Goal: Information Seeking & Learning: Check status

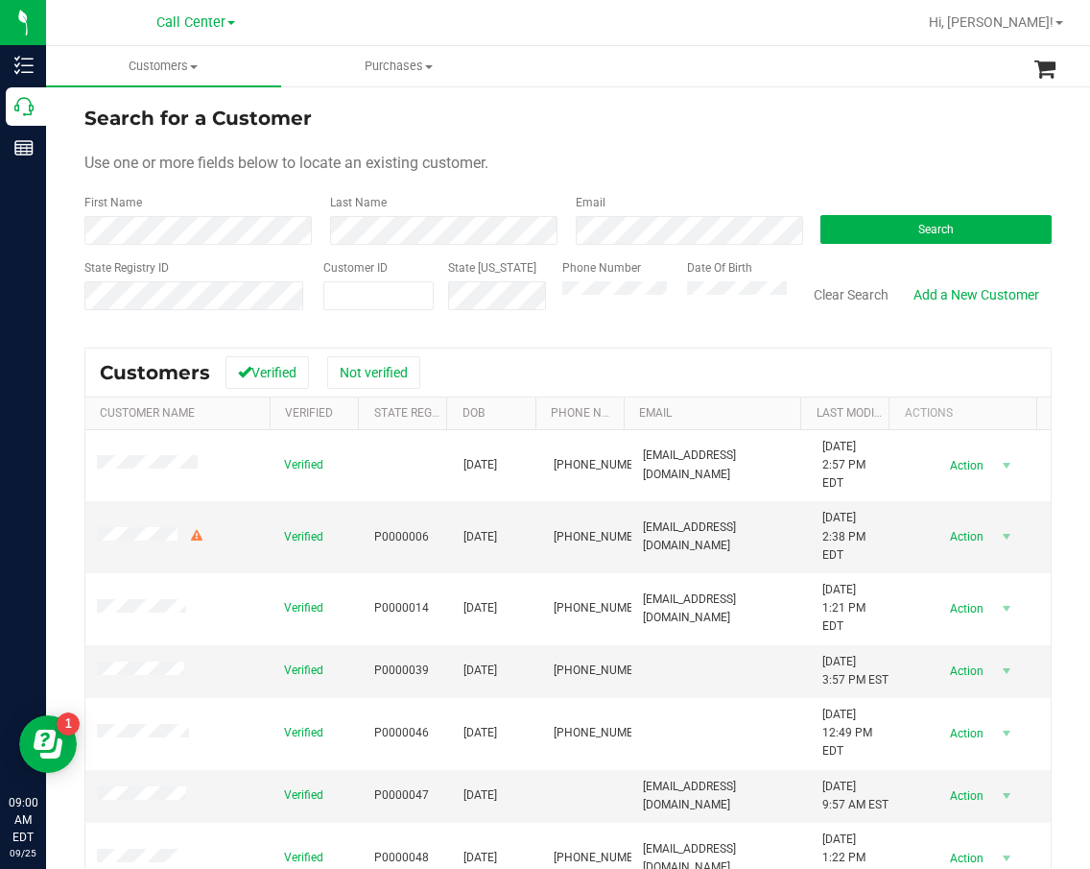
click at [665, 119] on div "Search for a Customer" at bounding box center [567, 118] width 967 height 29
click at [423, 294] on span at bounding box center [378, 295] width 110 height 29
paste input "350432"
type input "350432"
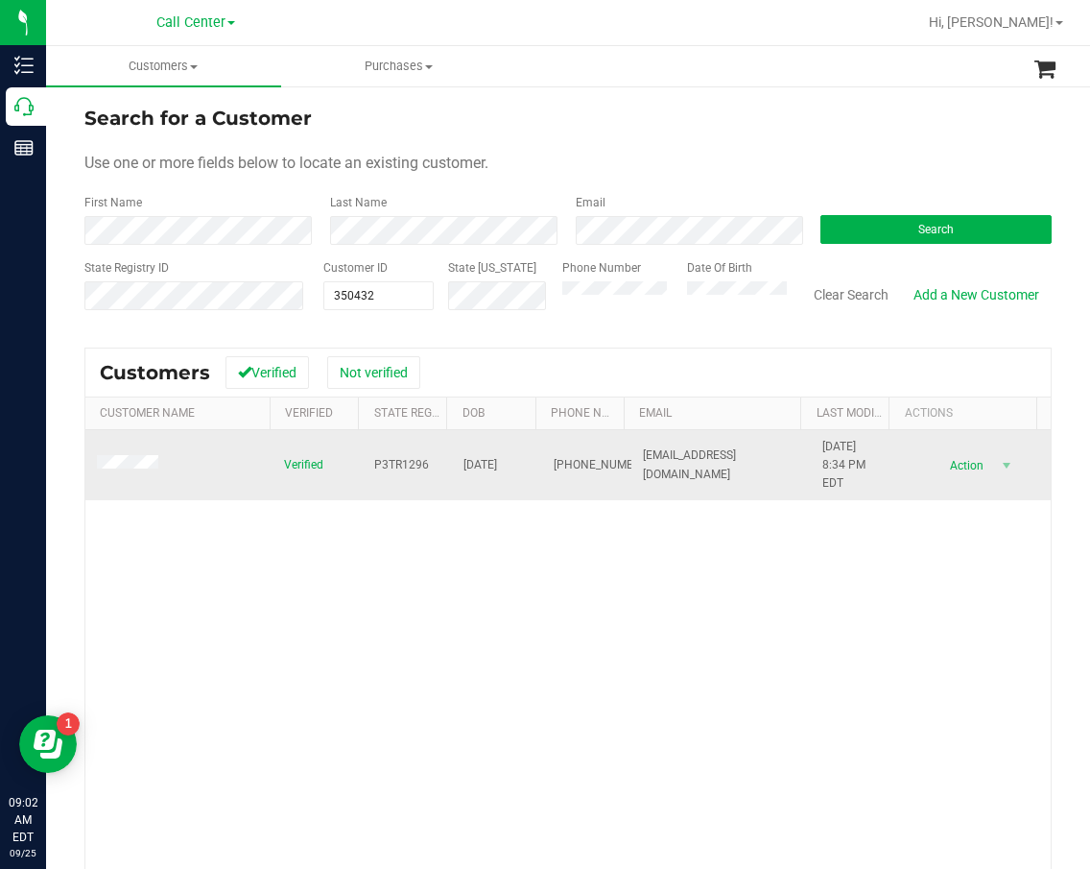
click at [387, 464] on span "P3TR1296" at bounding box center [401, 465] width 55 height 18
copy span "P3TR1296"
click at [497, 460] on span "[DATE]" at bounding box center [481, 465] width 34 height 18
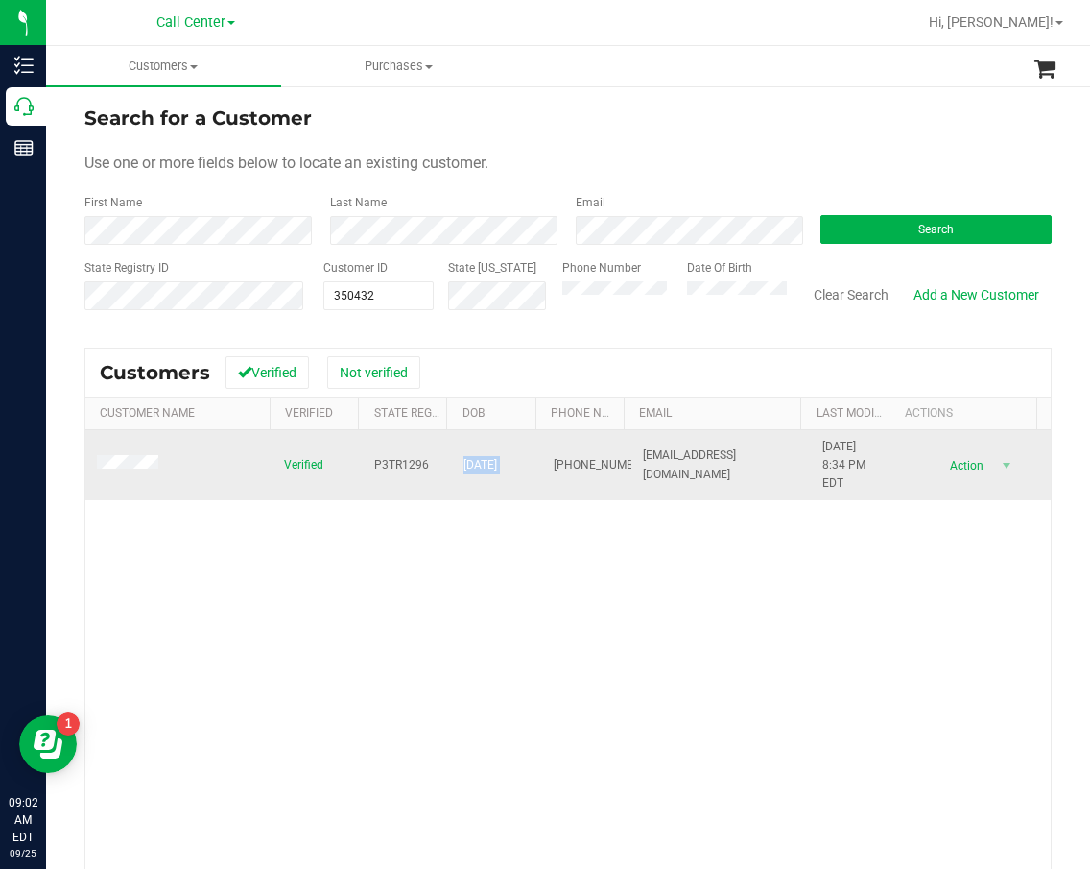
click at [497, 460] on span "[DATE]" at bounding box center [481, 465] width 34 height 18
copy span "[DATE]"
click at [554, 456] on span "[PHONE_NUMBER]" at bounding box center [602, 465] width 96 height 18
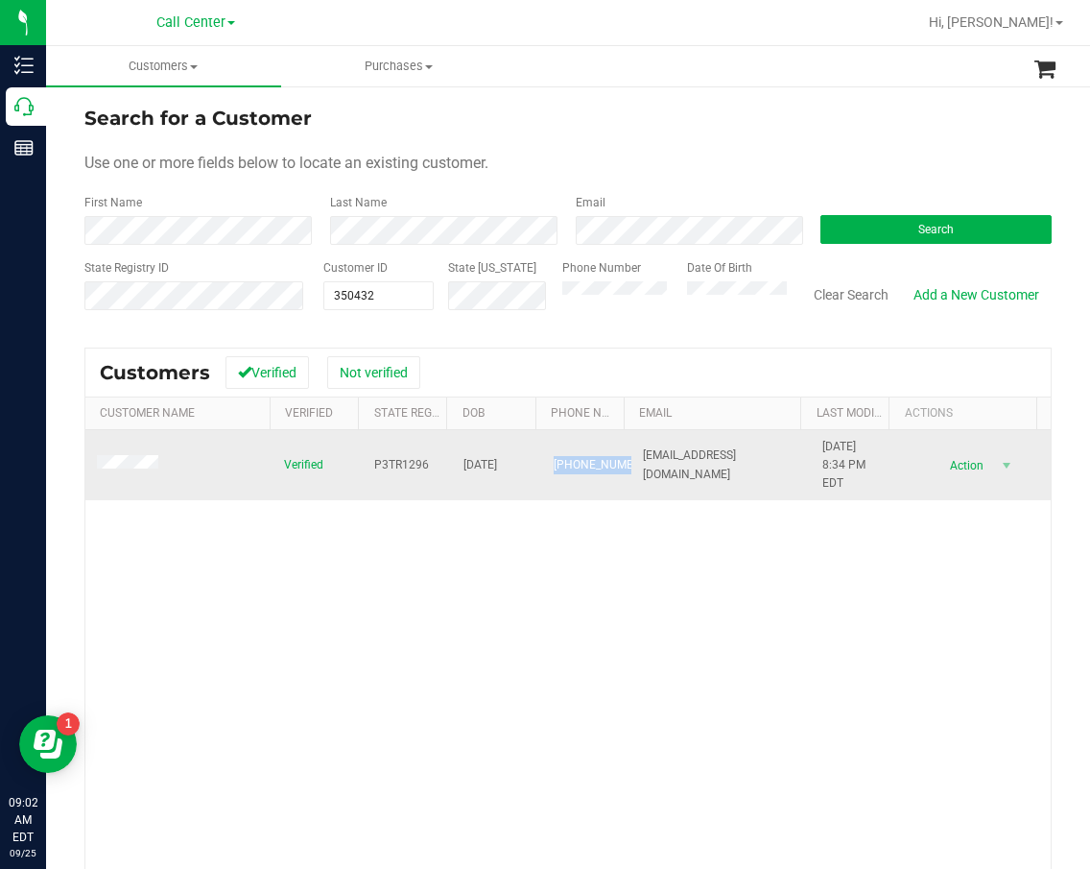
copy span "[PHONE_NUMBER]"
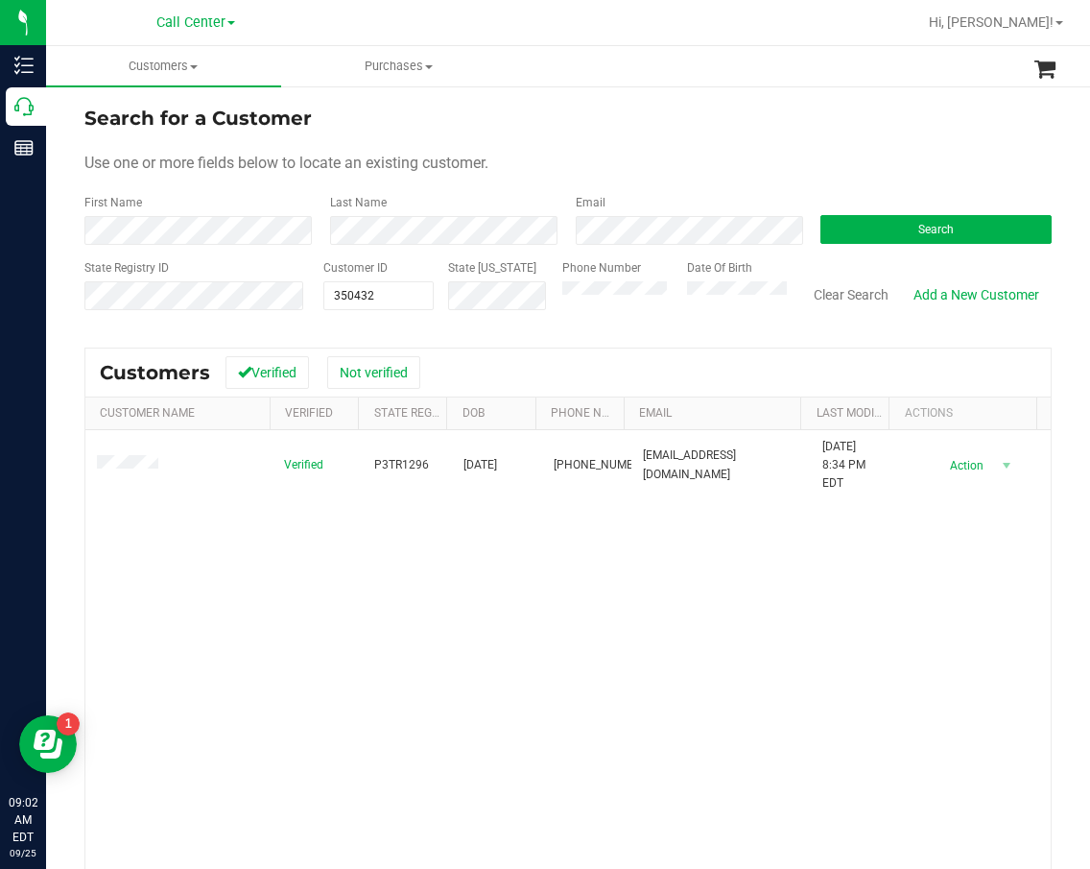
click at [760, 579] on div "Verified P3TR1296 [DATE] (386) 216-0696 [EMAIL_ADDRESS][DOMAIN_NAME] [DATE] 8:3…" at bounding box center [568, 703] width 966 height 547
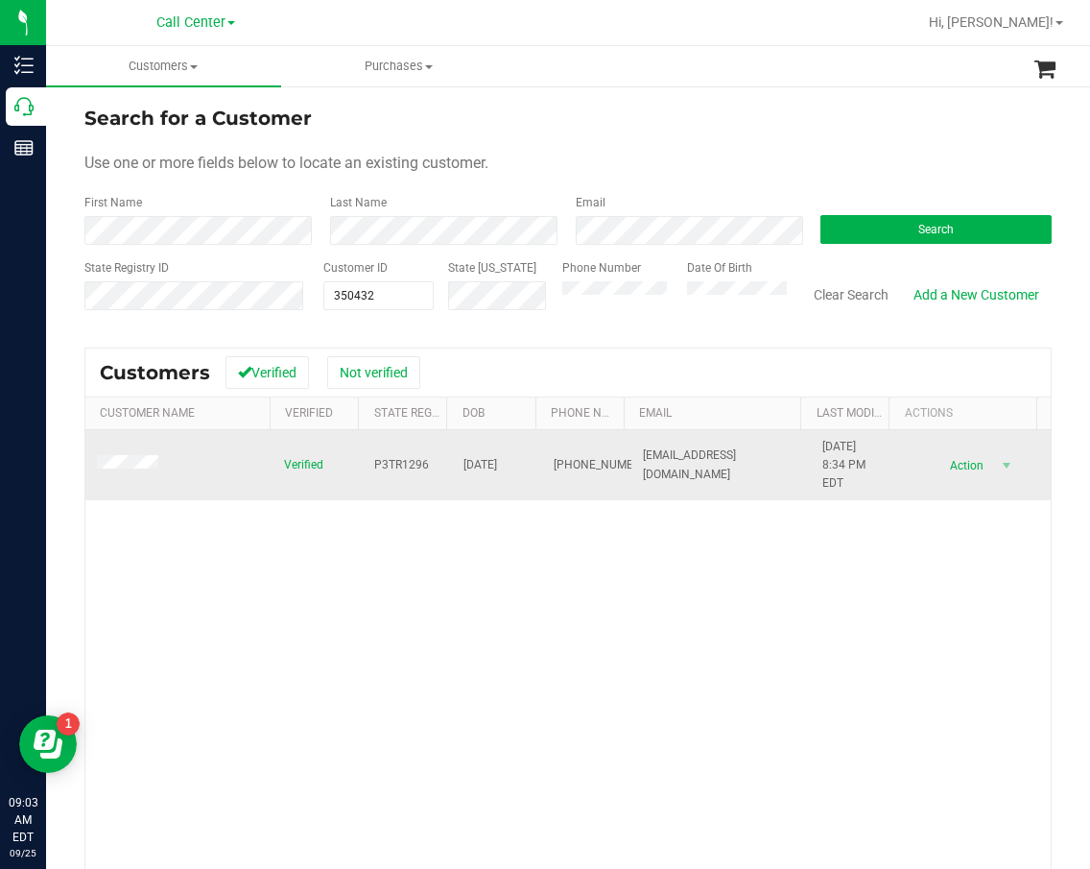
drag, startPoint x: 558, startPoint y: 535, endPoint x: 156, endPoint y: 454, distance: 409.2
click at [553, 534] on div "Verified P3TR1296 [DATE] (386) 216-0696 [EMAIL_ADDRESS][DOMAIN_NAME] [DATE] 8:3…" at bounding box center [568, 703] width 966 height 547
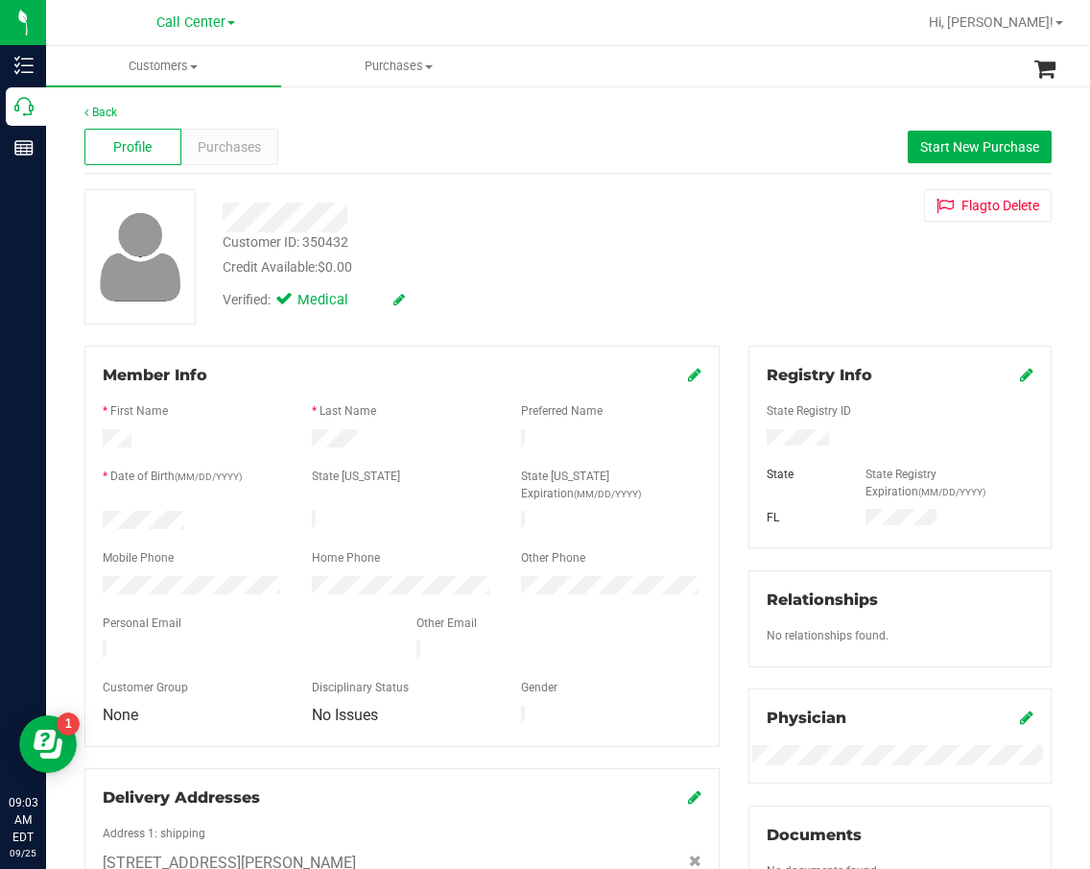
click at [707, 277] on div "Customer ID: 350432 Credit Available: $0.00 Verified: Medical Flag to [GEOGRAPH…" at bounding box center [568, 256] width 996 height 135
click at [262, 161] on div "Purchases" at bounding box center [229, 147] width 97 height 36
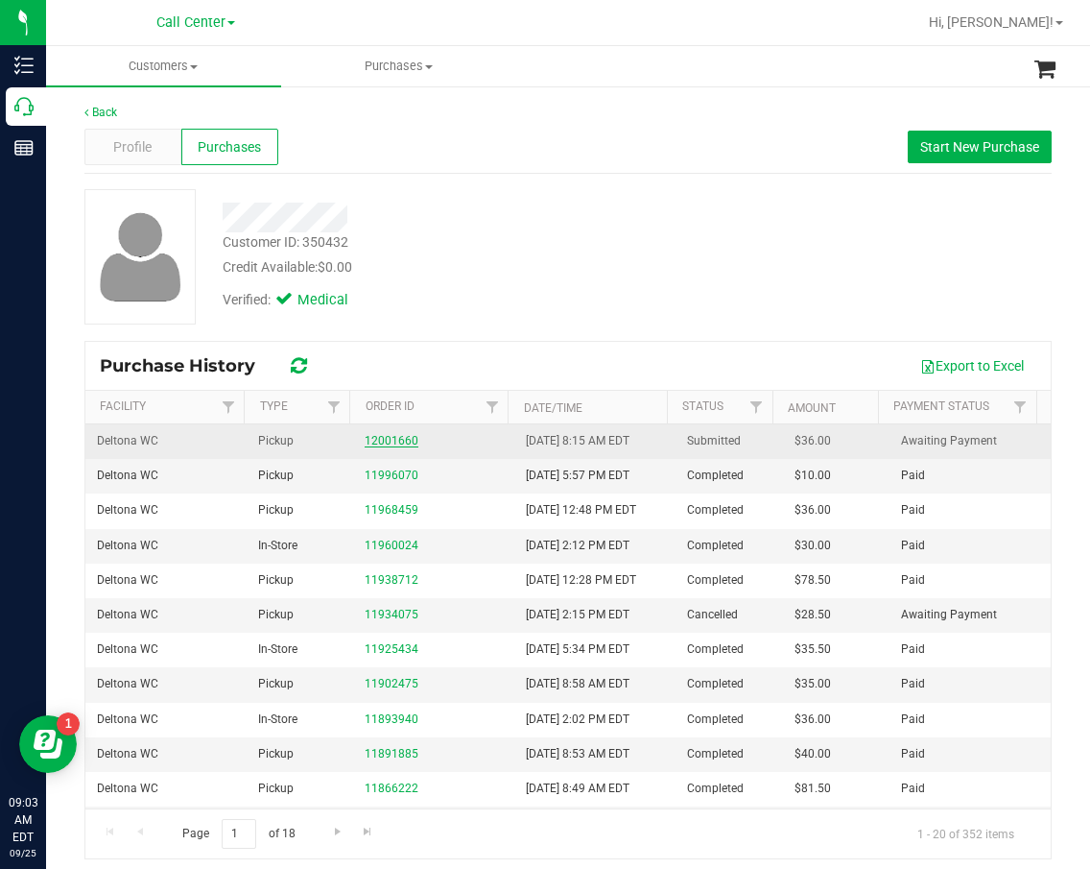
click at [400, 440] on link "12001660" at bounding box center [392, 440] width 54 height 13
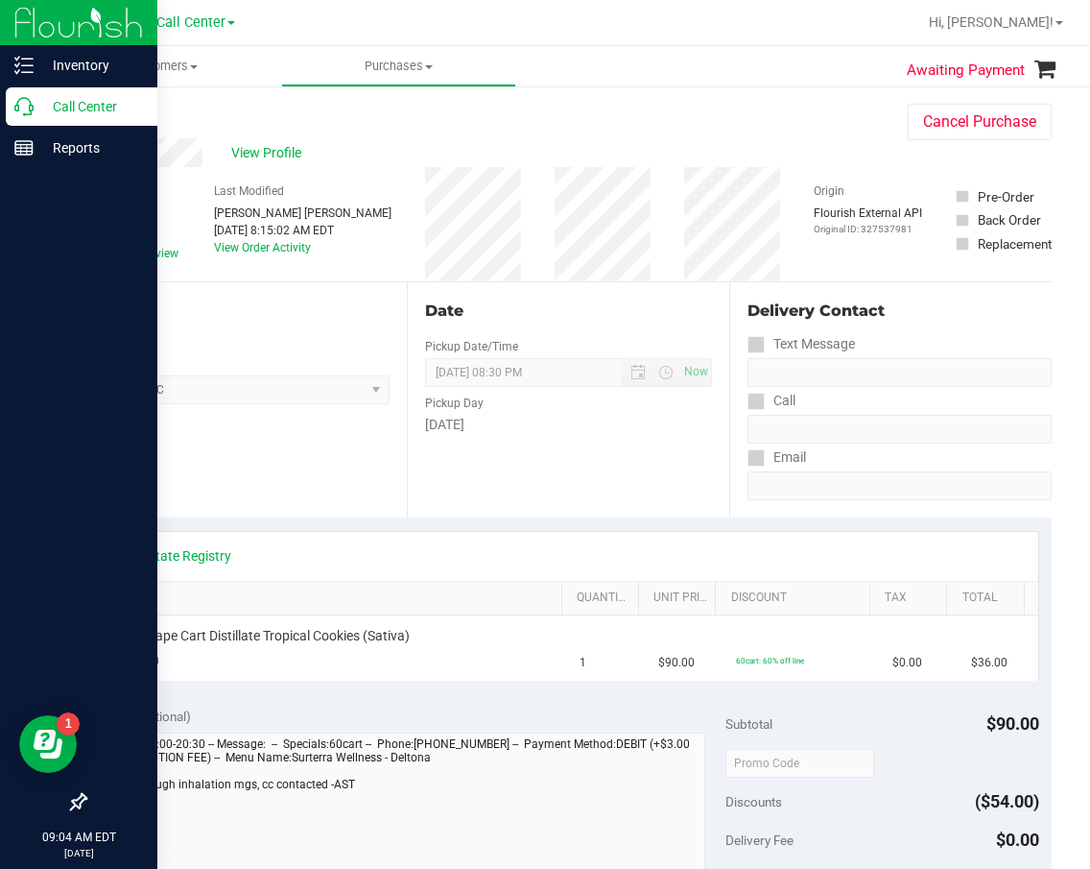
click at [28, 111] on icon at bounding box center [23, 106] width 19 height 19
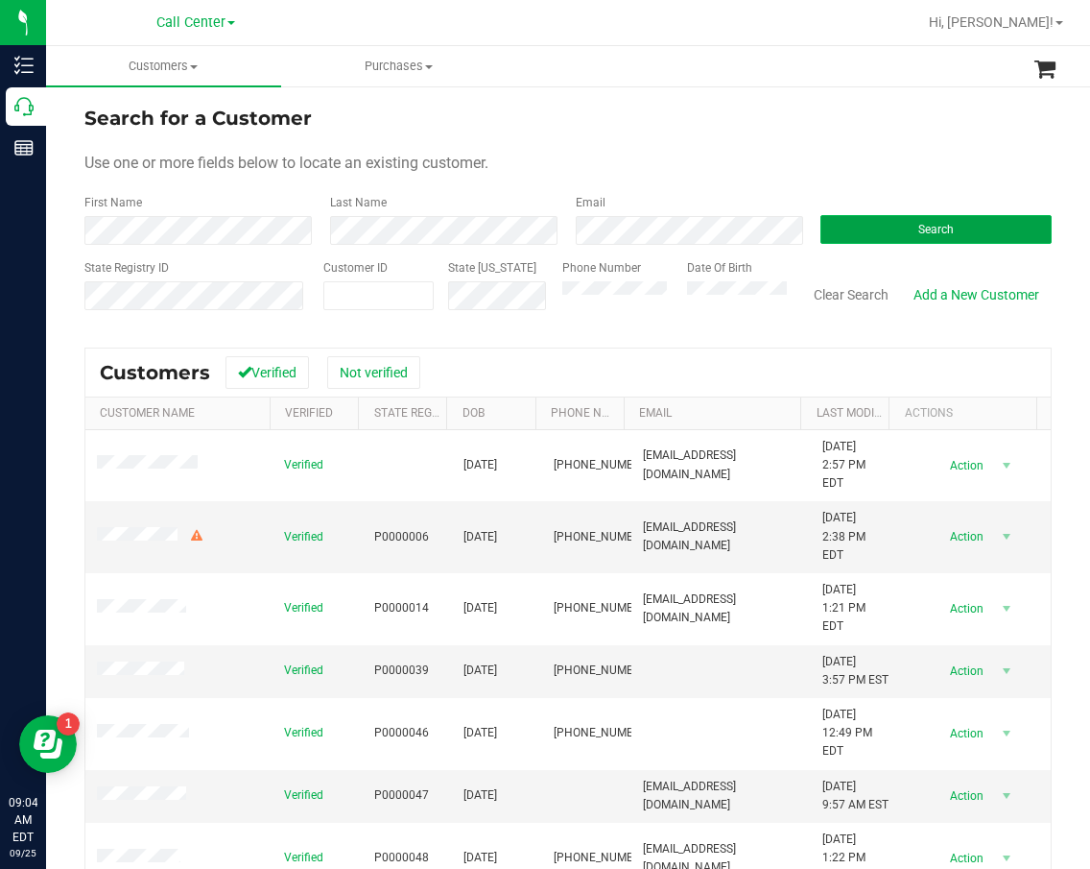
click at [987, 237] on button "Search" at bounding box center [936, 229] width 231 height 29
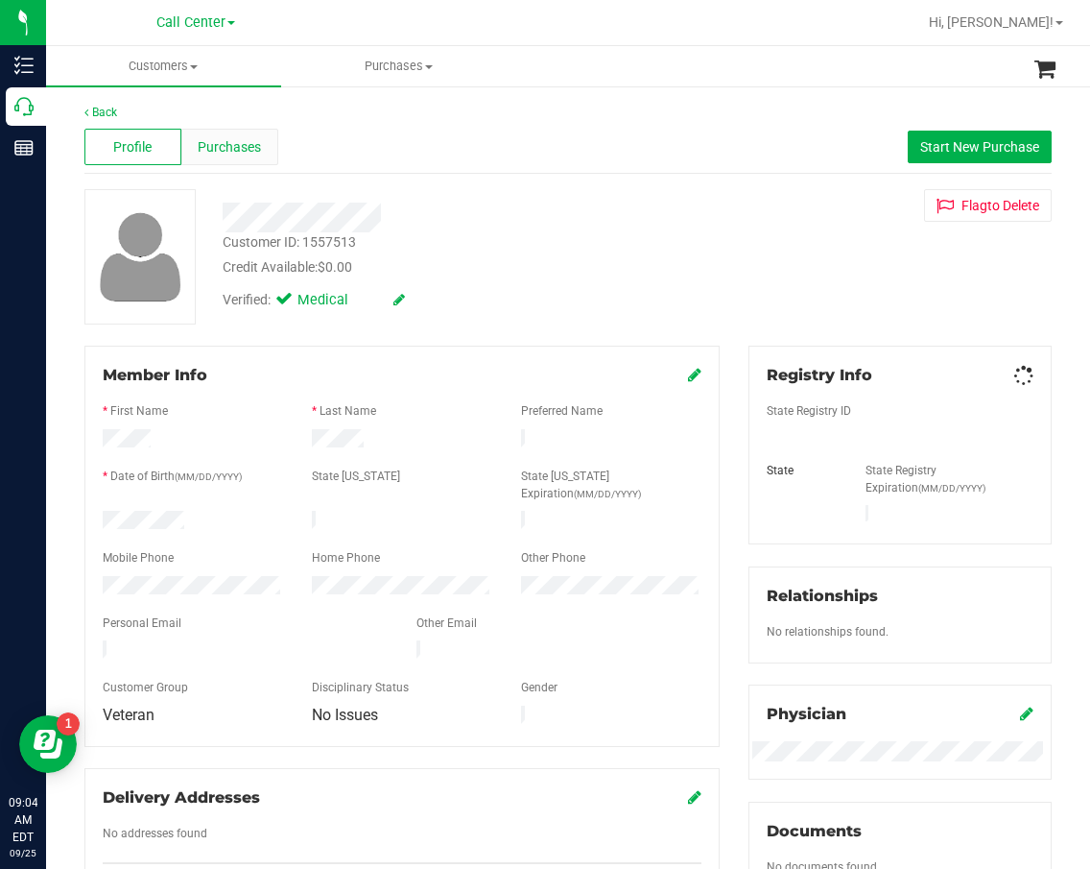
click at [246, 145] on span "Purchases" at bounding box center [229, 147] width 63 height 20
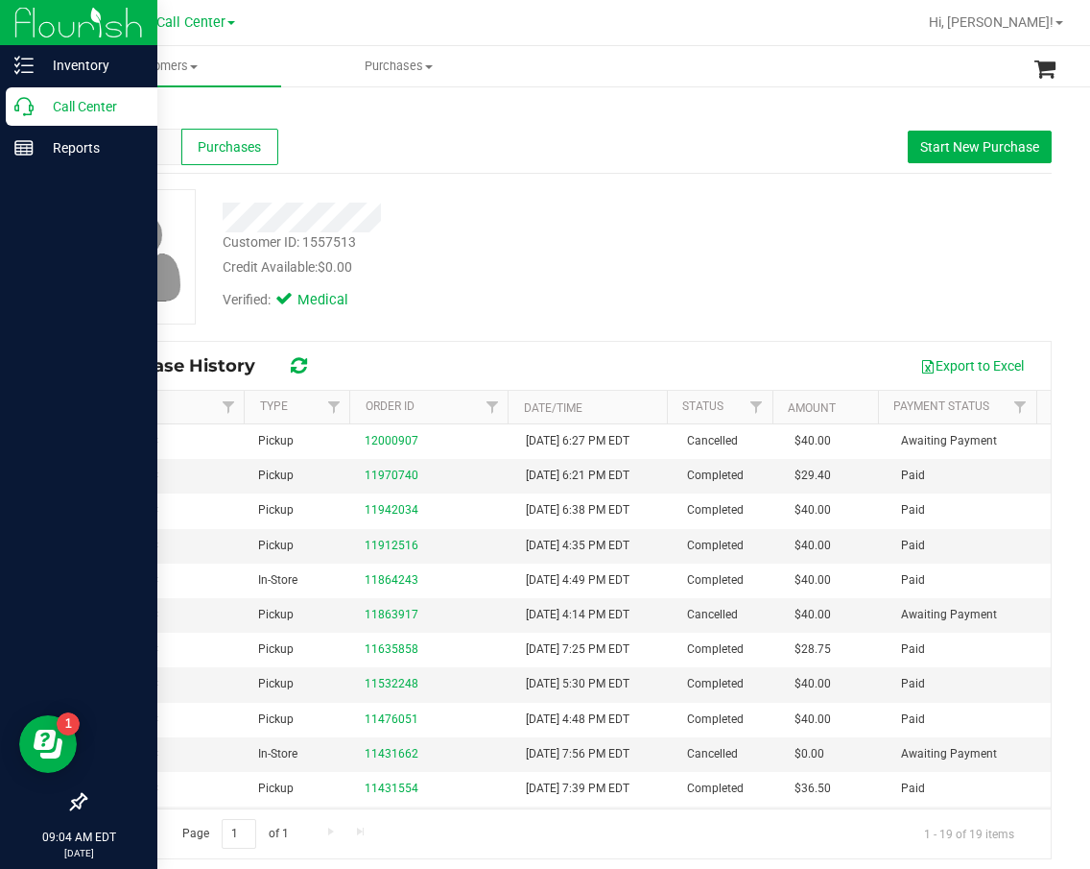
click at [12, 102] on div "Call Center" at bounding box center [82, 106] width 152 height 38
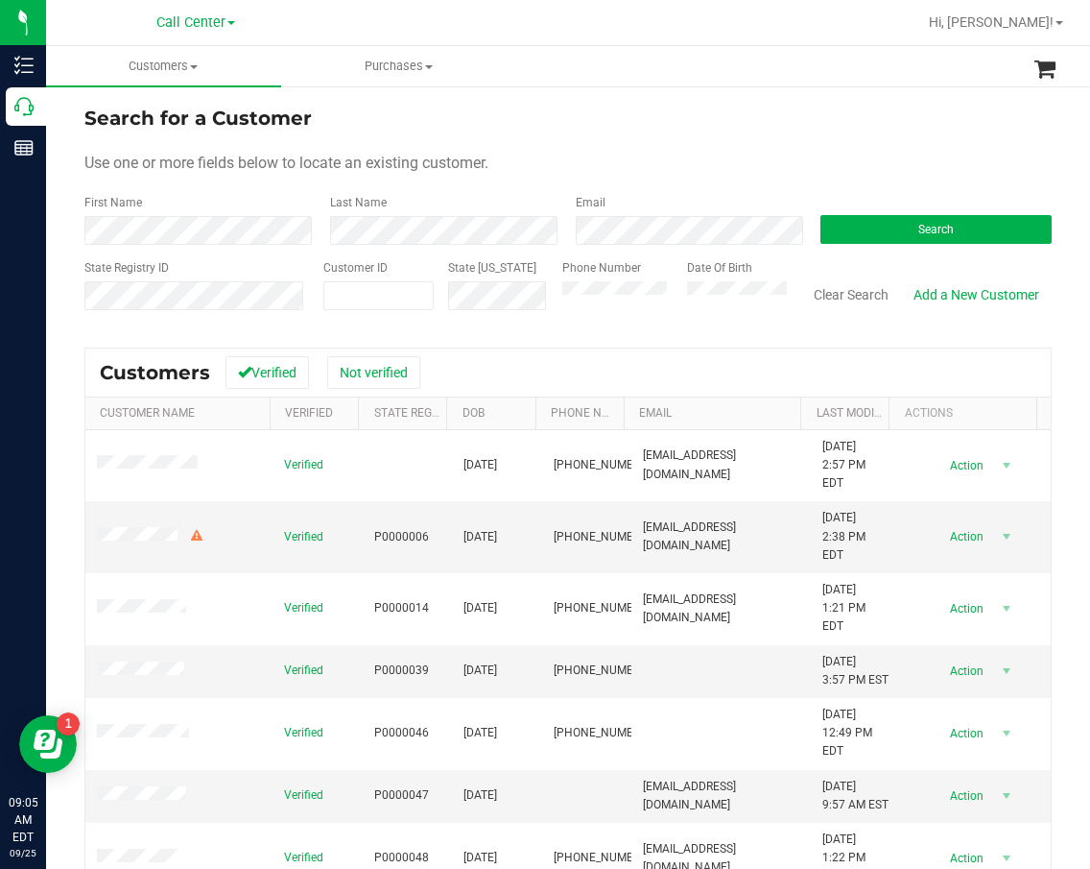
click at [945, 185] on form "Search for a Customer Use one or more fields below to locate an existing custom…" at bounding box center [567, 216] width 967 height 224
click at [952, 222] on button "Search" at bounding box center [936, 229] width 231 height 29
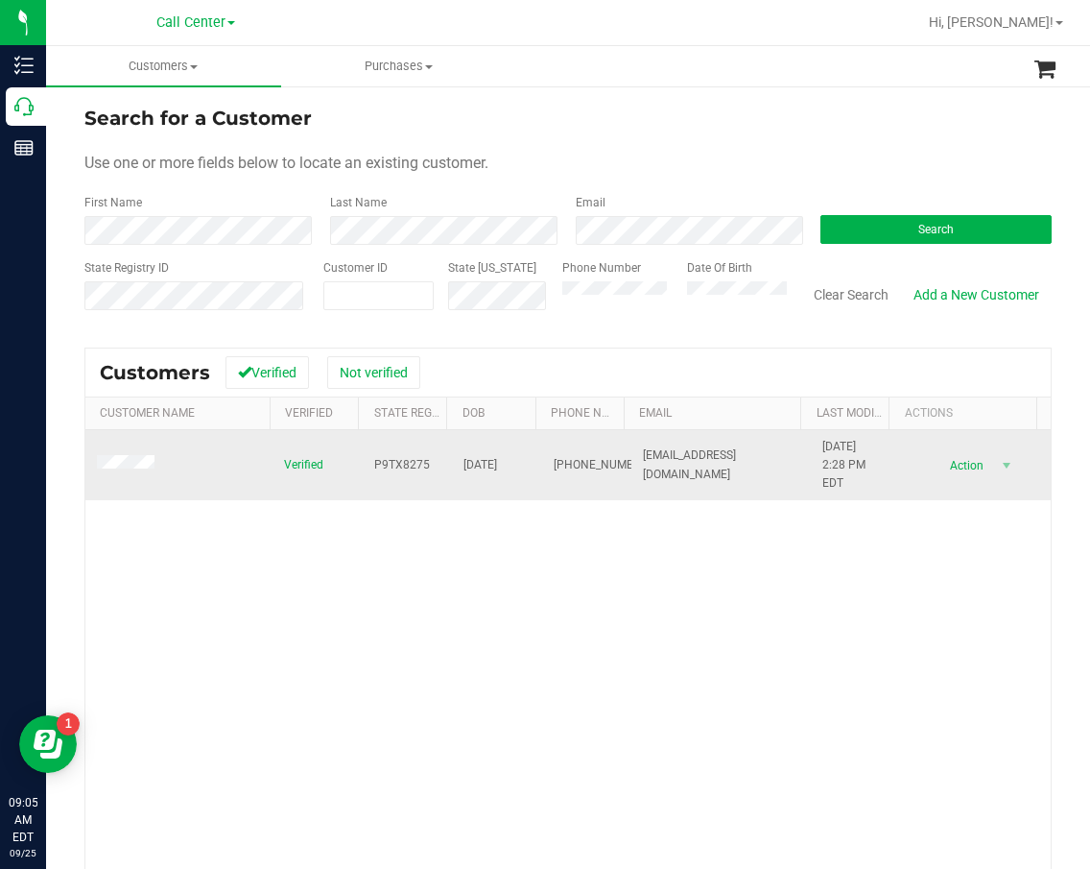
click at [377, 465] on span "P9TX8275" at bounding box center [402, 465] width 56 height 18
copy span "P9TX8275"
click at [474, 468] on span "[DATE]" at bounding box center [481, 465] width 34 height 18
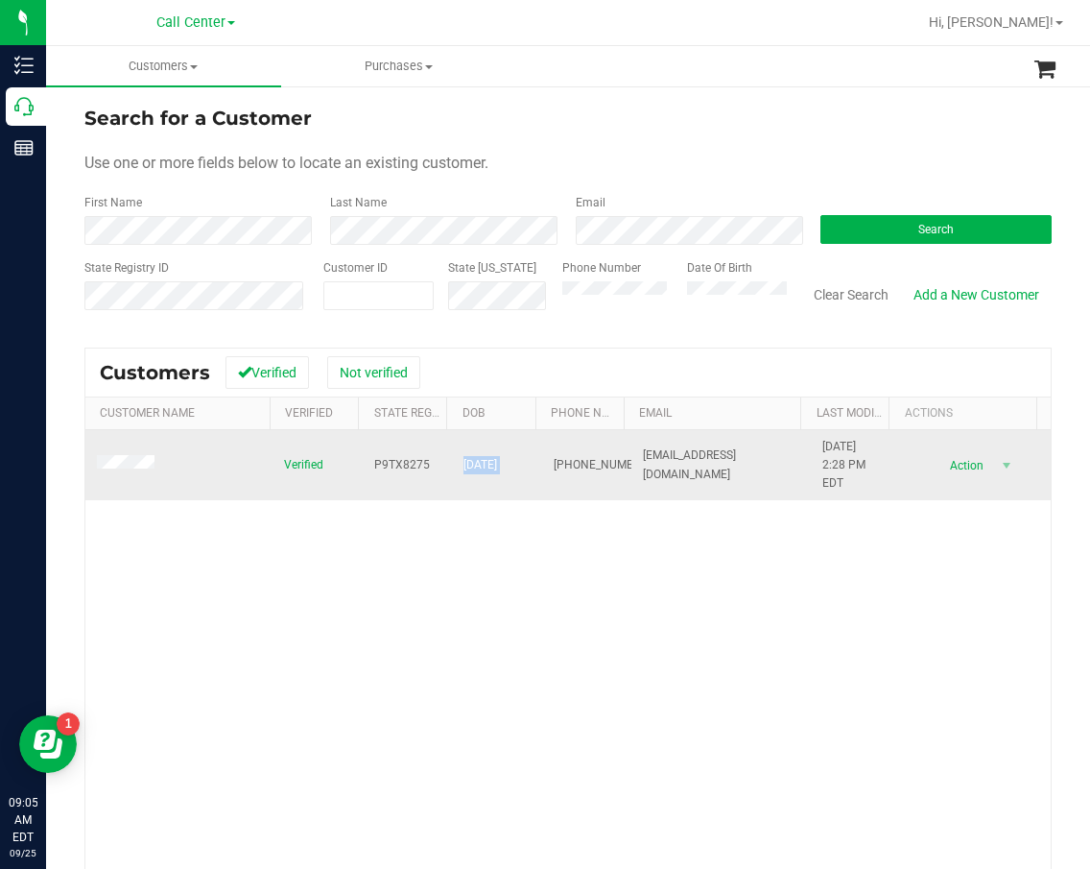
click at [474, 468] on span "[DATE]" at bounding box center [481, 465] width 34 height 18
copy span "[DATE]"
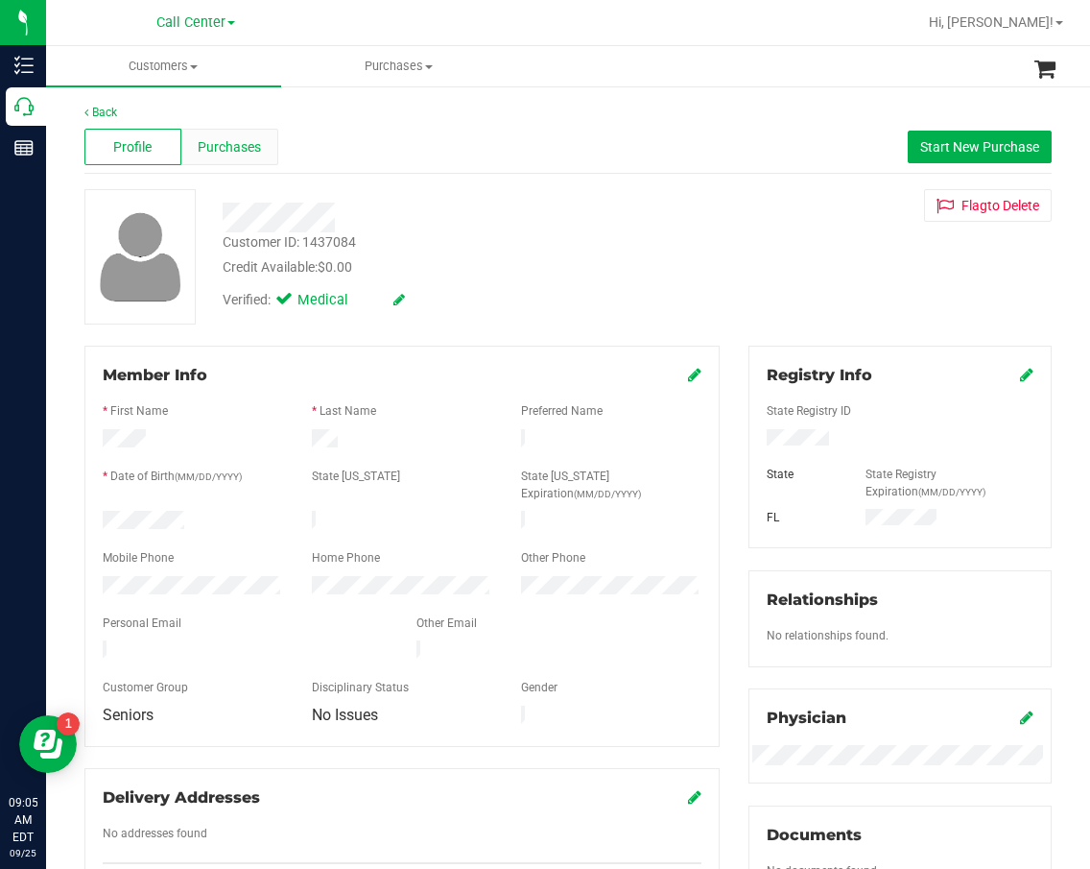
click at [206, 139] on span "Purchases" at bounding box center [229, 147] width 63 height 20
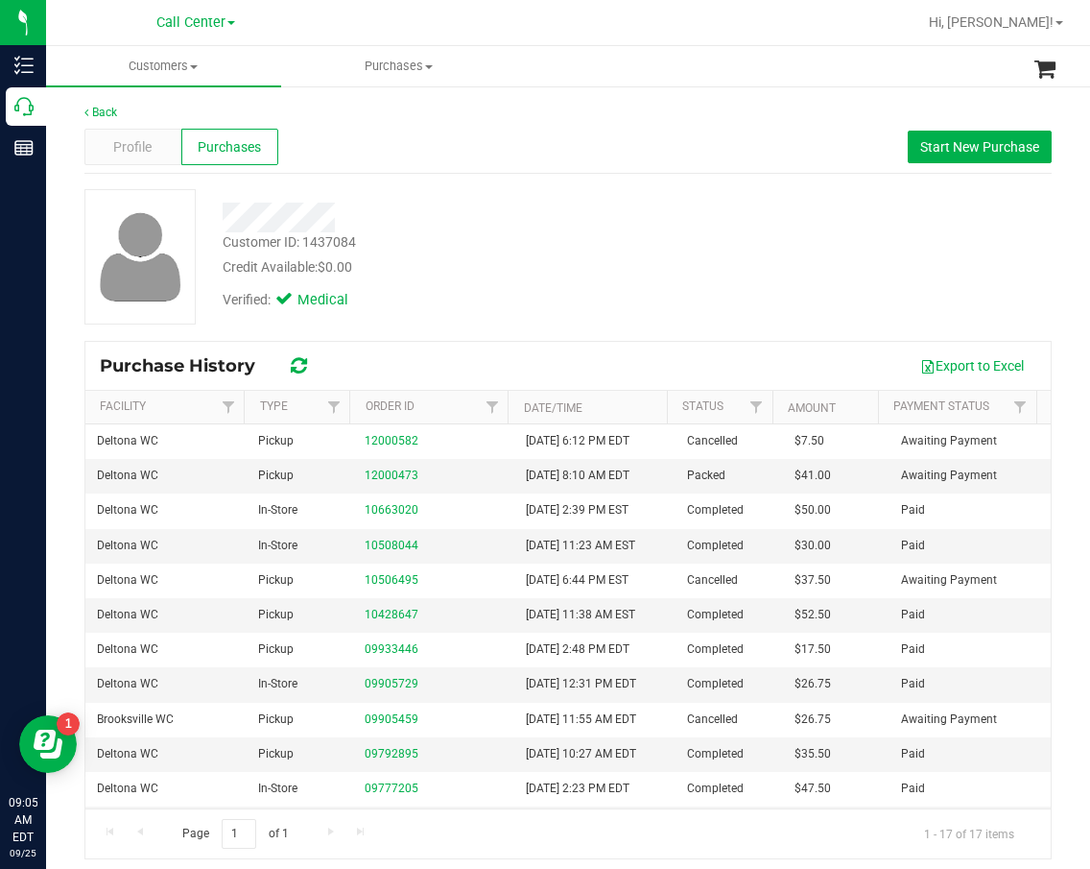
click at [462, 237] on div "Customer ID: 1437084 Credit Available: $0.00" at bounding box center [457, 254] width 498 height 45
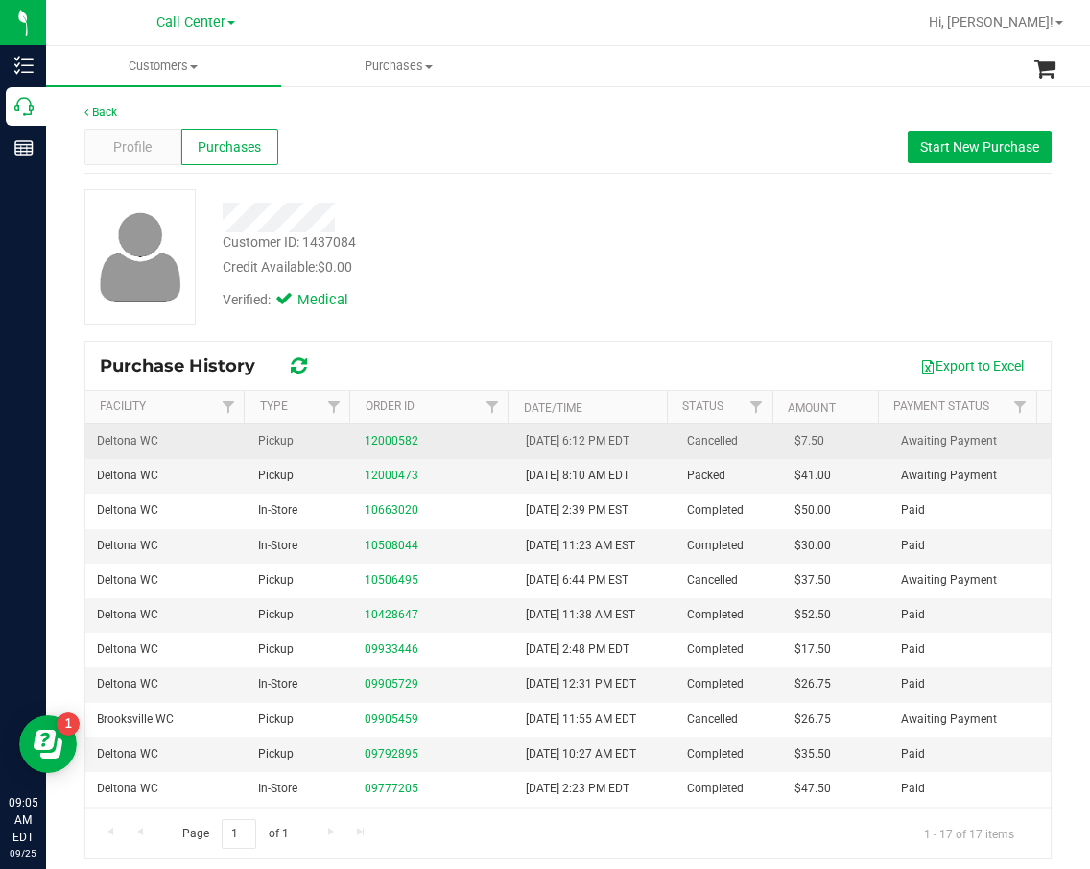
click at [382, 439] on link "12000582" at bounding box center [392, 440] width 54 height 13
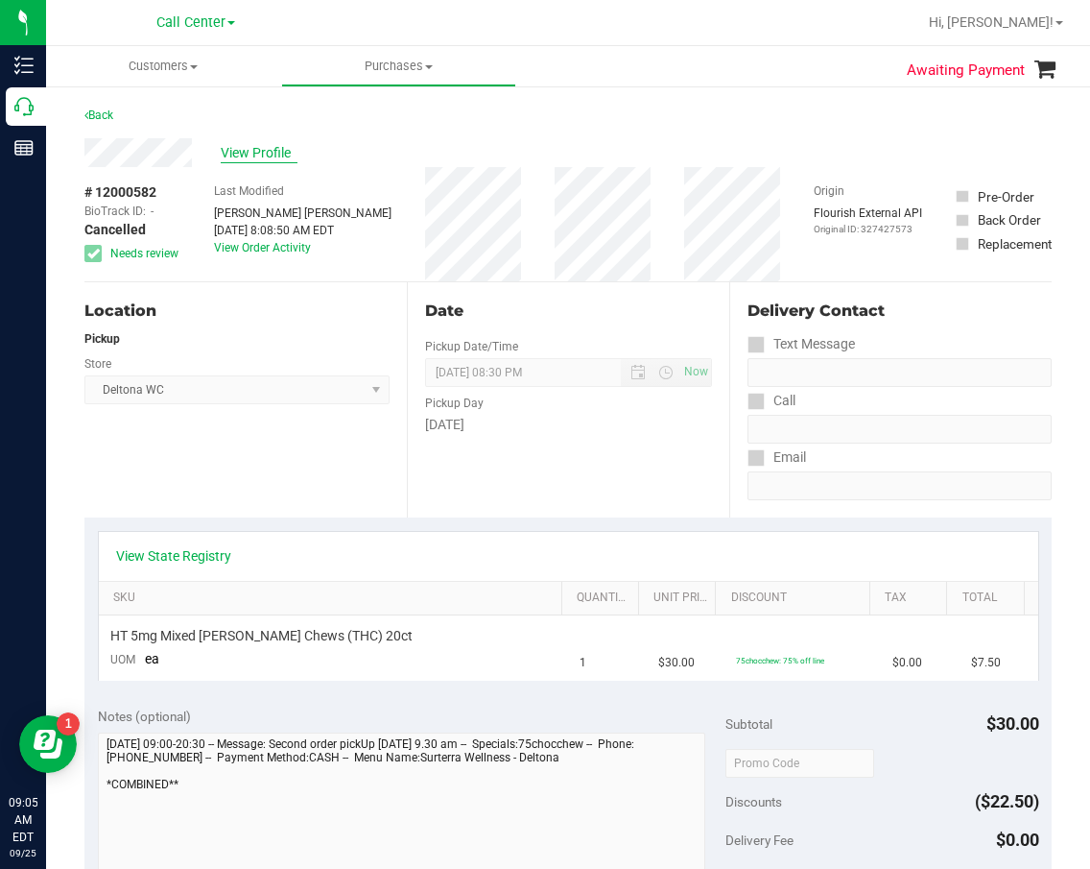
click at [276, 157] on span "View Profile" at bounding box center [259, 153] width 77 height 20
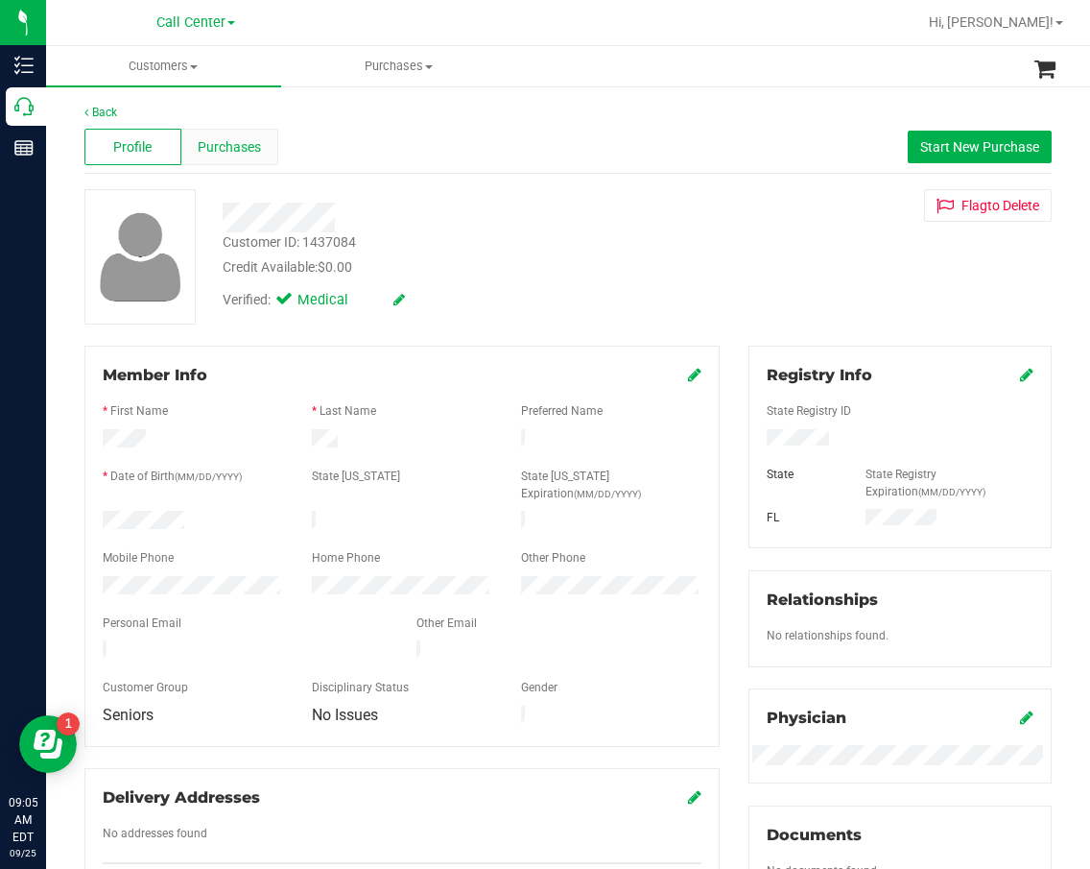
click at [238, 157] on div "Purchases" at bounding box center [229, 147] width 97 height 36
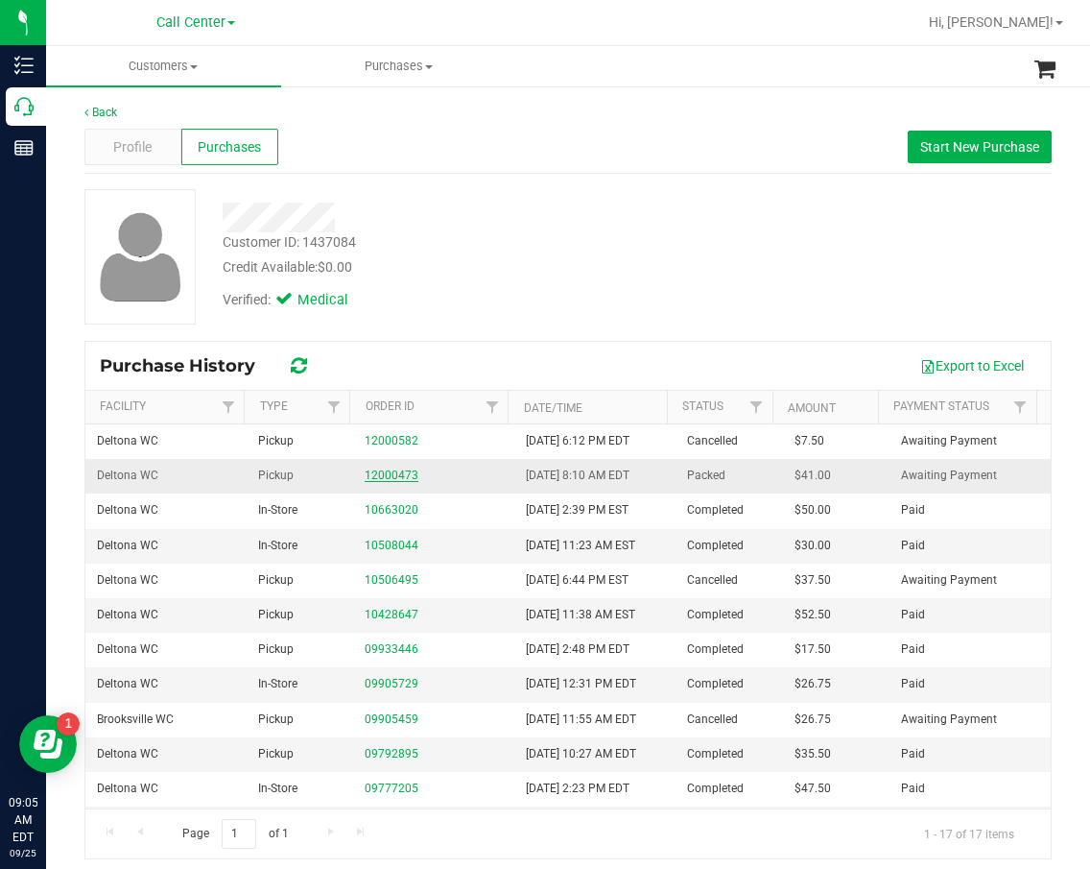
click at [365, 479] on link "12000473" at bounding box center [392, 474] width 54 height 13
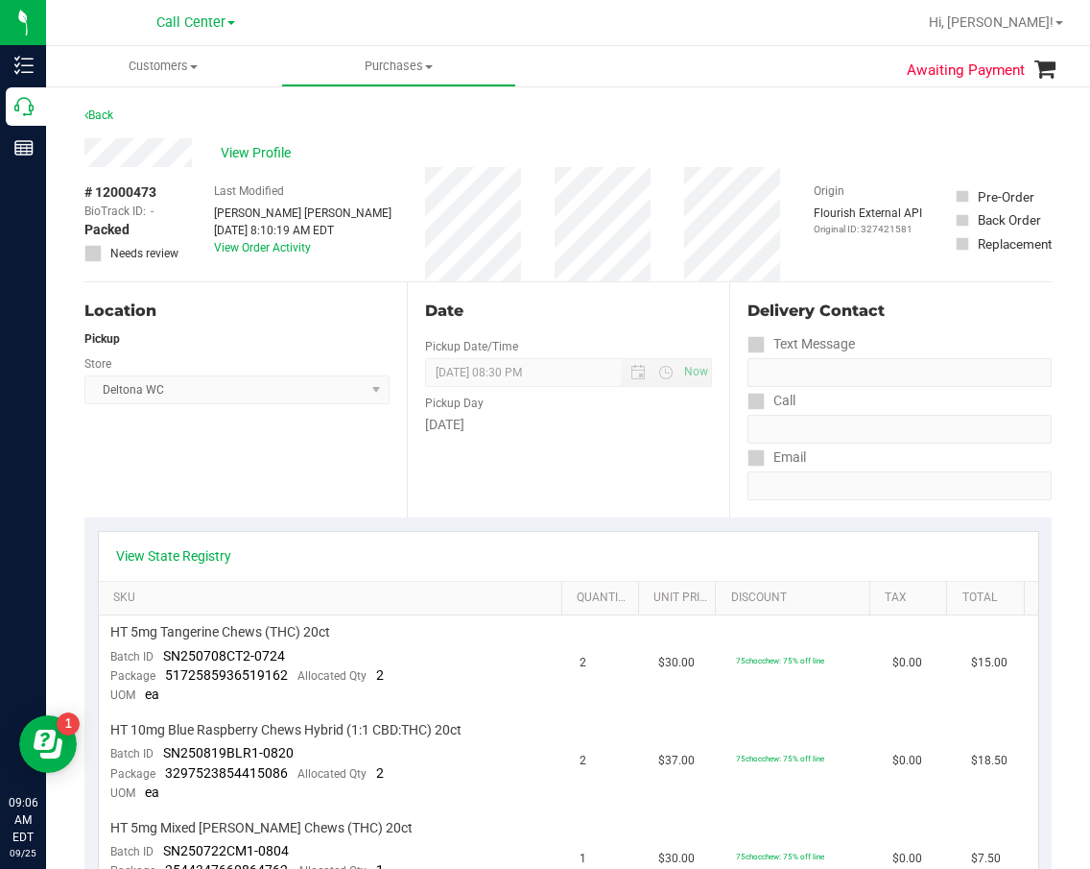
click at [644, 532] on div "View State Registry" at bounding box center [569, 556] width 940 height 49
click at [690, 308] on div "Date" at bounding box center [568, 310] width 287 height 23
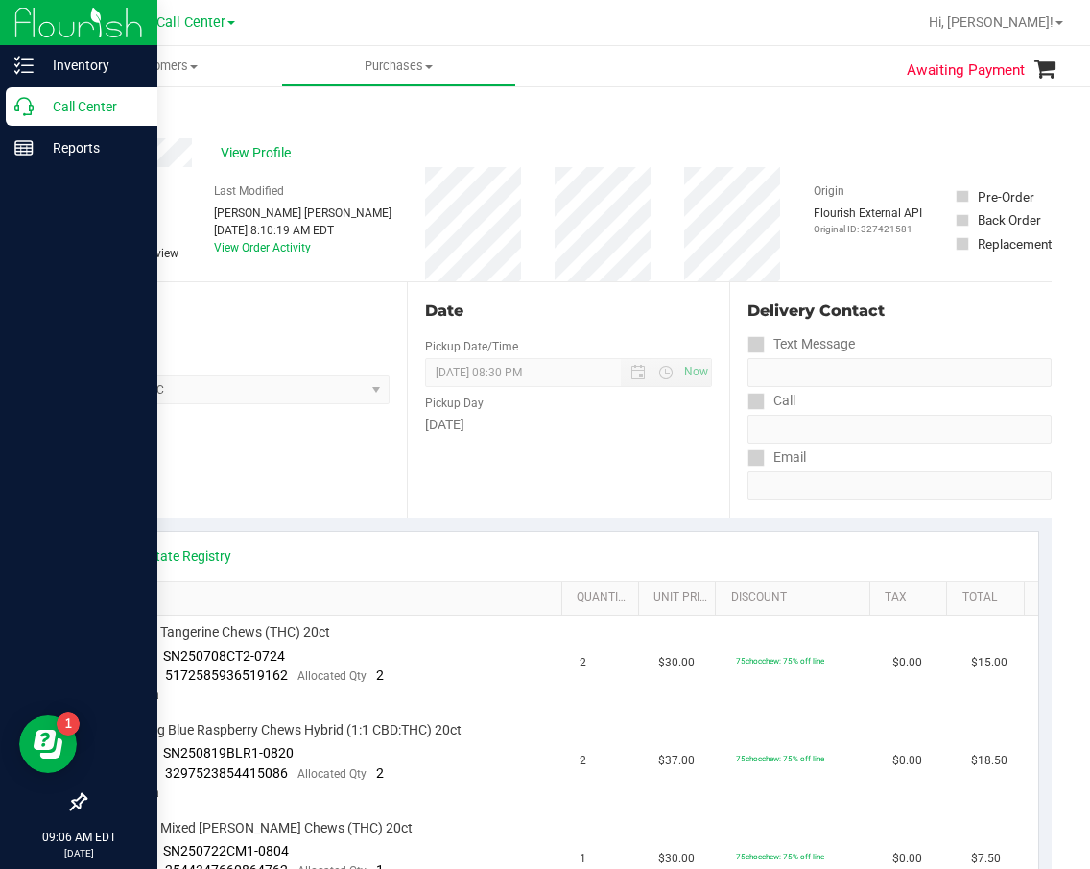
click at [36, 111] on p "Call Center" at bounding box center [91, 106] width 115 height 23
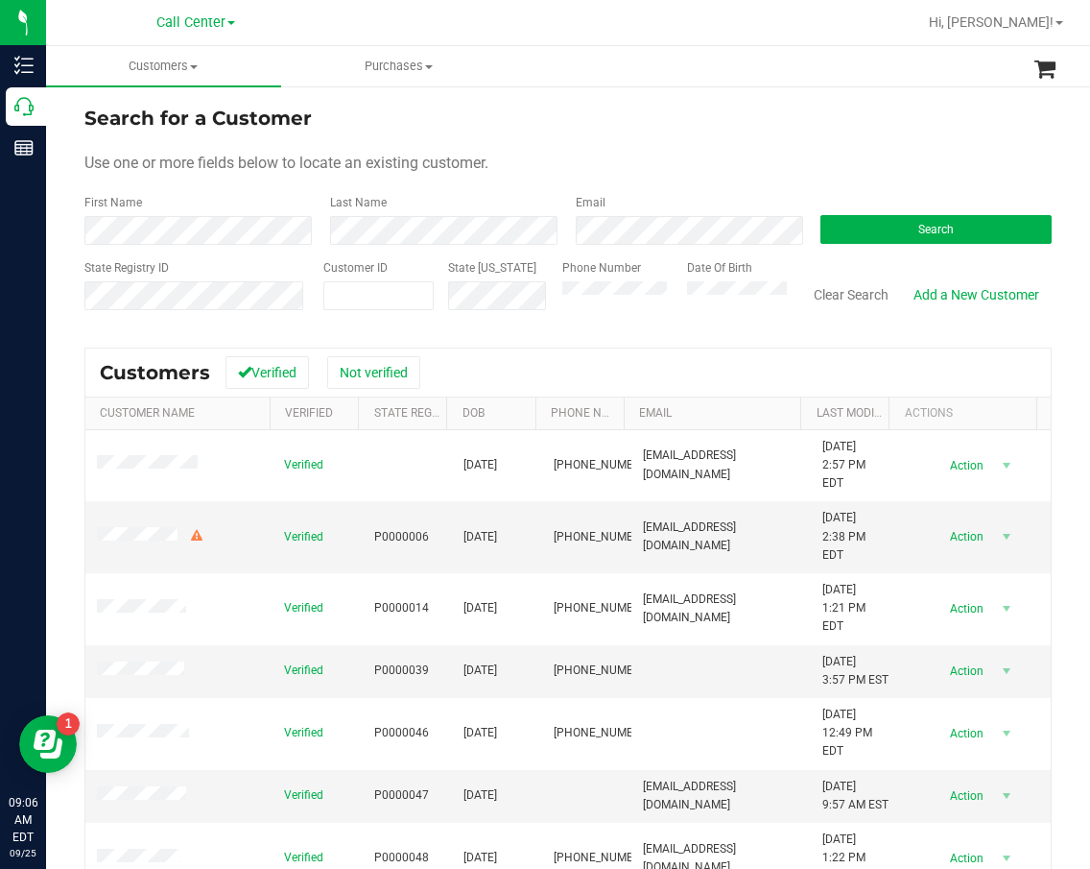
drag, startPoint x: 550, startPoint y: 189, endPoint x: 536, endPoint y: 184, distance: 15.2
click at [547, 188] on form "Search for a Customer Use one or more fields below to locate an existing custom…" at bounding box center [567, 216] width 967 height 224
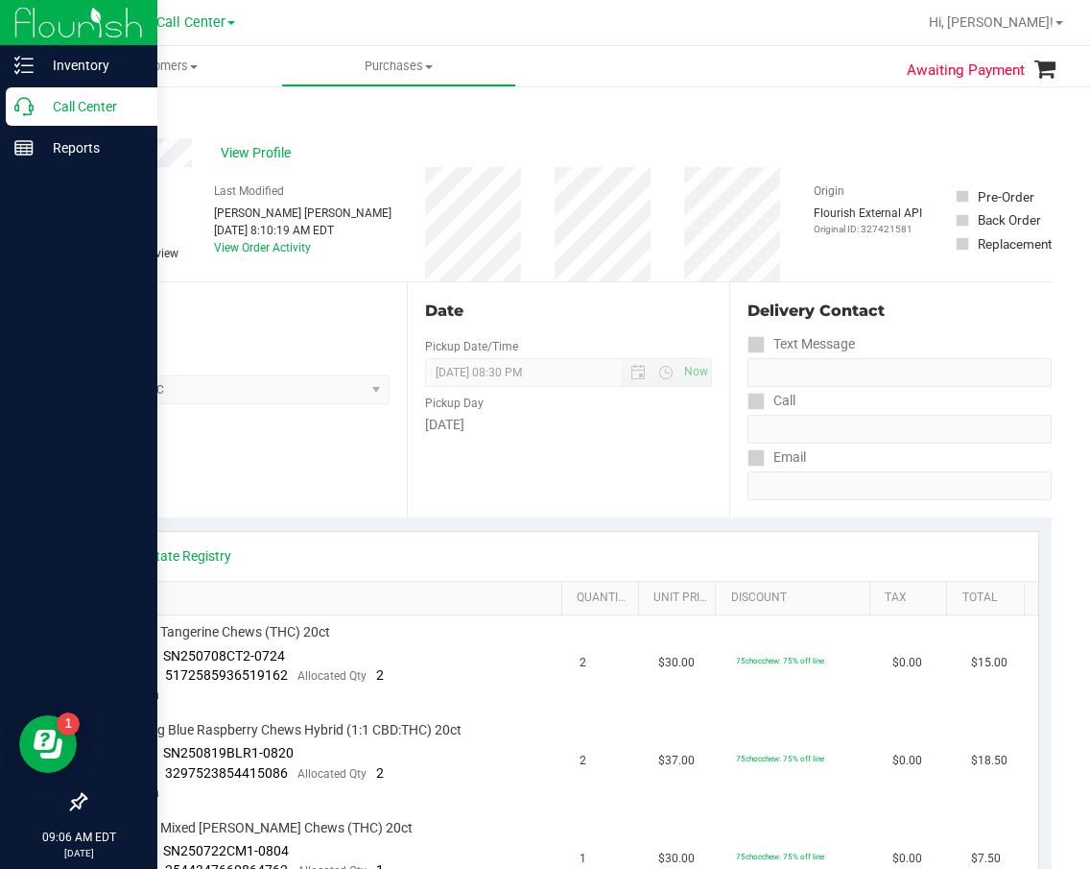
click at [36, 95] on p "Call Center" at bounding box center [91, 106] width 115 height 23
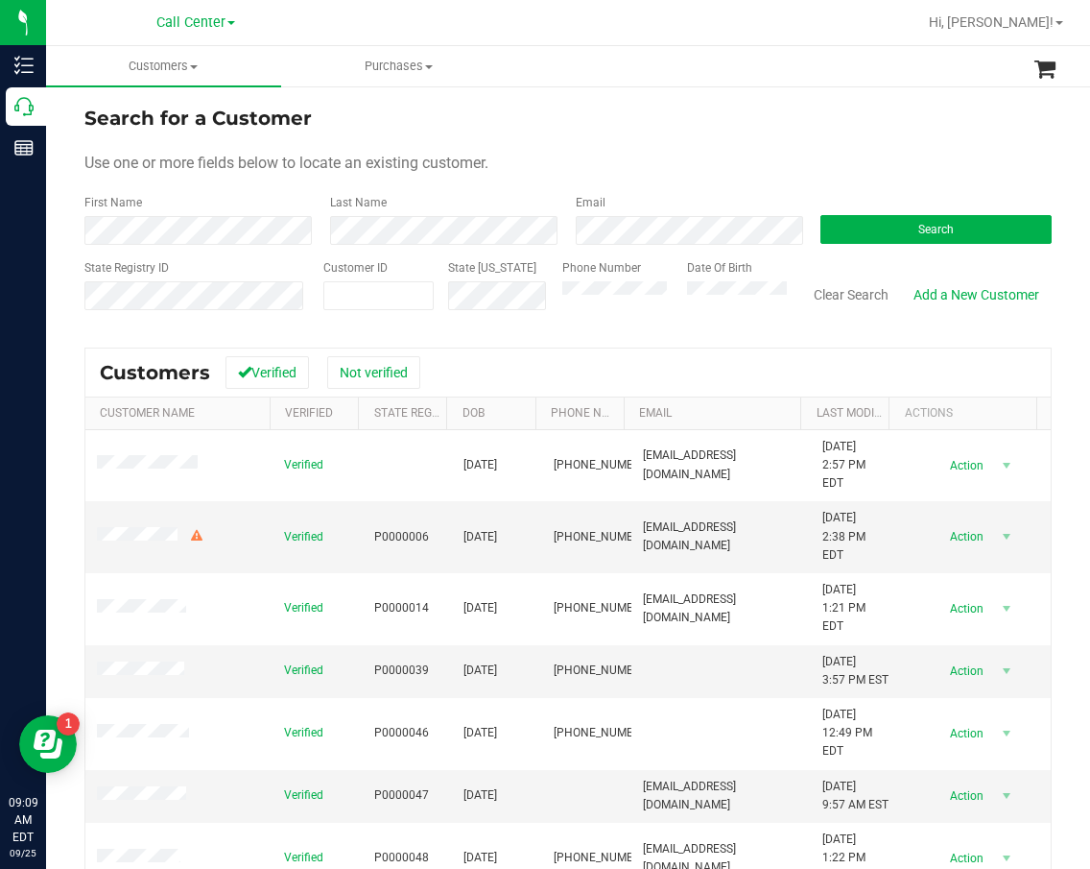
click at [875, 244] on div "Search" at bounding box center [929, 219] width 246 height 51
click at [883, 234] on button "Search" at bounding box center [936, 229] width 231 height 29
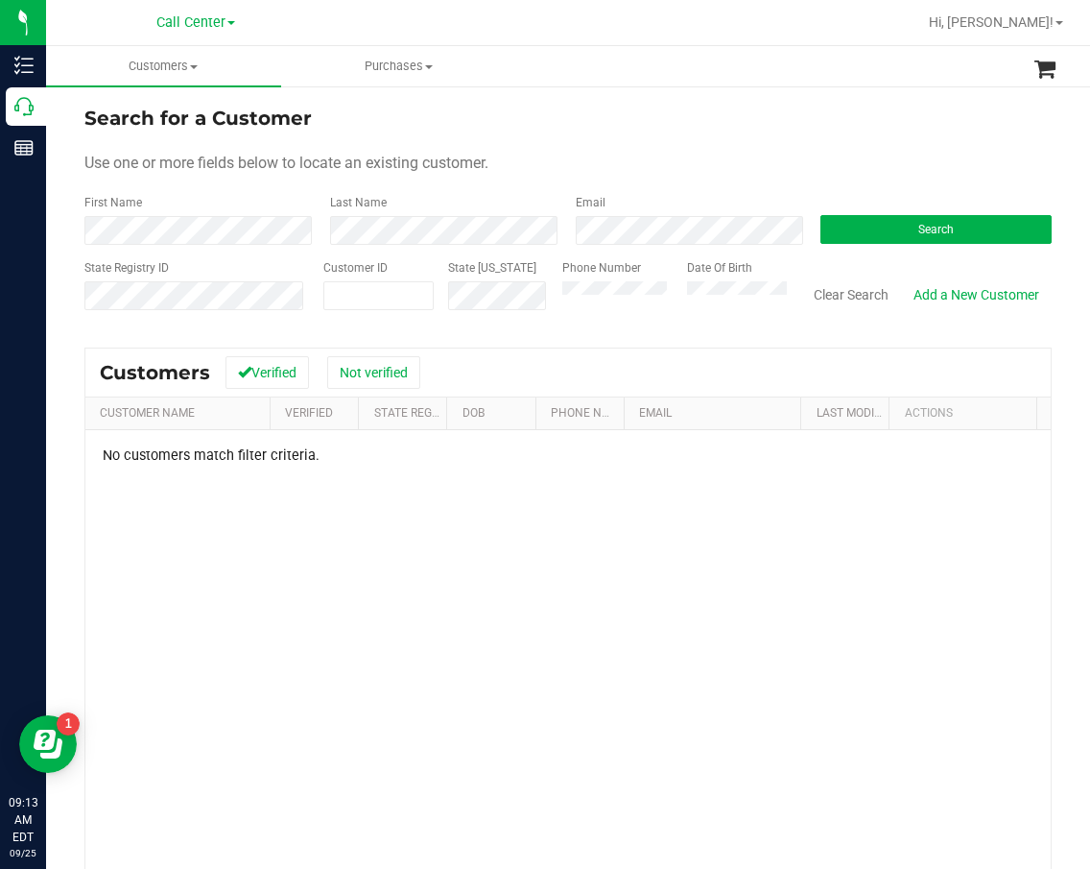
click at [548, 283] on div "Phone Number Date Of Birth" at bounding box center [667, 293] width 239 height 68
click at [404, 291] on span at bounding box center [378, 295] width 110 height 29
paste input "654417"
type input "654417"
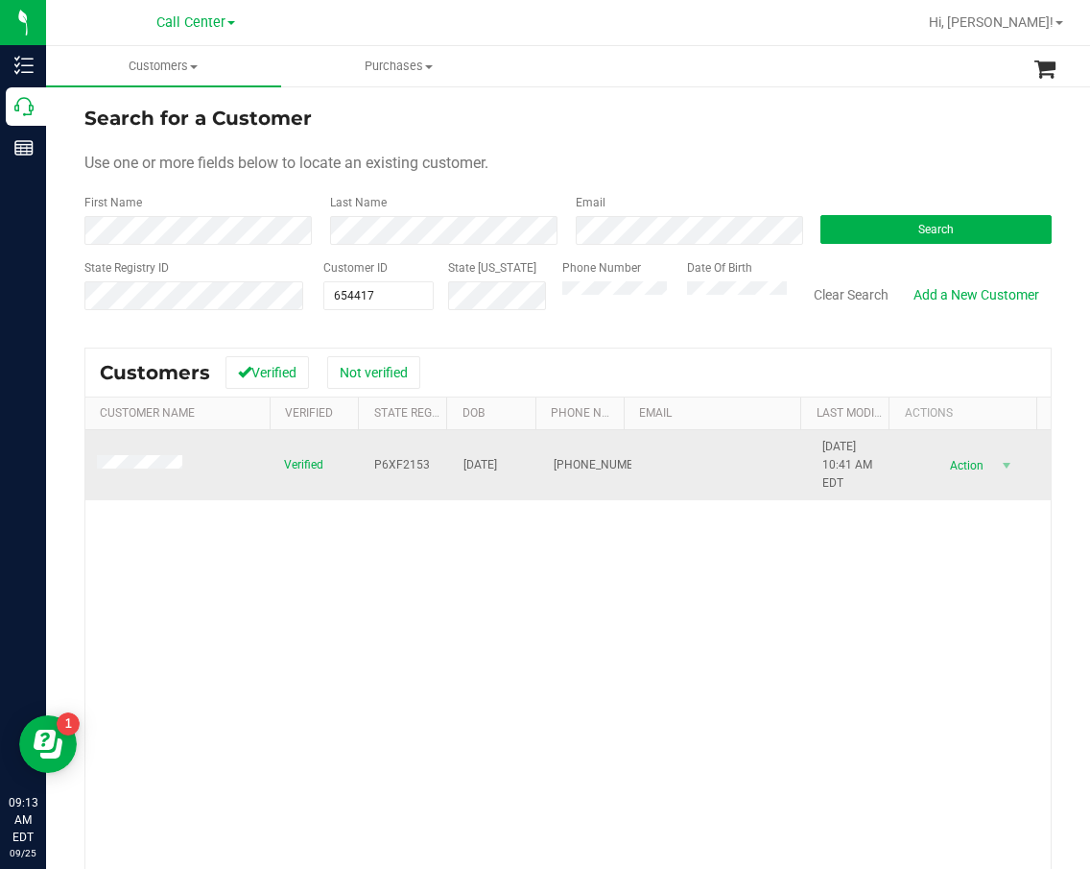
click at [420, 464] on td "P6XF2153" at bounding box center [408, 465] width 90 height 71
click at [413, 462] on span "P6XF2153" at bounding box center [402, 465] width 56 height 18
copy span "P6XF2153"
click at [497, 456] on span "[DATE]" at bounding box center [481, 465] width 34 height 18
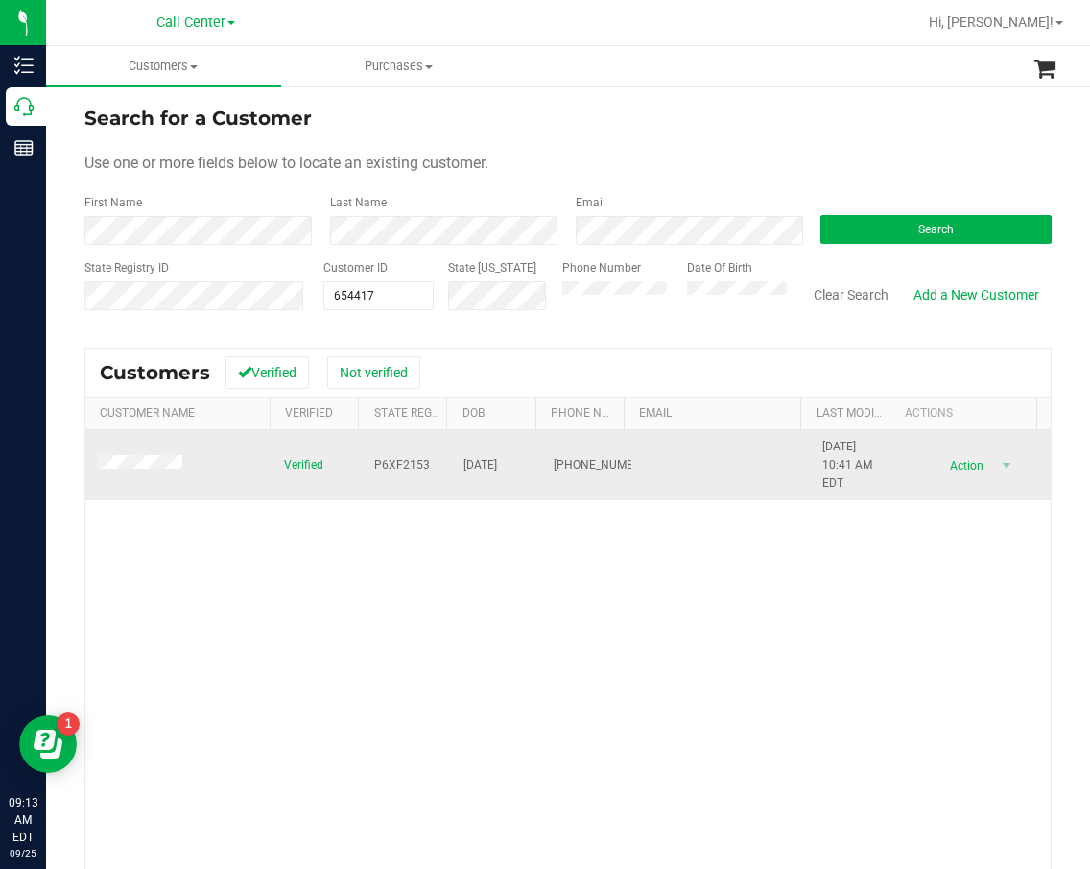
click at [497, 461] on span "[DATE]" at bounding box center [481, 465] width 34 height 18
copy span "[DATE]"
click at [554, 457] on span "[PHONE_NUMBER]" at bounding box center [602, 465] width 96 height 18
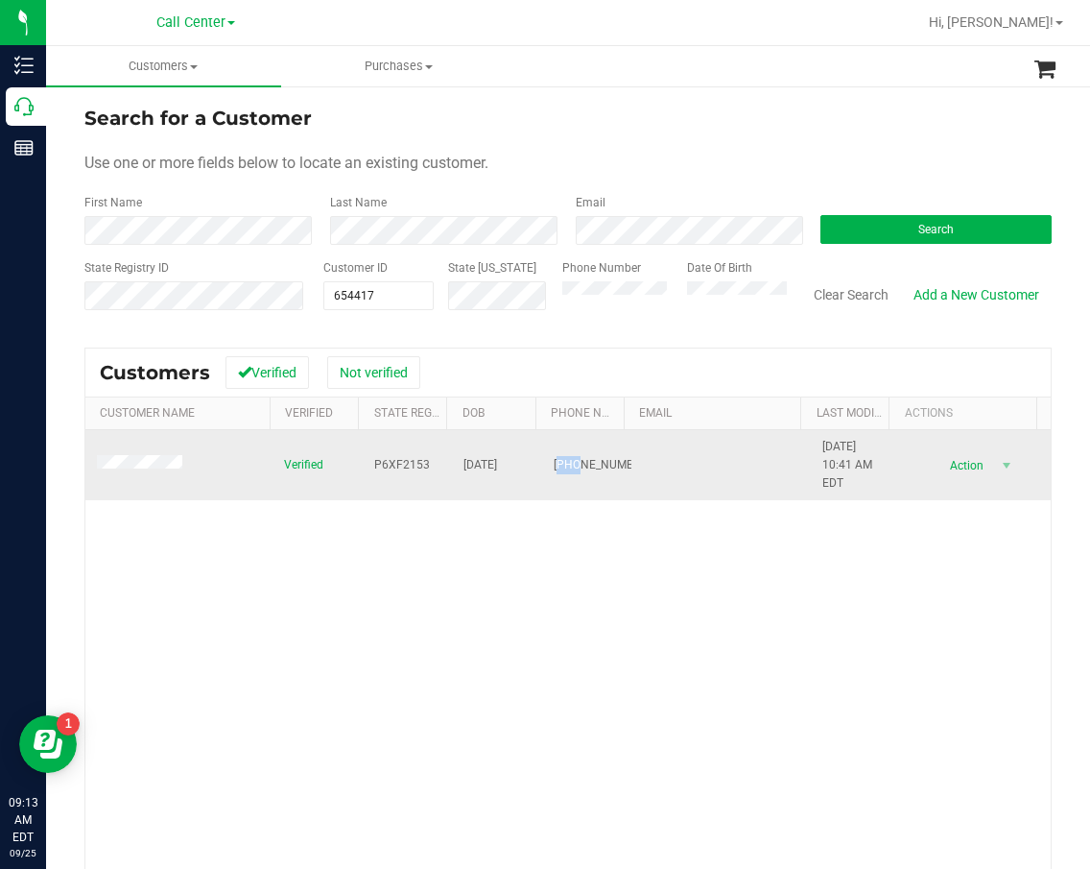
click at [554, 457] on span "[PHONE_NUMBER]" at bounding box center [602, 465] width 96 height 18
copy span "[PHONE_NUMBER]"
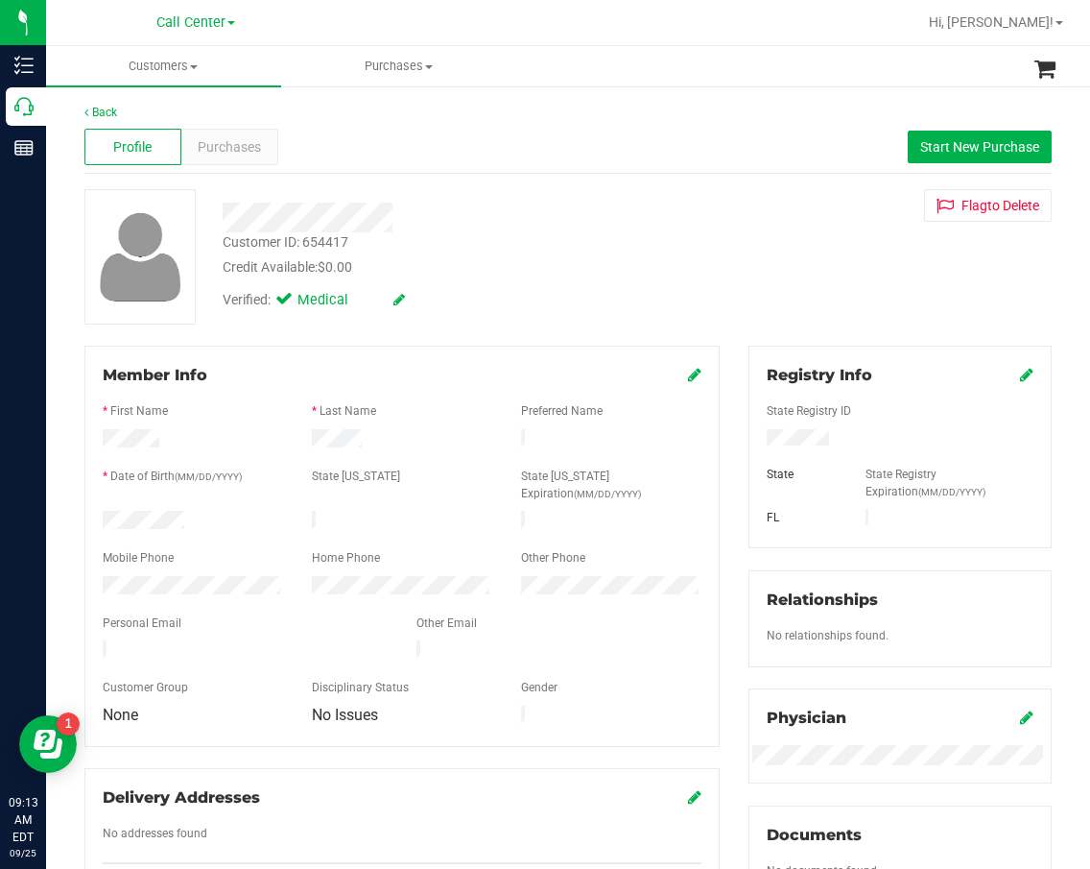
click at [722, 268] on div "Customer ID: 654417 Credit Available: $0.00 Verified: Medical Flag to [GEOGRAPH…" at bounding box center [568, 256] width 996 height 135
click at [215, 144] on span "Purchases" at bounding box center [229, 147] width 63 height 20
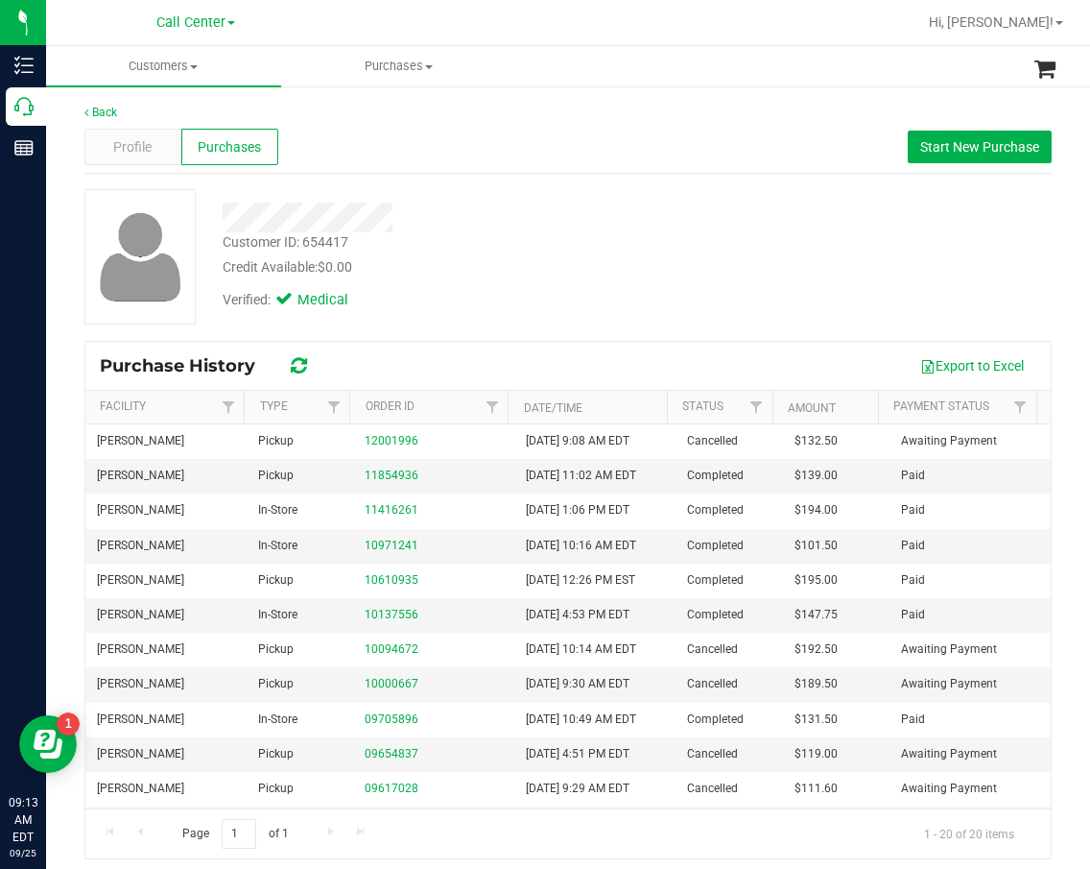
click at [528, 320] on div "Customer ID: 654417 Credit Available: $0.00 Verified: Medical" at bounding box center [568, 256] width 996 height 135
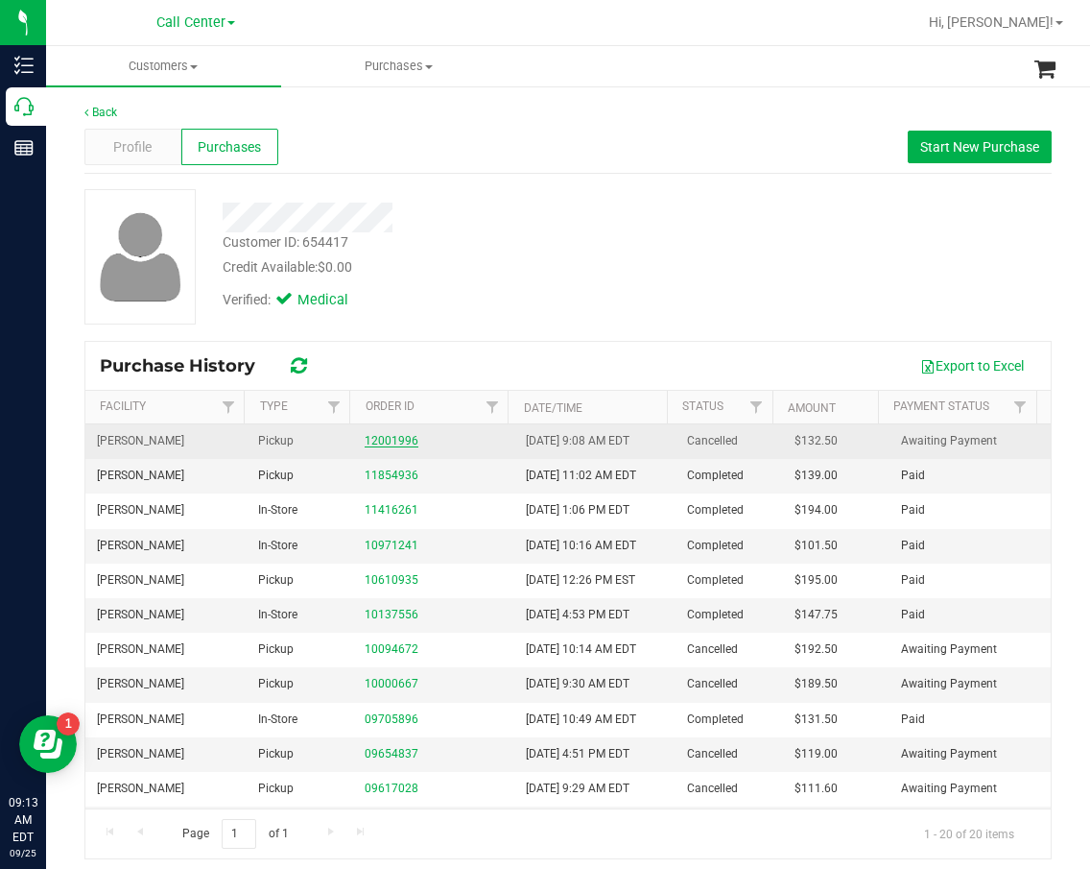
click at [387, 445] on link "12001996" at bounding box center [392, 440] width 54 height 13
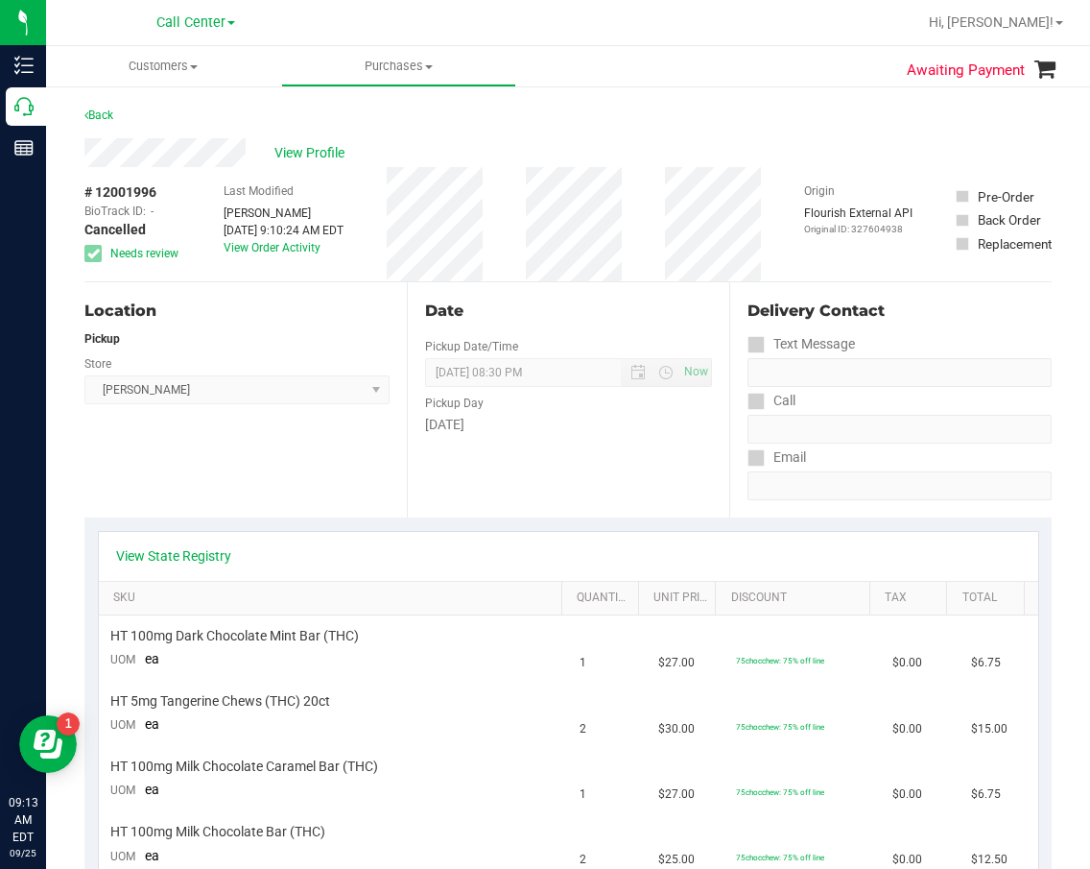
click at [684, 522] on div "View State Registry SKU Quantity Unit Price Discount Tax Total HT 100mg Dark Ch…" at bounding box center [567, 801] width 967 height 568
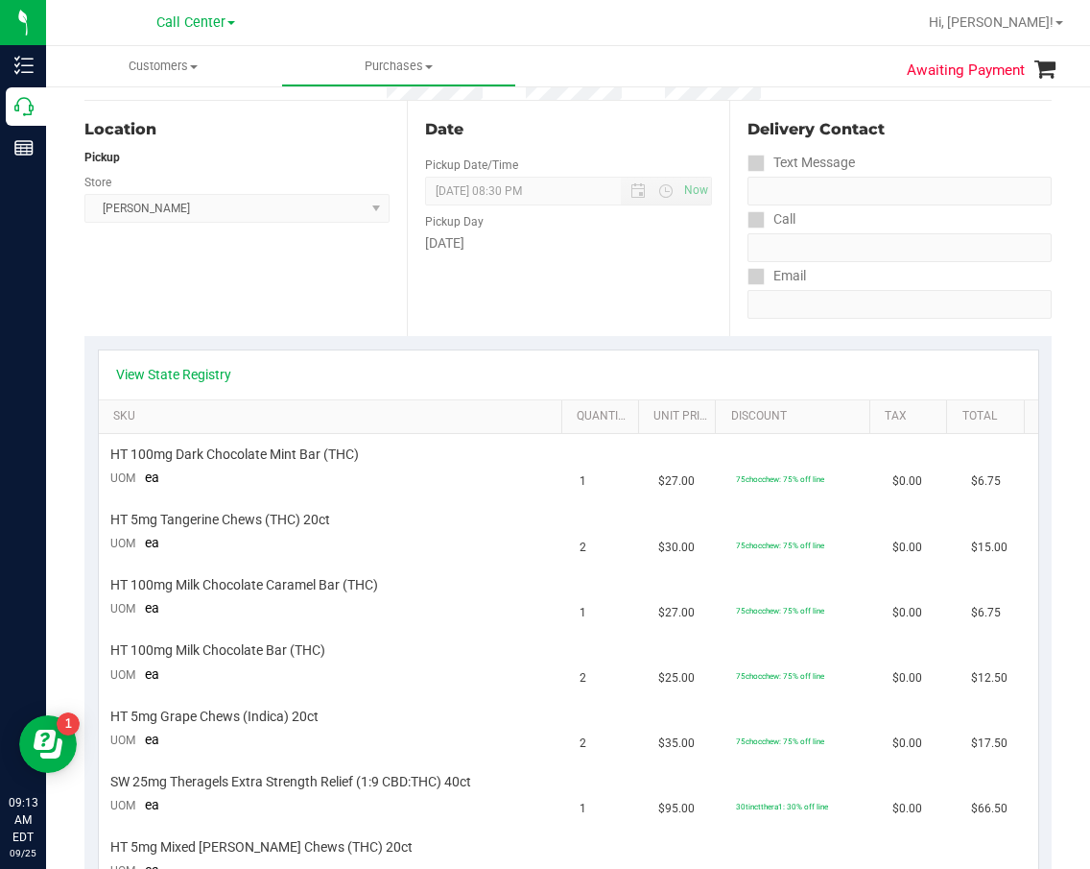
scroll to position [288, 0]
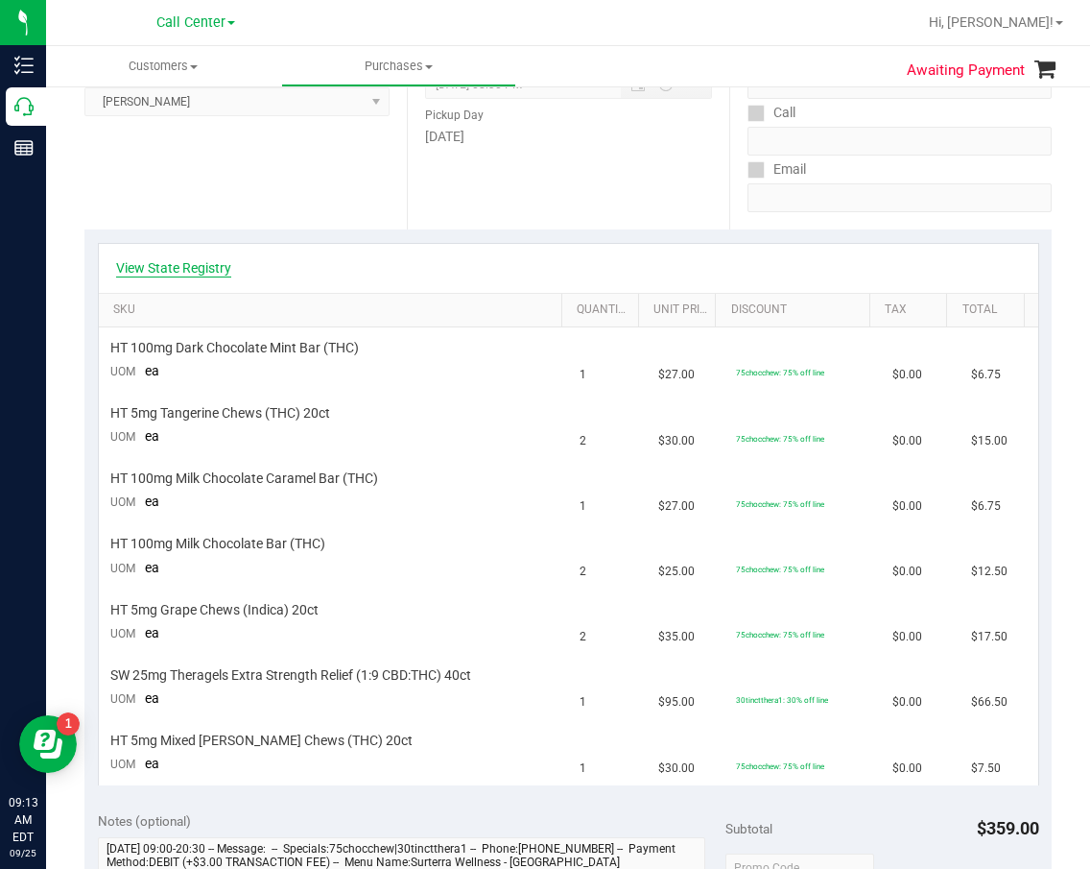
click at [211, 270] on link "View State Registry" at bounding box center [173, 267] width 115 height 19
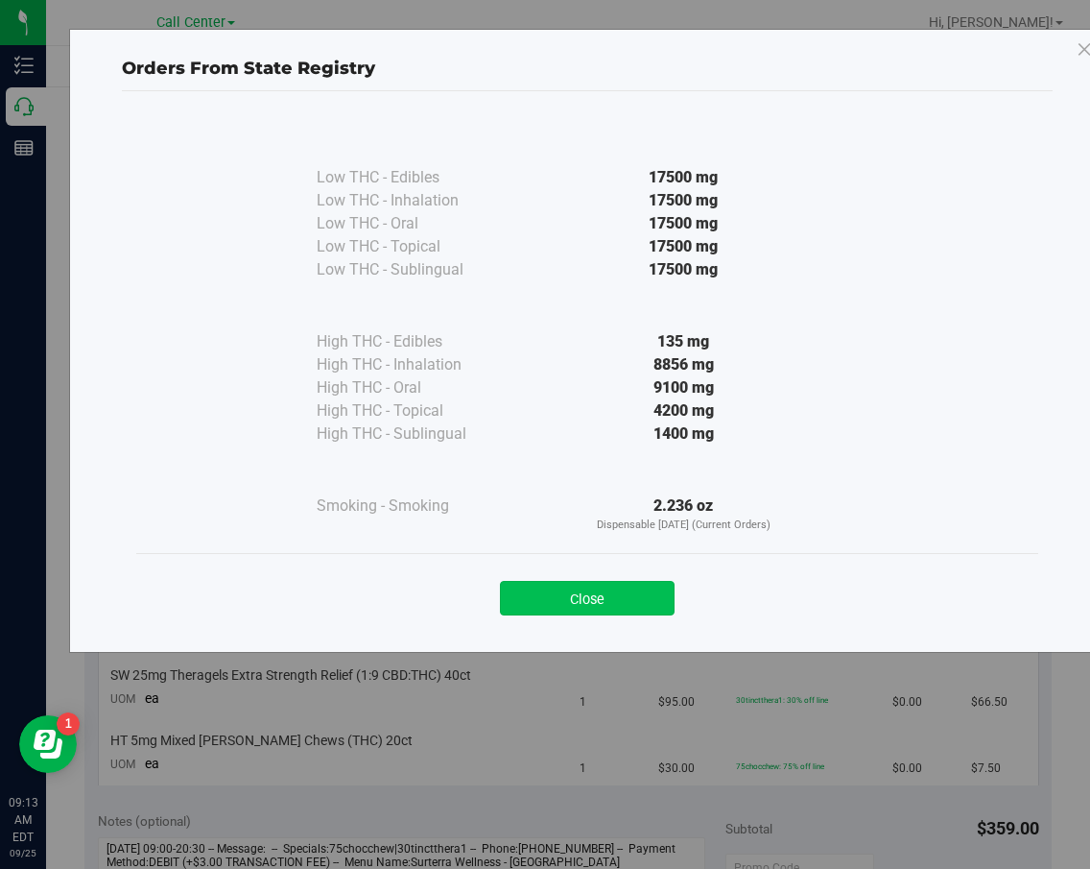
click at [641, 600] on button "Close" at bounding box center [587, 598] width 175 height 35
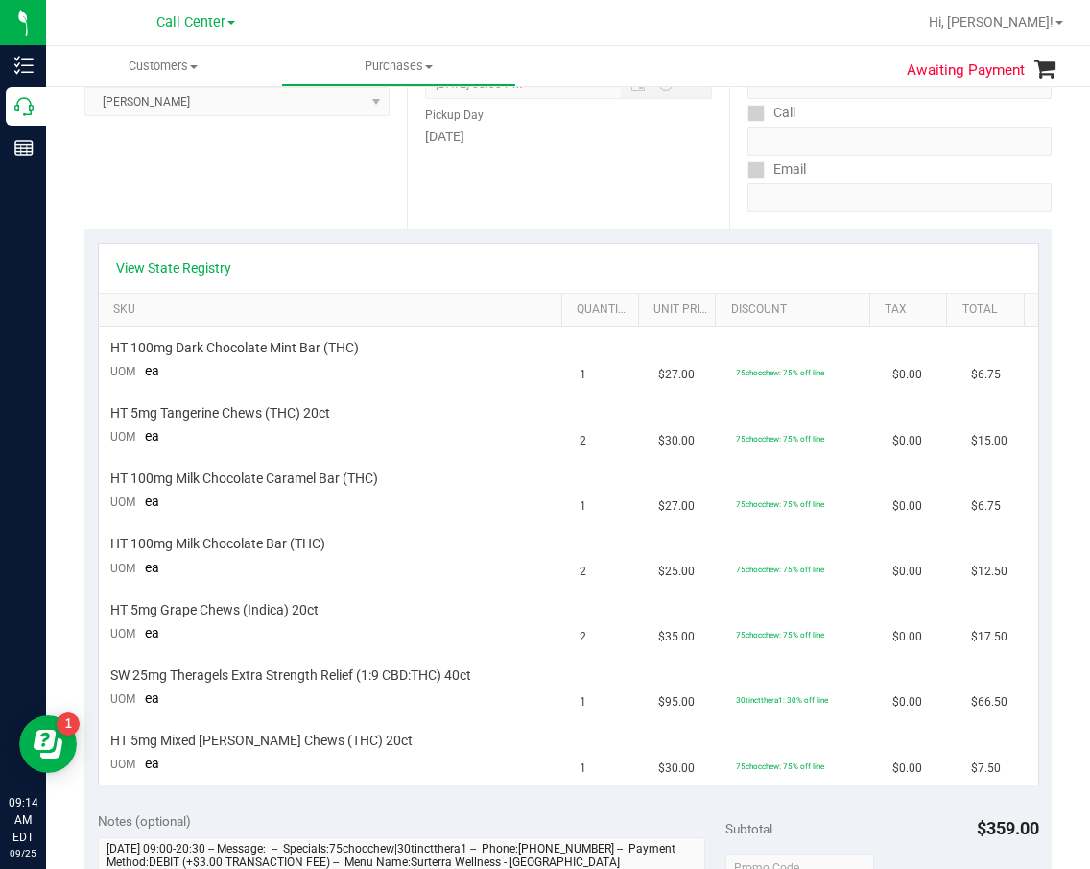
click at [433, 279] on div "View State Registry" at bounding box center [569, 268] width 940 height 49
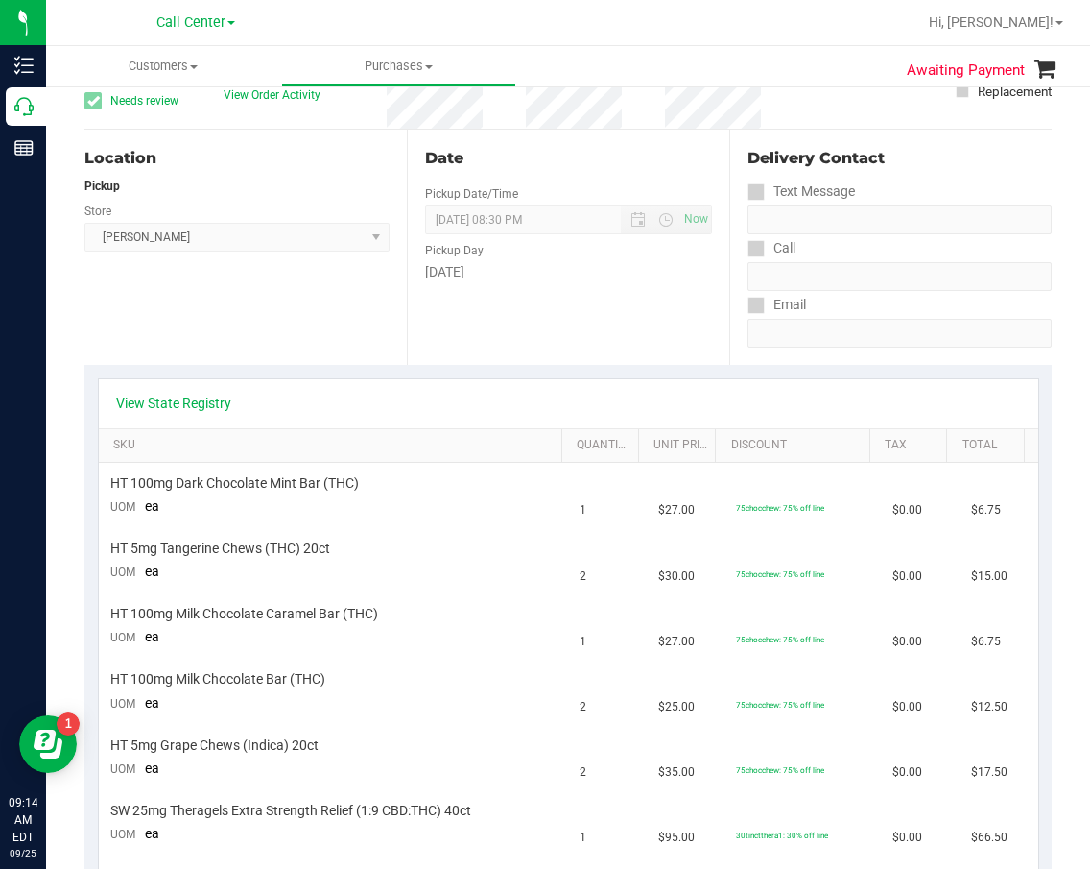
scroll to position [0, 0]
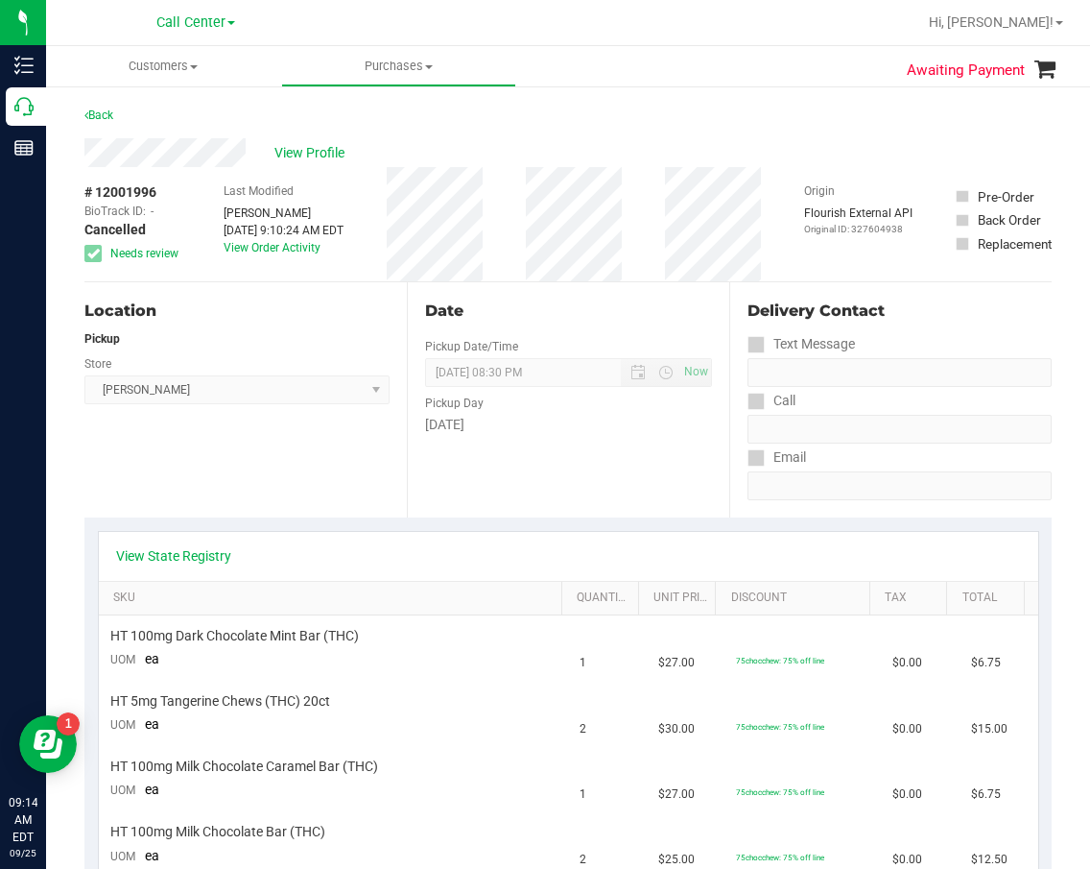
click at [593, 489] on div "Date Pickup Date/Time [DATE] Now [DATE] 08:30 PM Now Pickup Day [DATE]" at bounding box center [568, 399] width 322 height 235
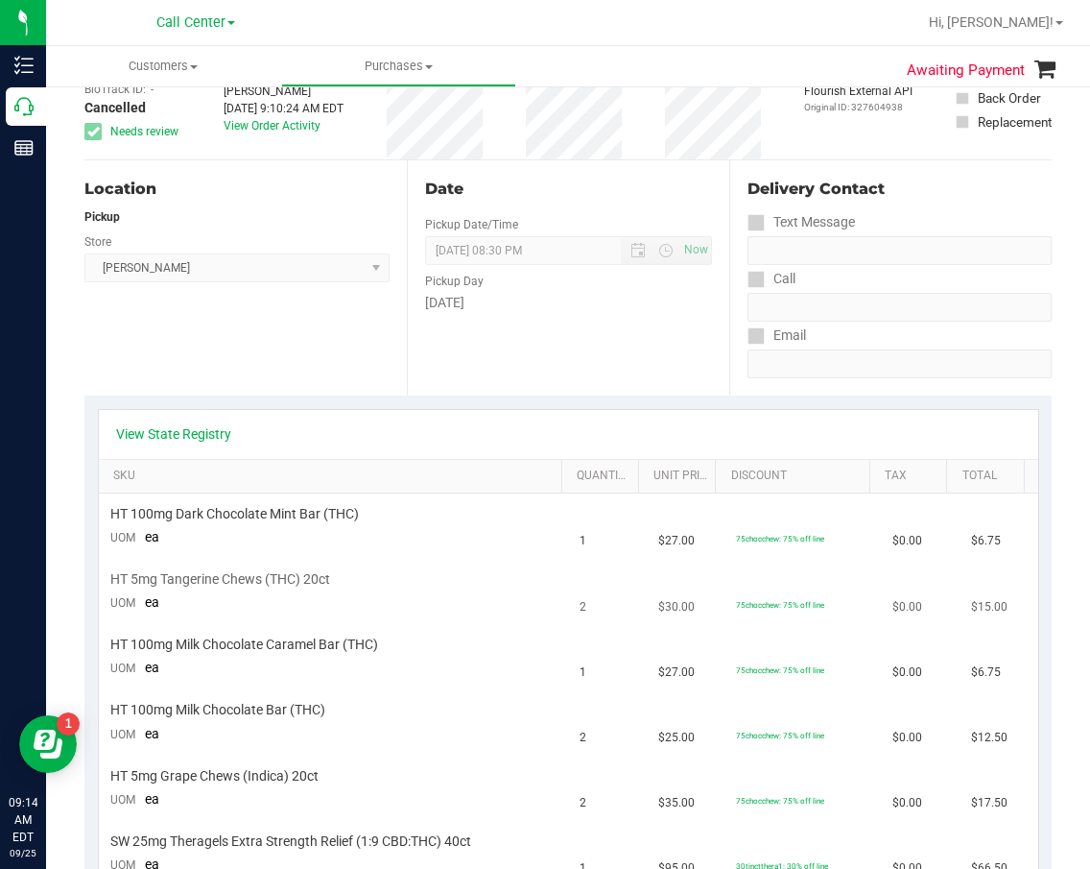
scroll to position [288, 0]
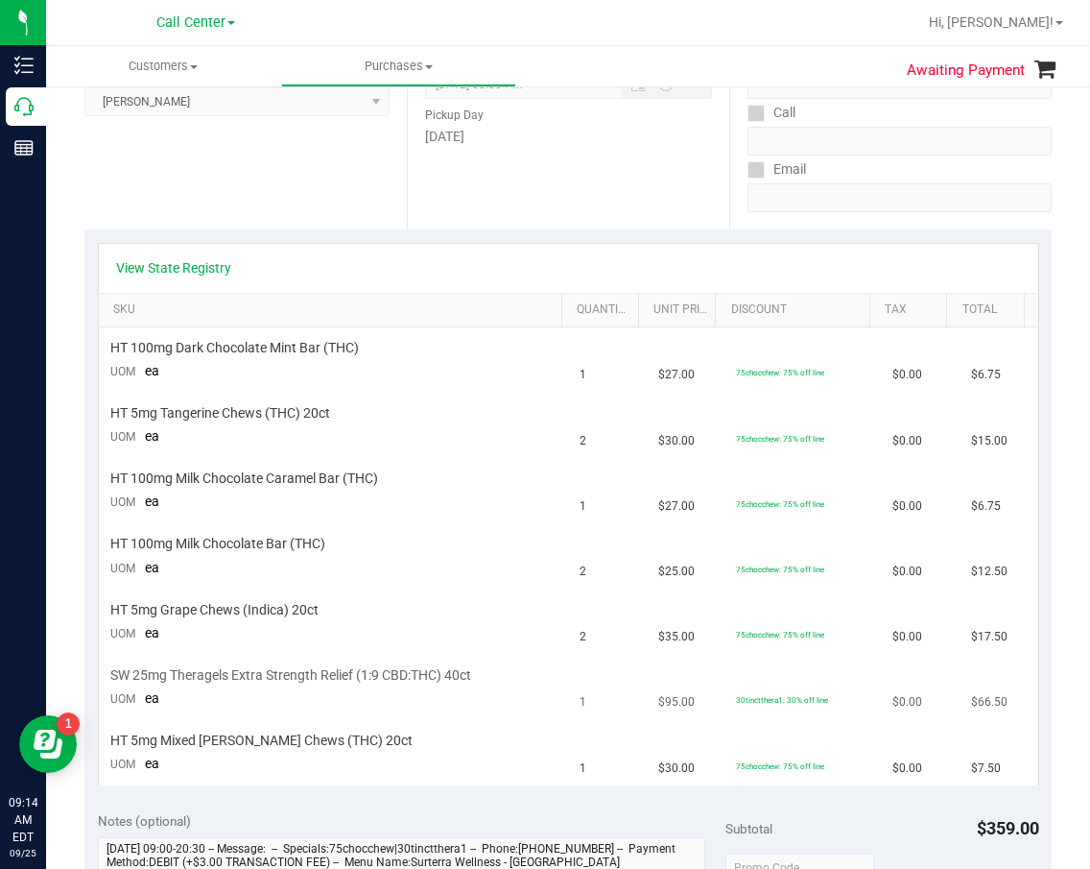
click at [591, 700] on td "1" at bounding box center [607, 687] width 79 height 65
click at [178, 260] on link "View State Registry" at bounding box center [173, 267] width 115 height 19
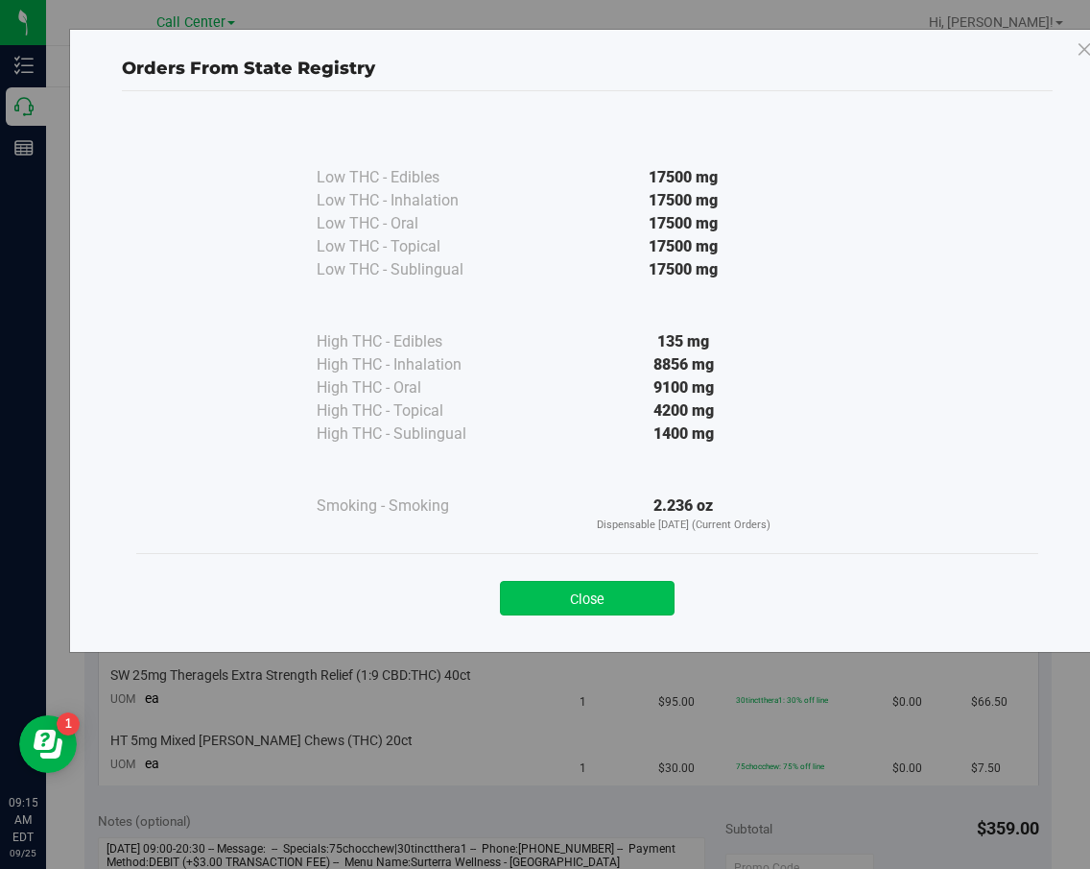
click at [638, 587] on button "Close" at bounding box center [587, 598] width 175 height 35
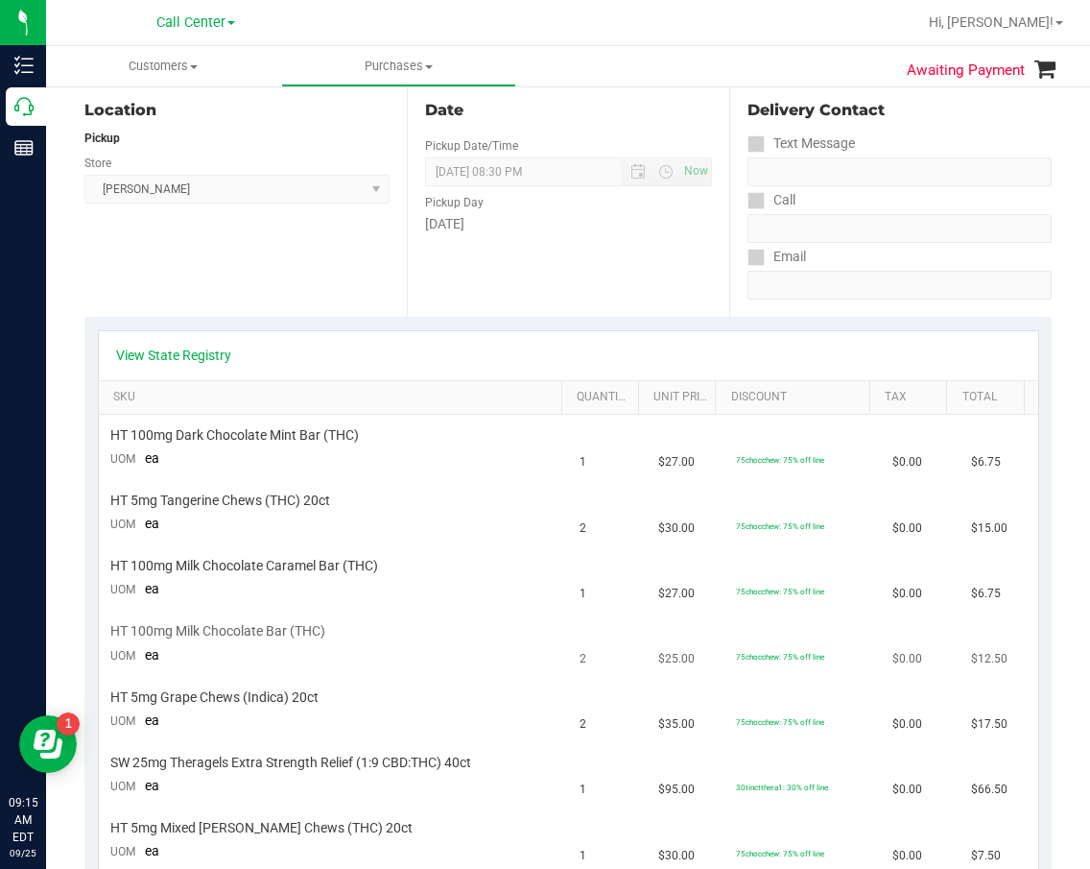
scroll to position [192, 0]
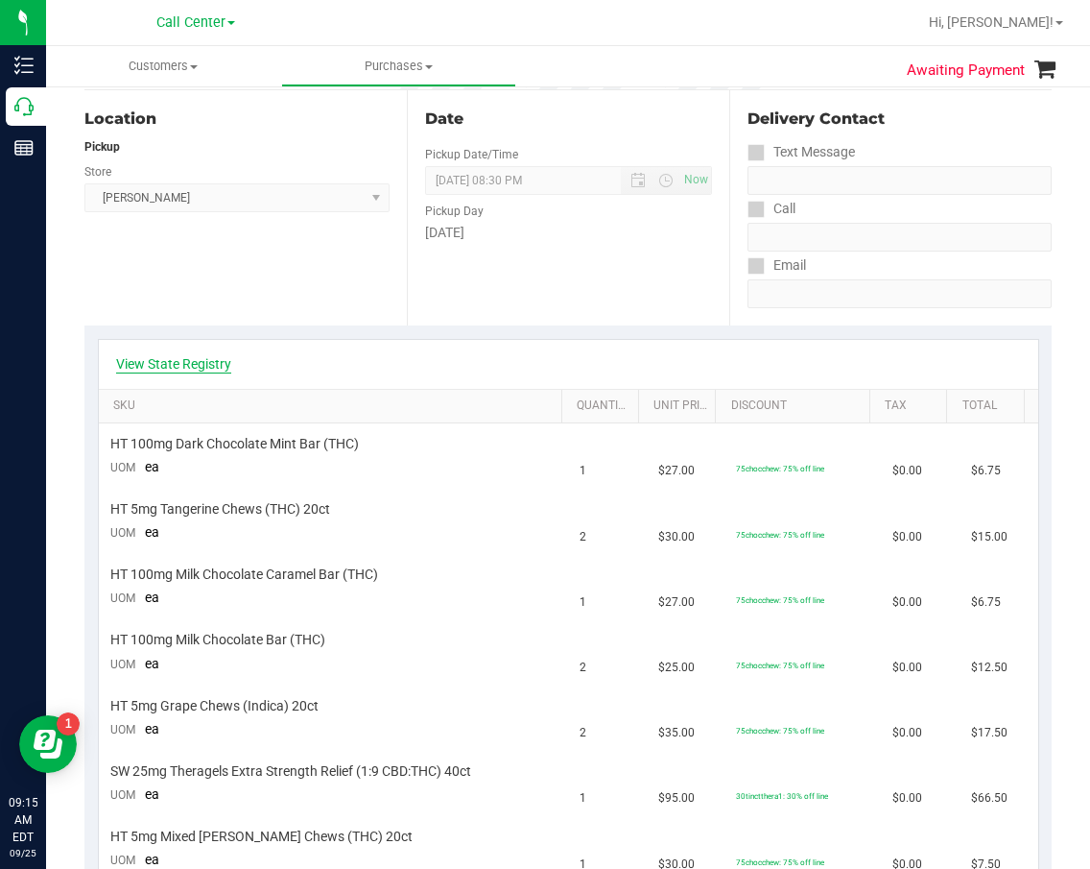
click at [200, 359] on link "View State Registry" at bounding box center [173, 363] width 115 height 19
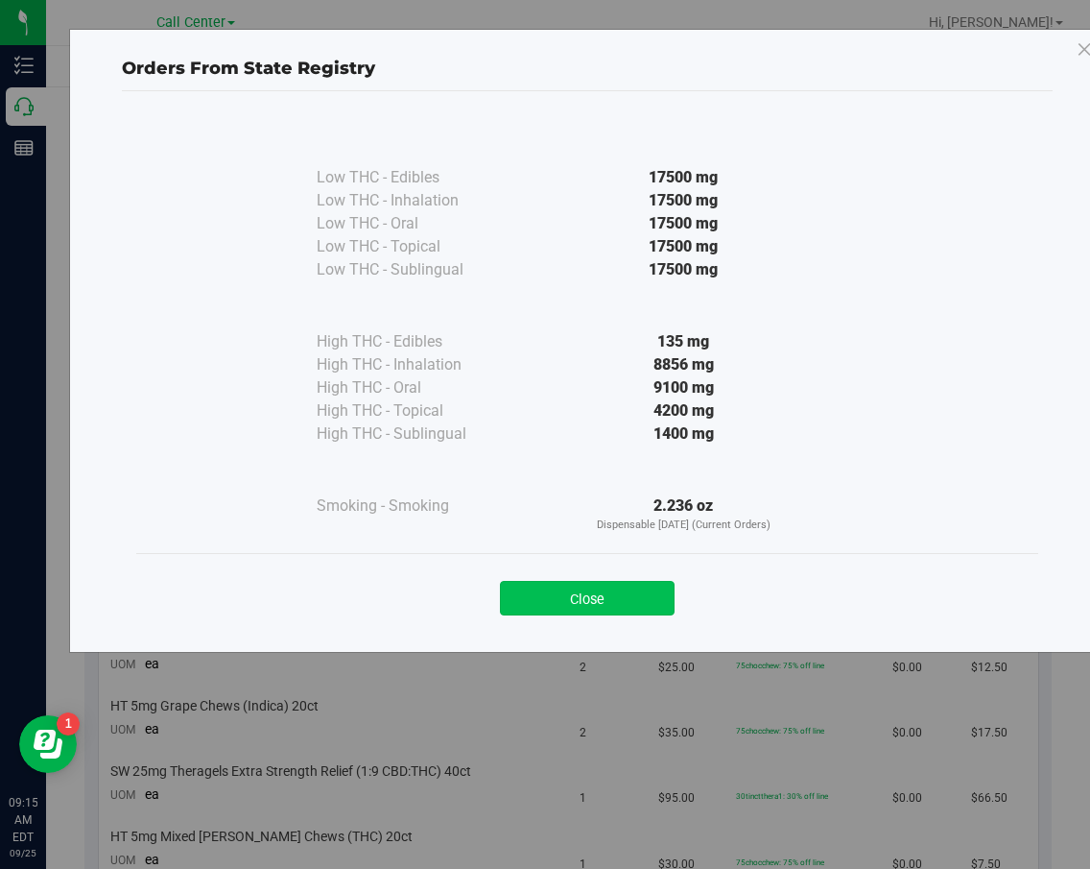
click at [583, 594] on button "Close" at bounding box center [587, 598] width 175 height 35
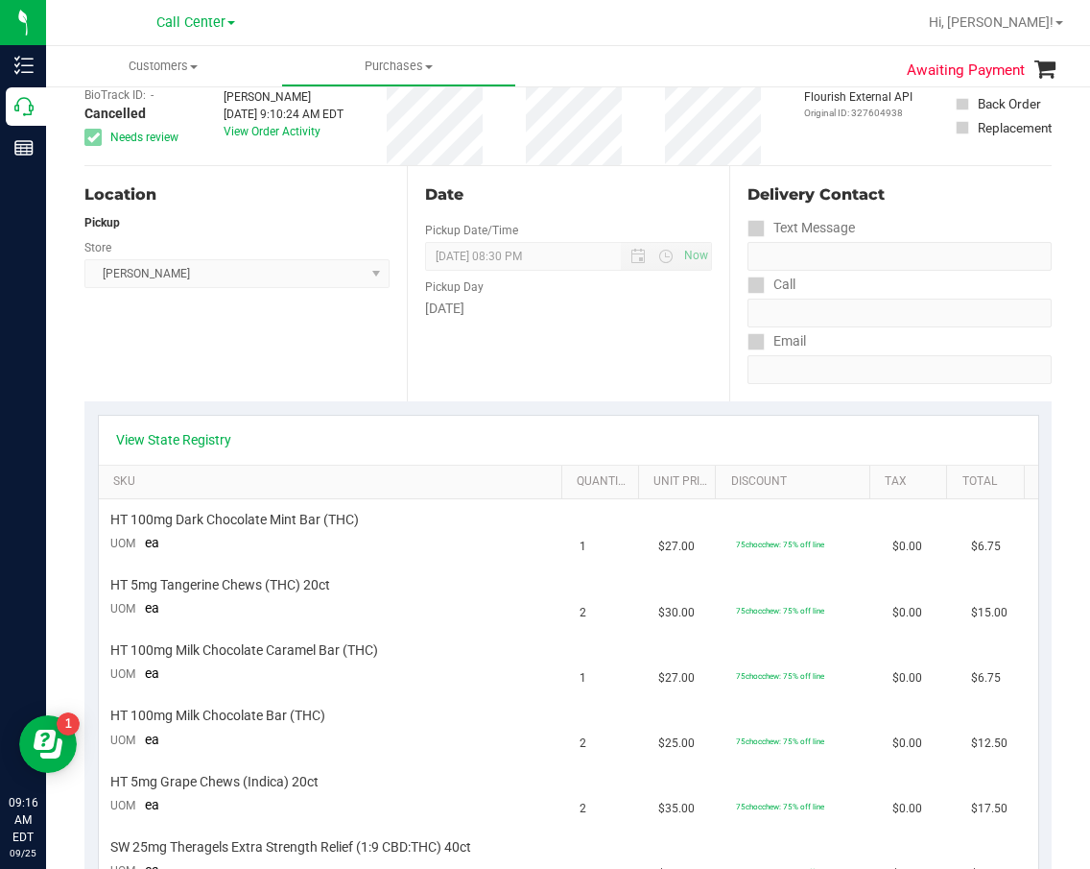
scroll to position [0, 0]
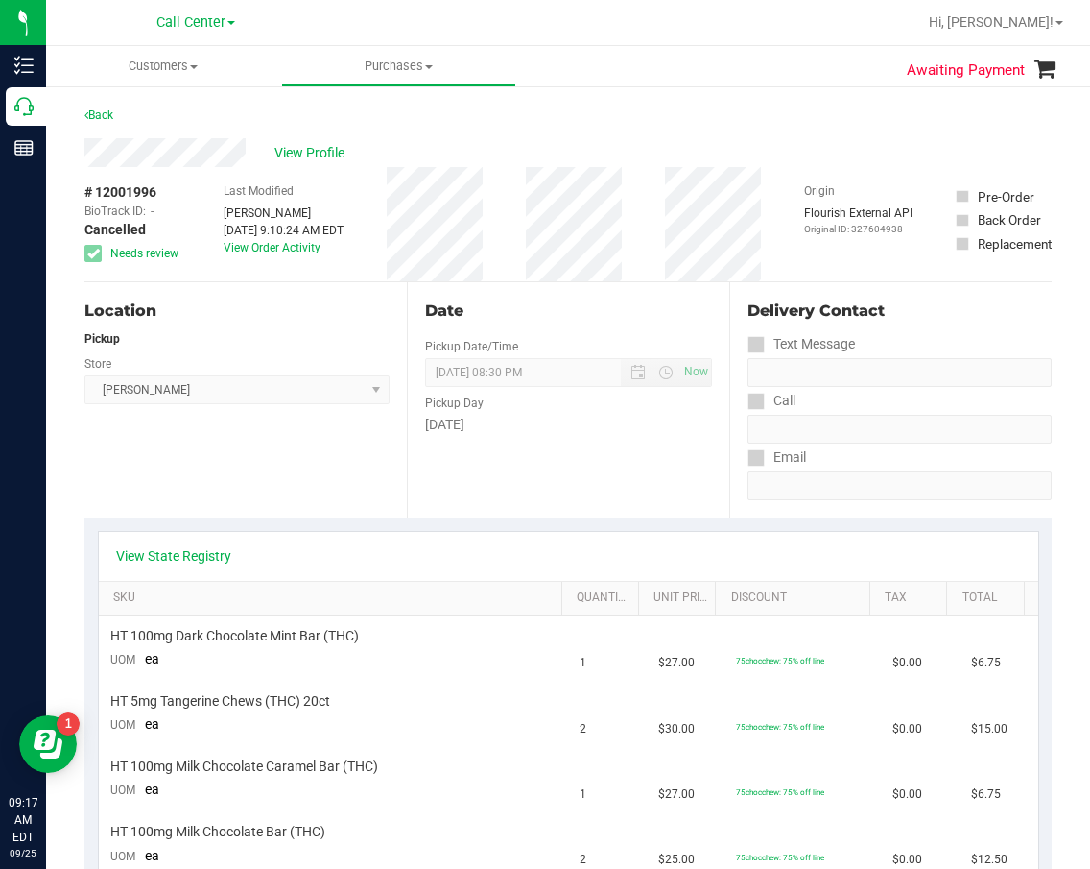
click at [554, 290] on div "Date Pickup Date/Time [DATE] Now [DATE] 08:30 PM Now Pickup Day [DATE]" at bounding box center [568, 399] width 322 height 235
click at [400, 359] on div "Location Pickup Store [GEOGRAPHIC_DATA][PERSON_NAME] Select Store [PERSON_NAME]…" at bounding box center [245, 399] width 322 height 235
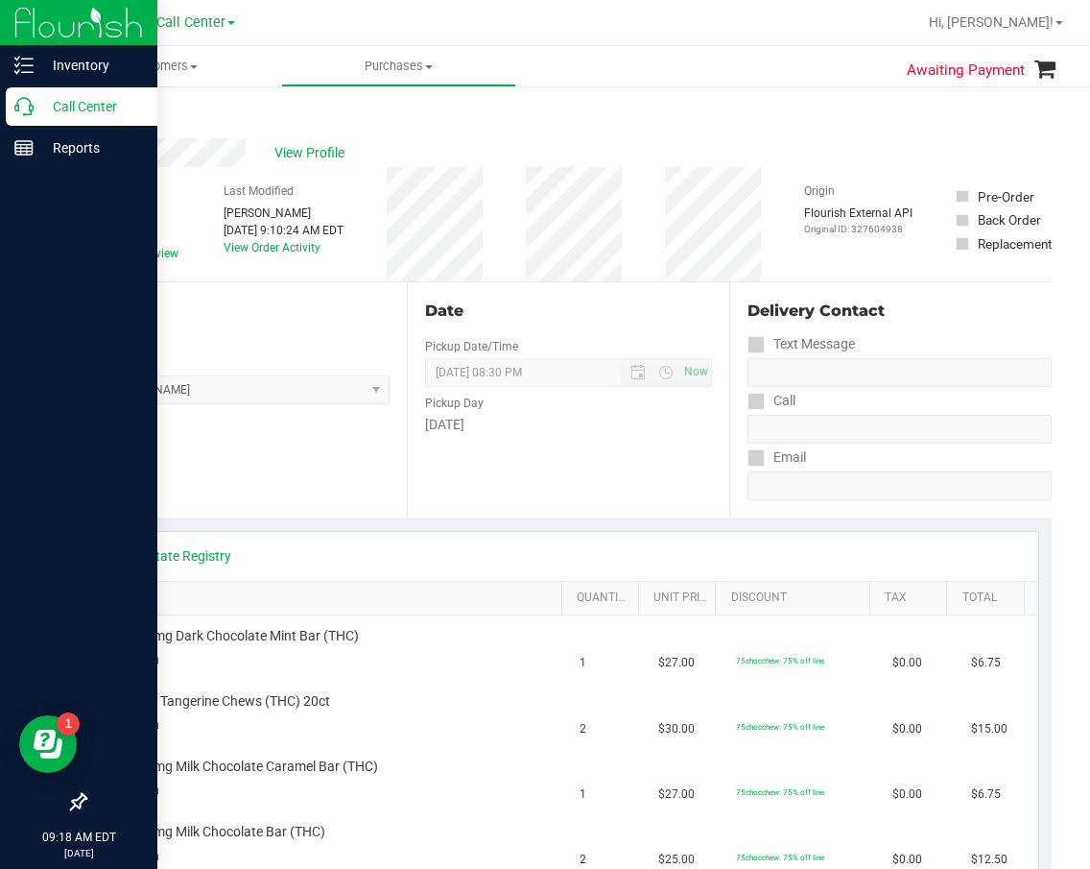
click at [35, 112] on p "Call Center" at bounding box center [91, 106] width 115 height 23
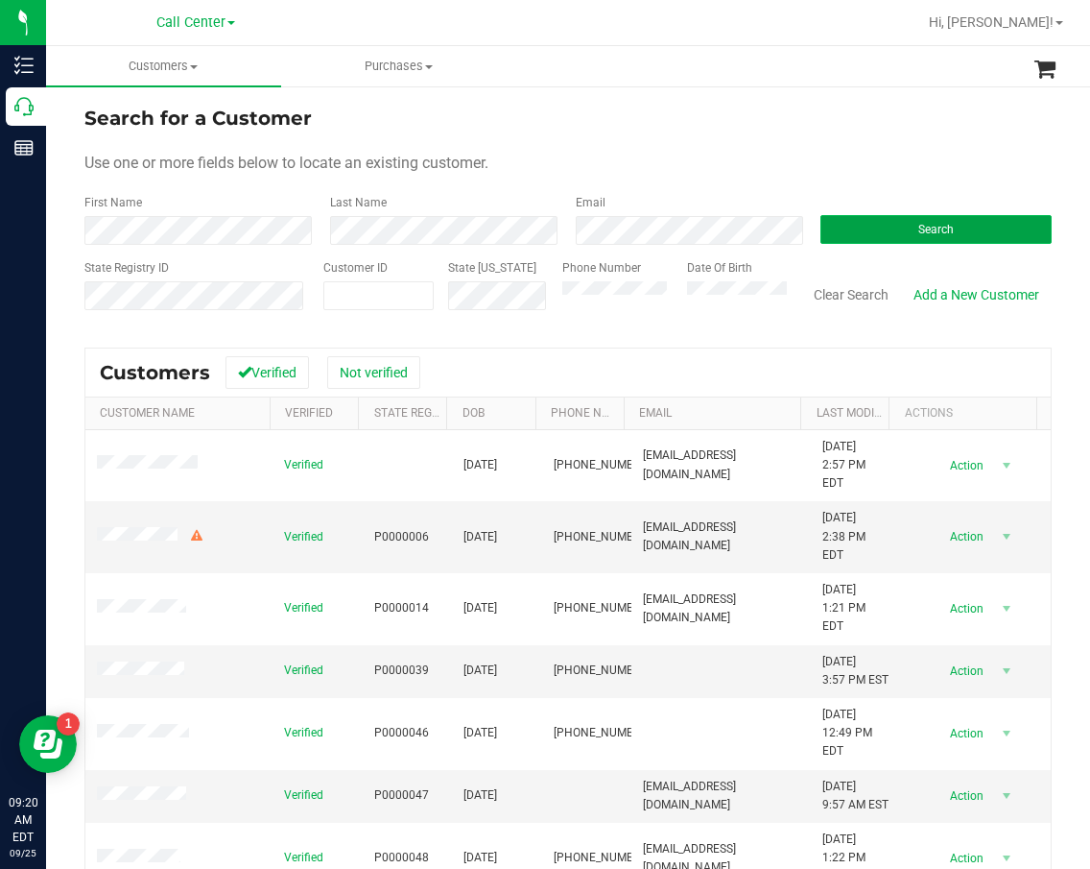
click at [913, 238] on button "Search" at bounding box center [936, 229] width 231 height 29
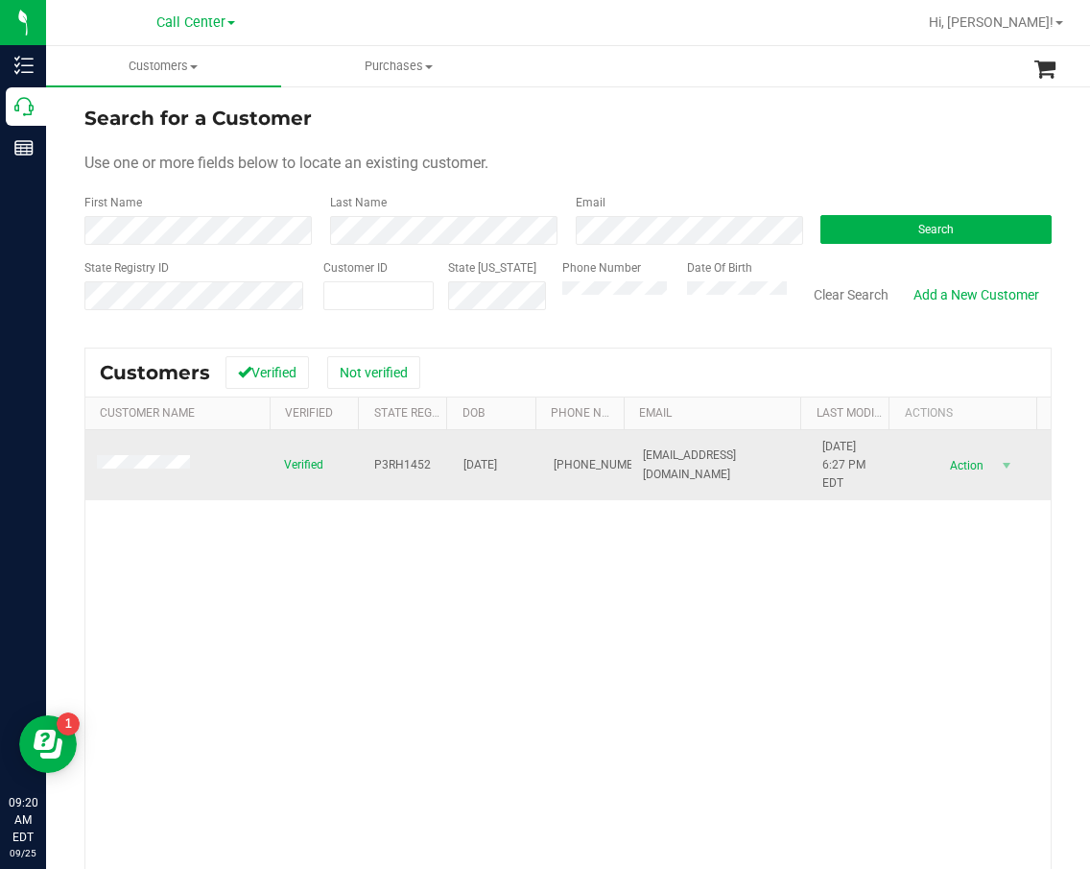
click at [384, 465] on span "P3RH1452" at bounding box center [402, 465] width 57 height 18
copy span "P3RH1452"
click at [485, 472] on span "[DATE]" at bounding box center [481, 465] width 34 height 18
click at [485, 468] on span "[DATE]" at bounding box center [481, 465] width 34 height 18
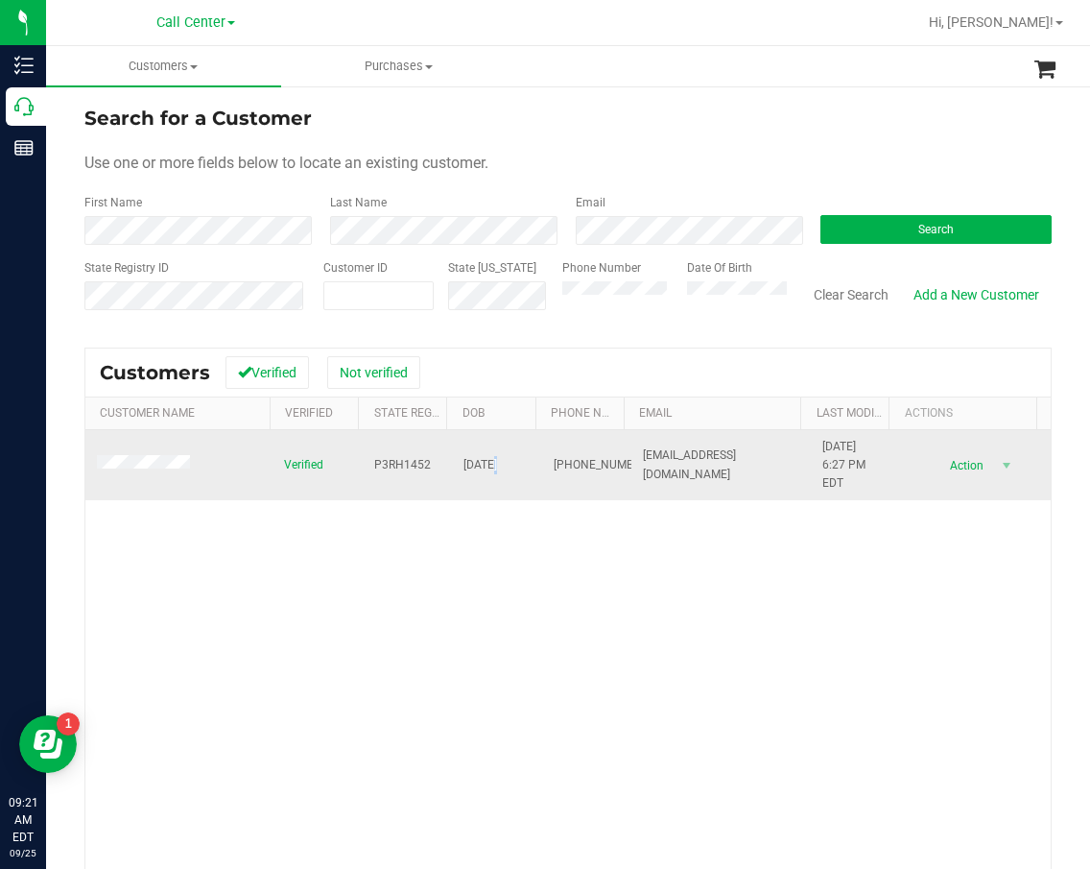
click at [485, 468] on span "[DATE]" at bounding box center [481, 465] width 34 height 18
click at [489, 466] on span "[DATE]" at bounding box center [481, 465] width 34 height 18
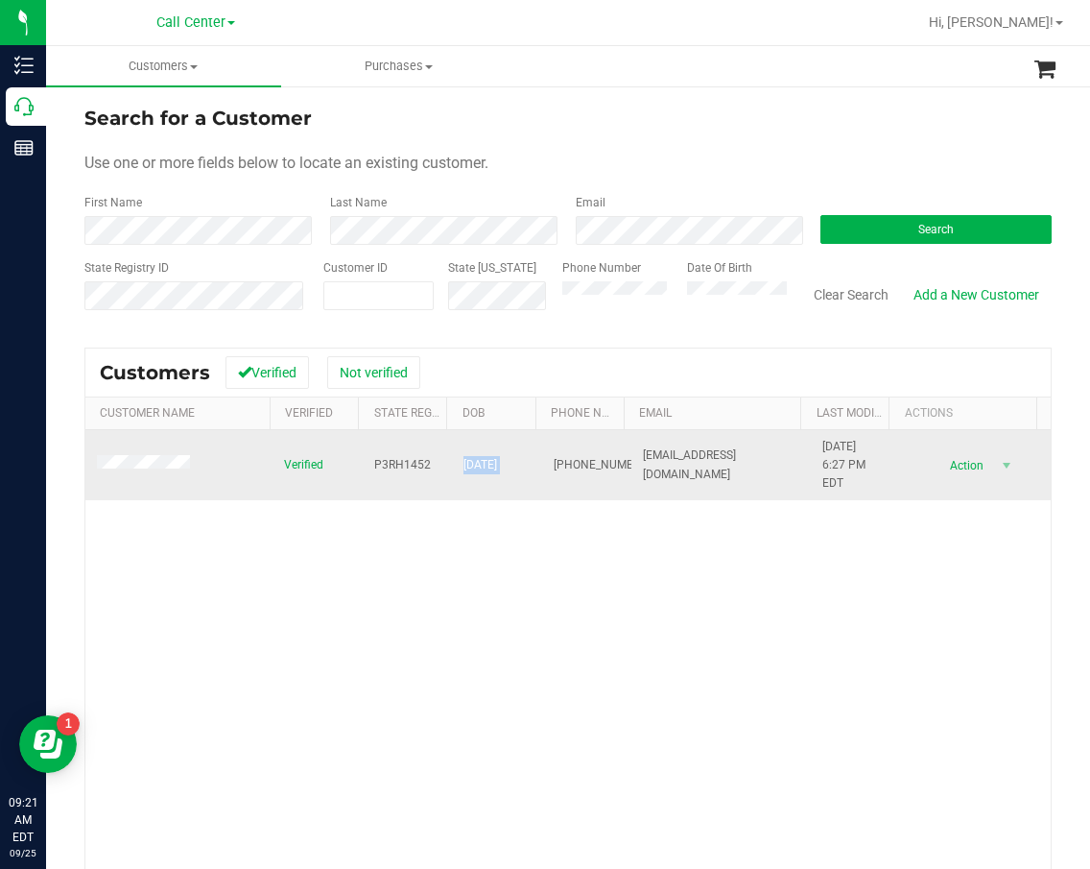
click at [489, 466] on span "[DATE]" at bounding box center [481, 465] width 34 height 18
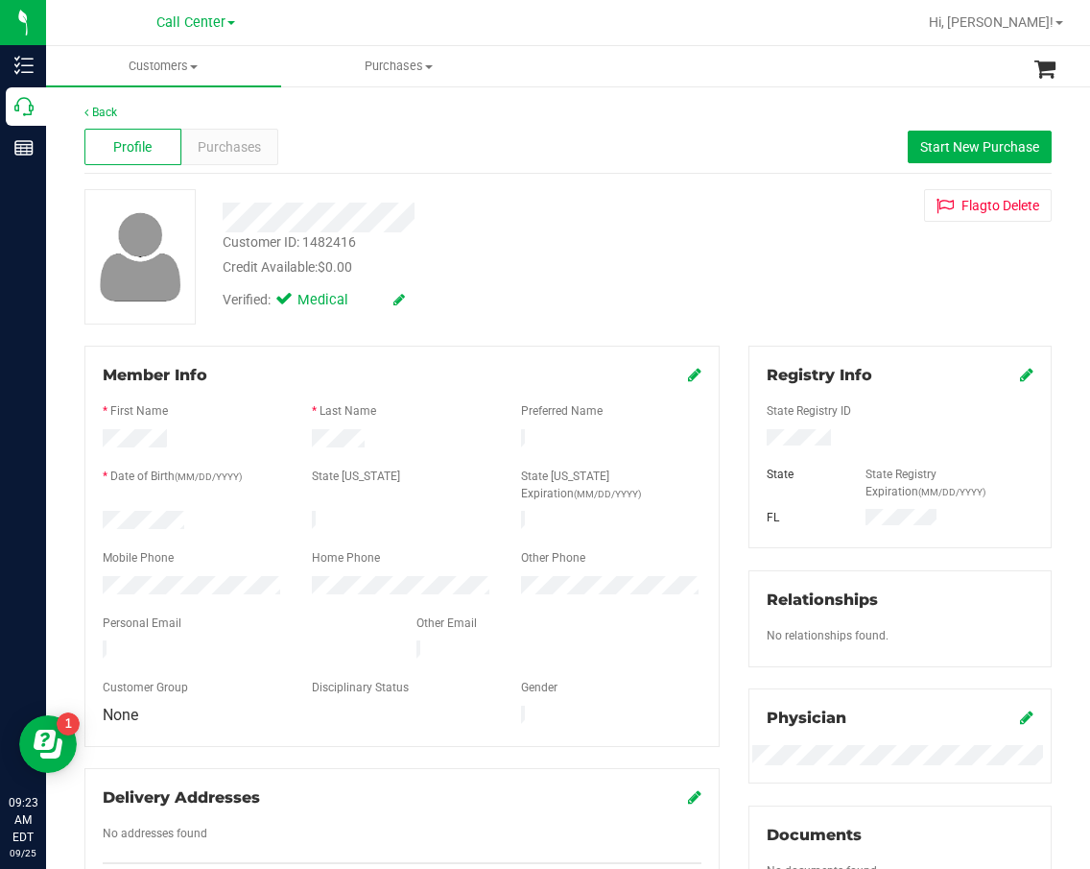
click at [534, 160] on div "Profile Purchases Start New Purchase" at bounding box center [567, 147] width 967 height 53
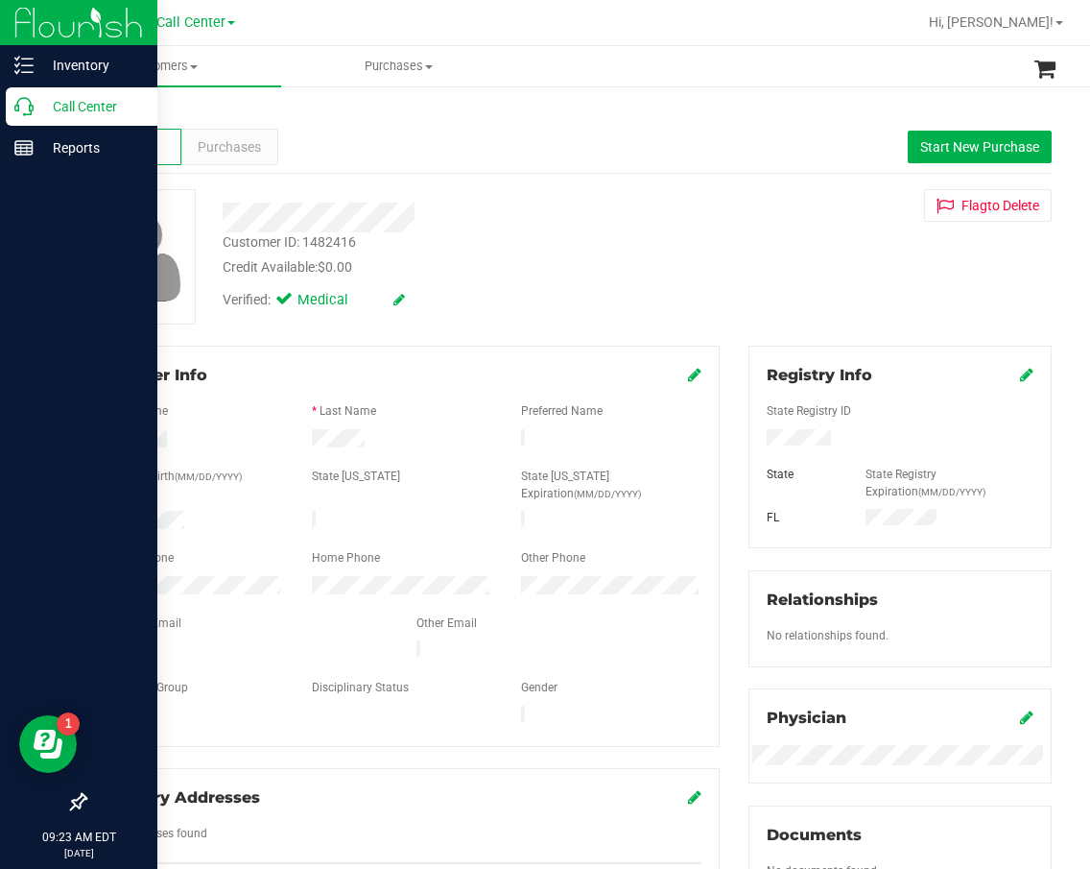
click at [31, 109] on icon at bounding box center [23, 106] width 19 height 19
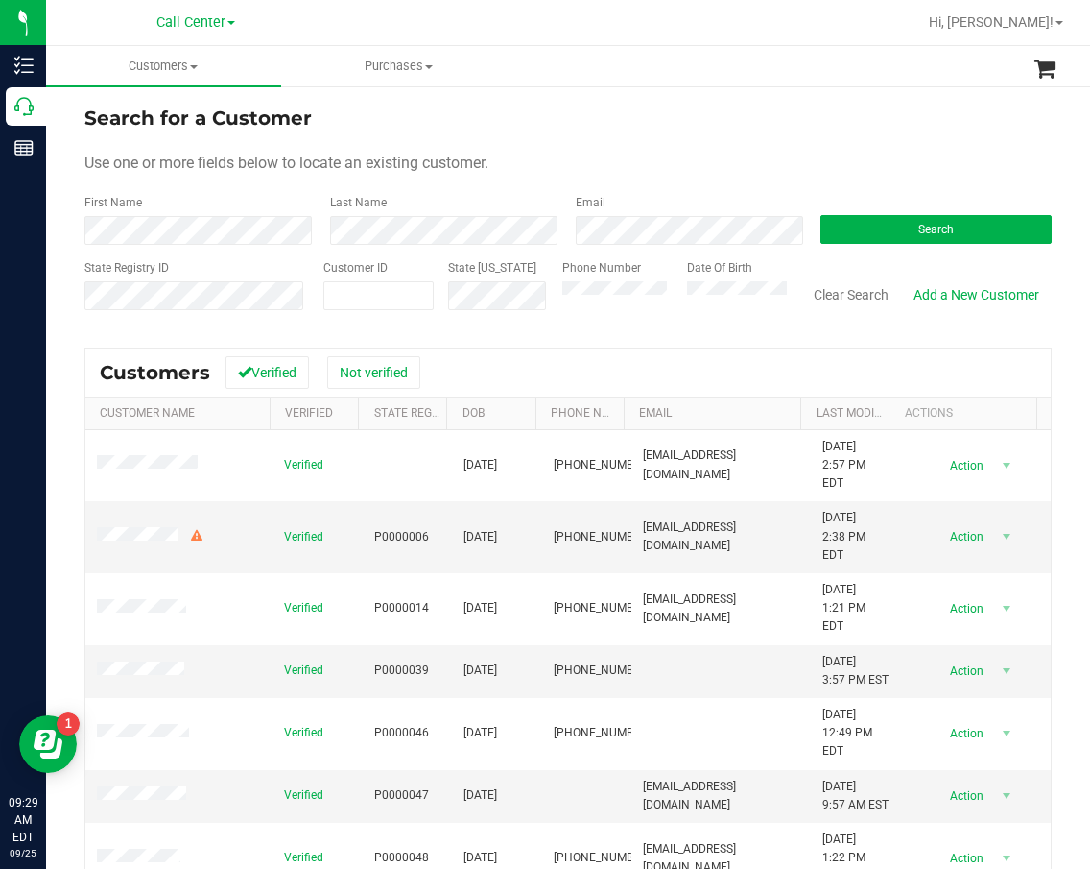
click at [959, 210] on div "Search" at bounding box center [929, 219] width 246 height 51
click at [965, 226] on button "Search" at bounding box center [936, 229] width 231 height 29
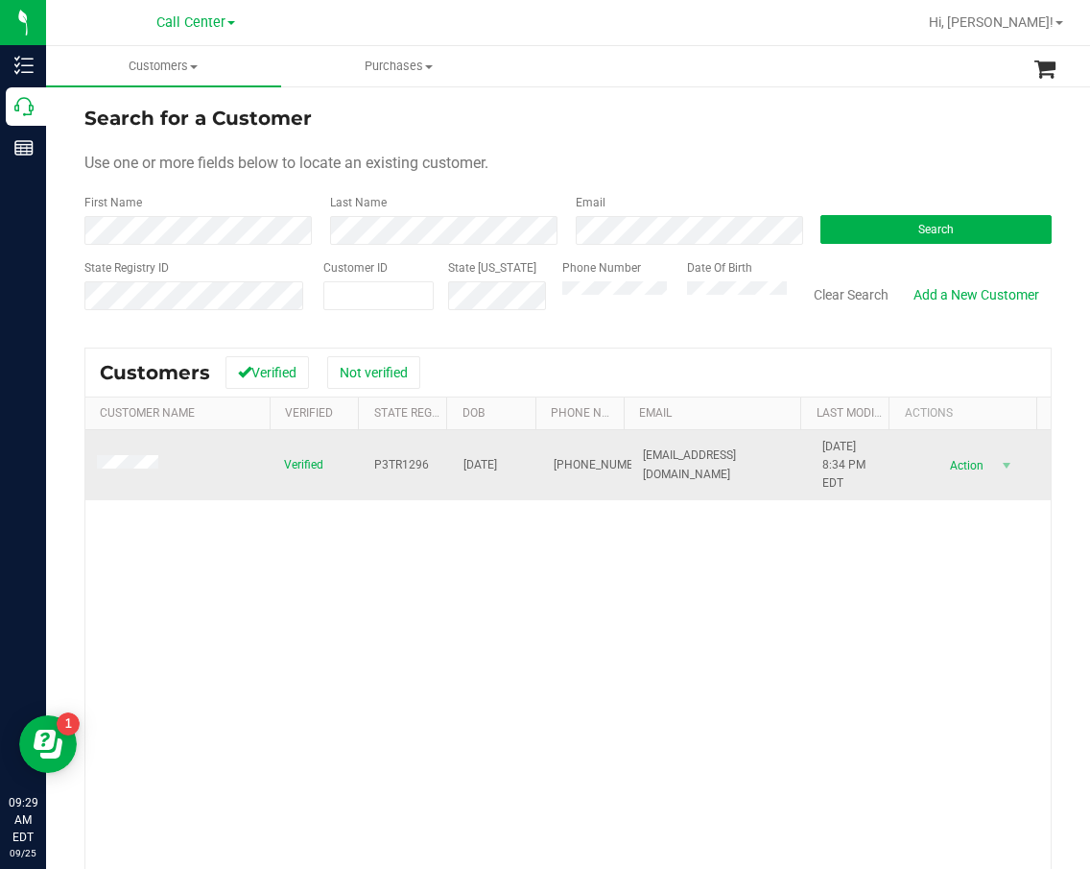
click at [374, 463] on span "P3TR1296" at bounding box center [401, 465] width 55 height 18
copy span "P3TR1296"
click at [466, 465] on span "[DATE]" at bounding box center [481, 465] width 34 height 18
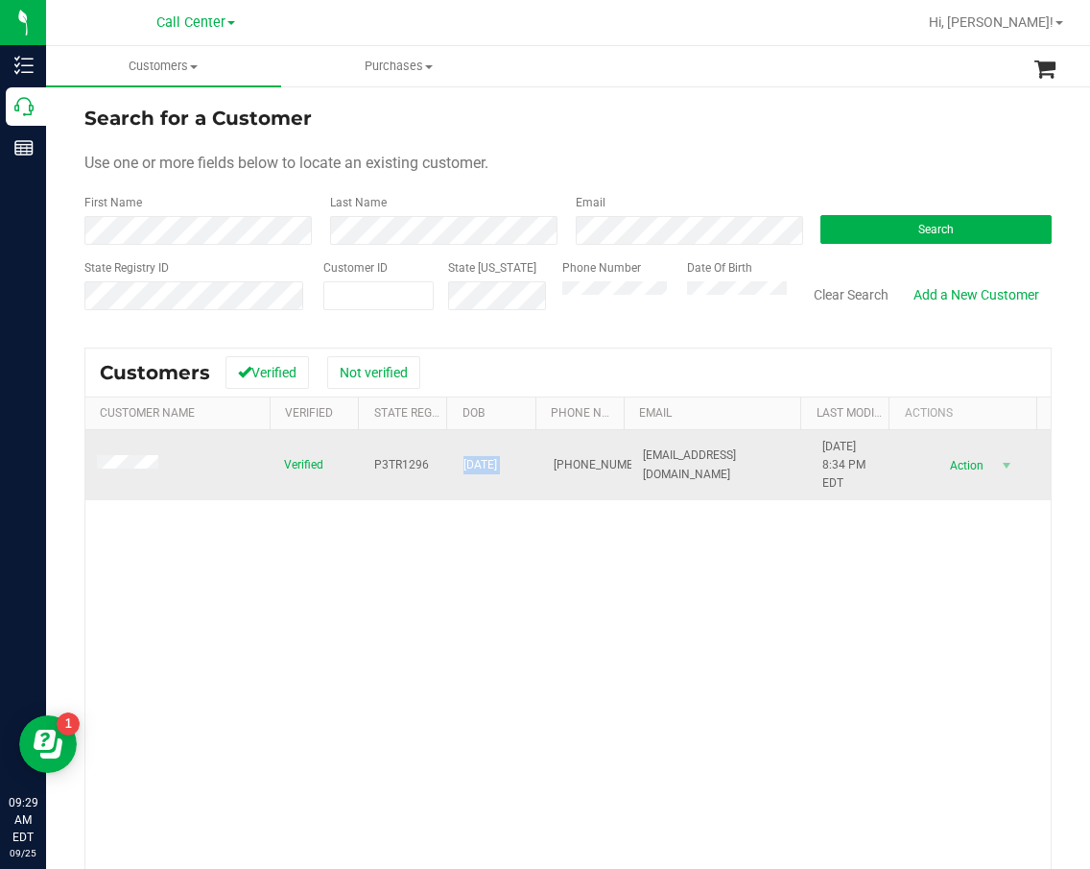
click at [466, 465] on span "[DATE]" at bounding box center [481, 465] width 34 height 18
drag, startPoint x: 538, startPoint y: 489, endPoint x: 521, endPoint y: 489, distance: 17.3
click at [542, 489] on td "[PHONE_NUMBER]" at bounding box center [587, 465] width 90 height 71
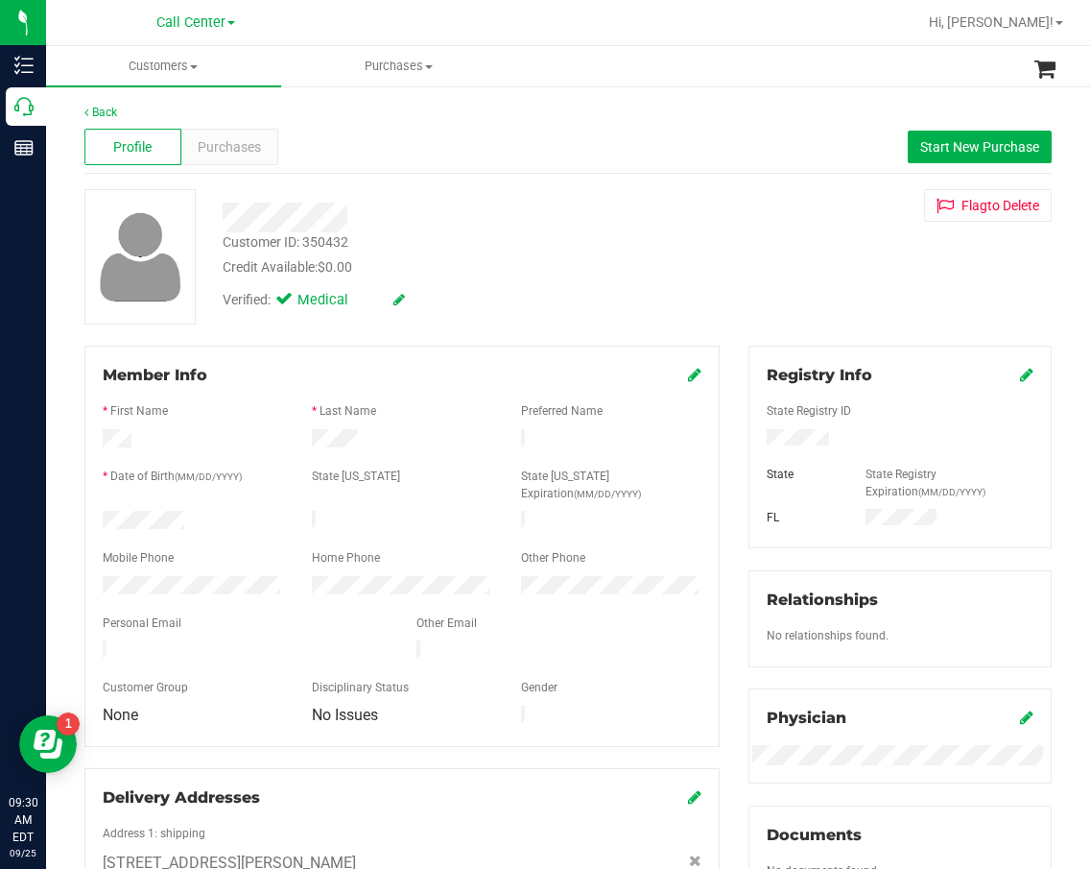
click at [600, 180] on div "Back Profile Purchases Start New Purchase Customer ID: 350432 Credit Available:…" at bounding box center [567, 780] width 967 height 1352
drag, startPoint x: 366, startPoint y: 239, endPoint x: 304, endPoint y: 242, distance: 61.5
click at [304, 242] on div "Customer ID: 350432 Credit Available: $0.00" at bounding box center [457, 254] width 498 height 45
click at [258, 146] on span "Purchases" at bounding box center [229, 147] width 63 height 20
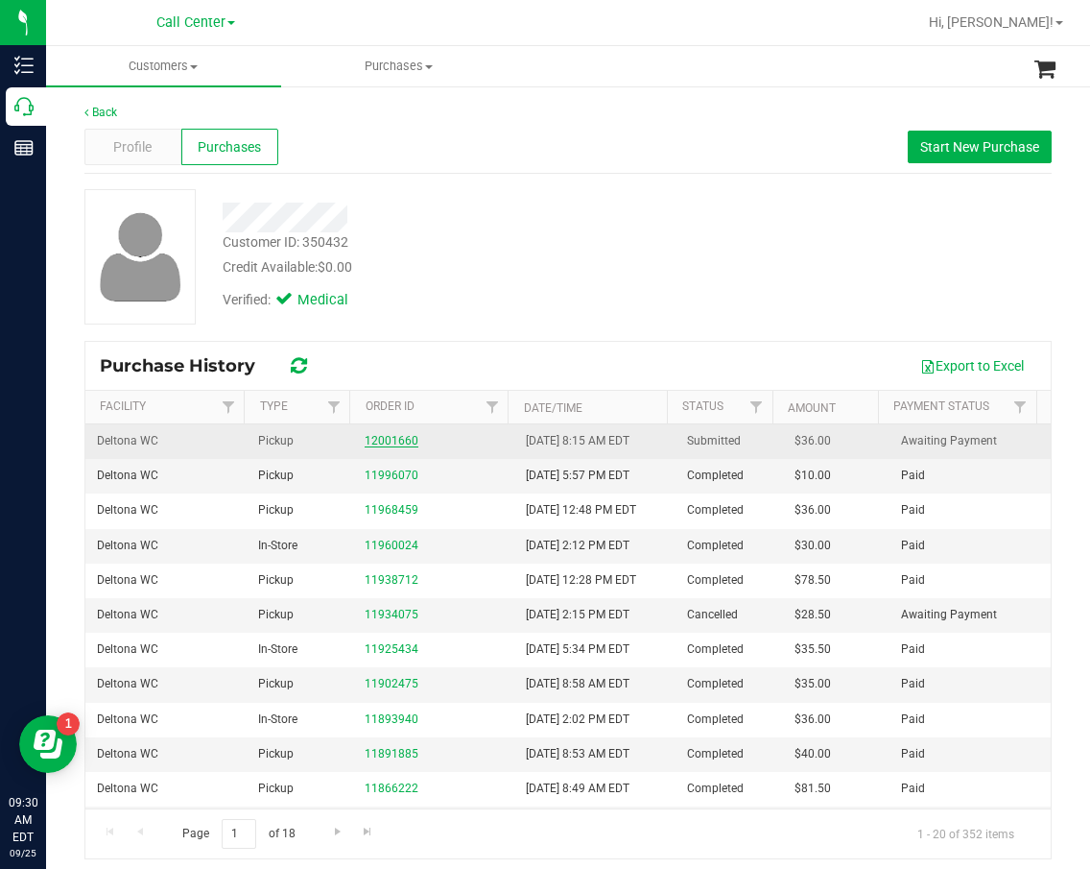
click at [391, 446] on link "12001660" at bounding box center [392, 440] width 54 height 13
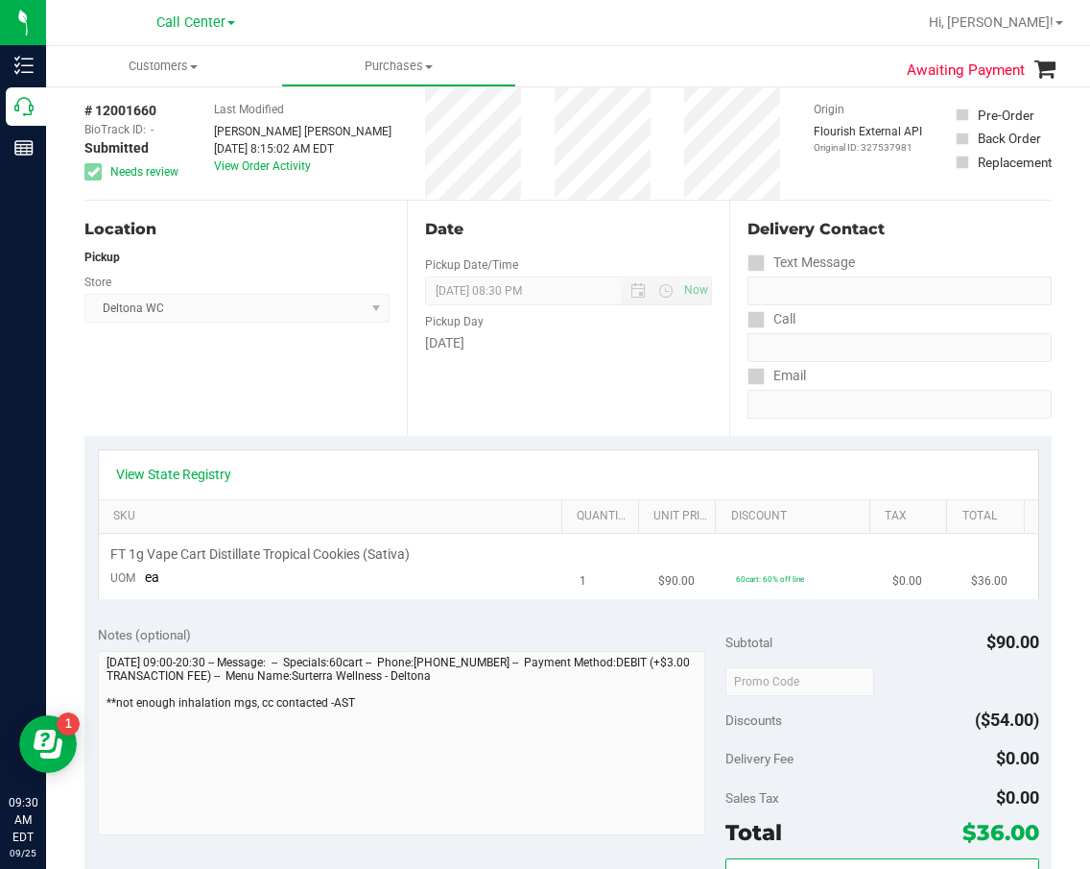
scroll to position [192, 0]
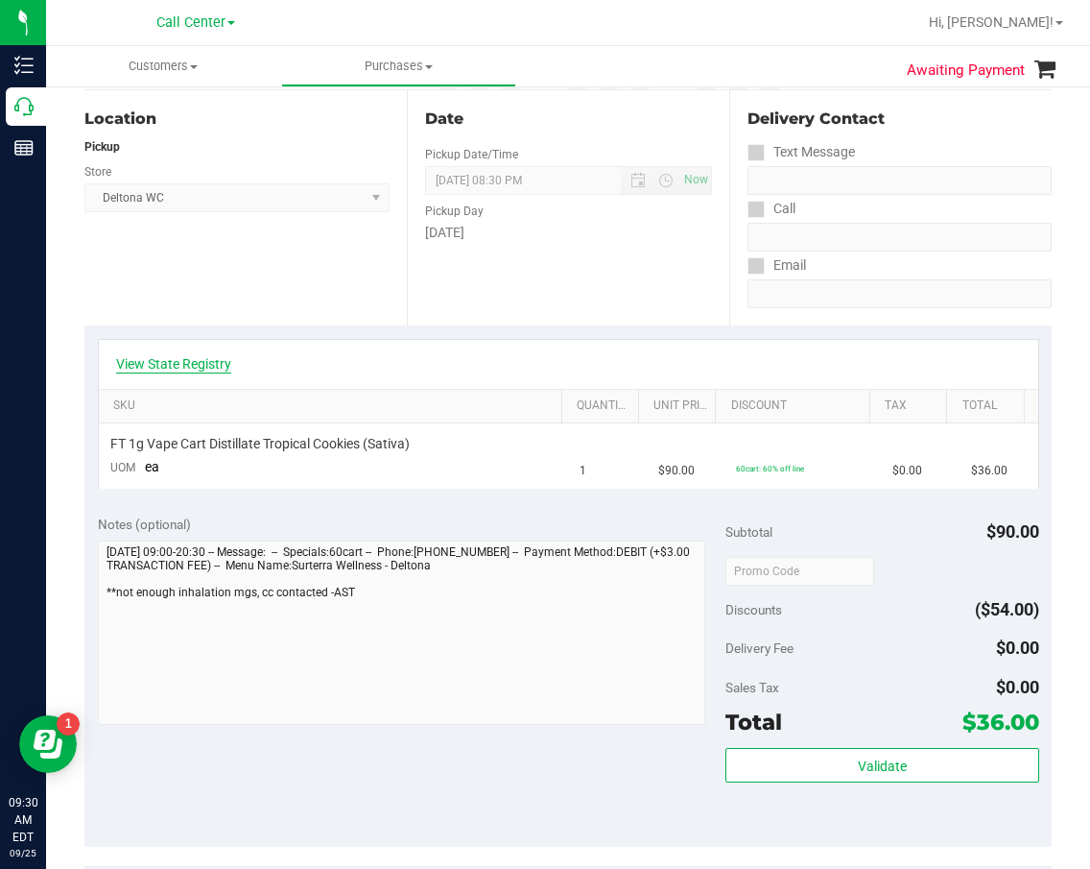
click at [193, 372] on link "View State Registry" at bounding box center [173, 363] width 115 height 19
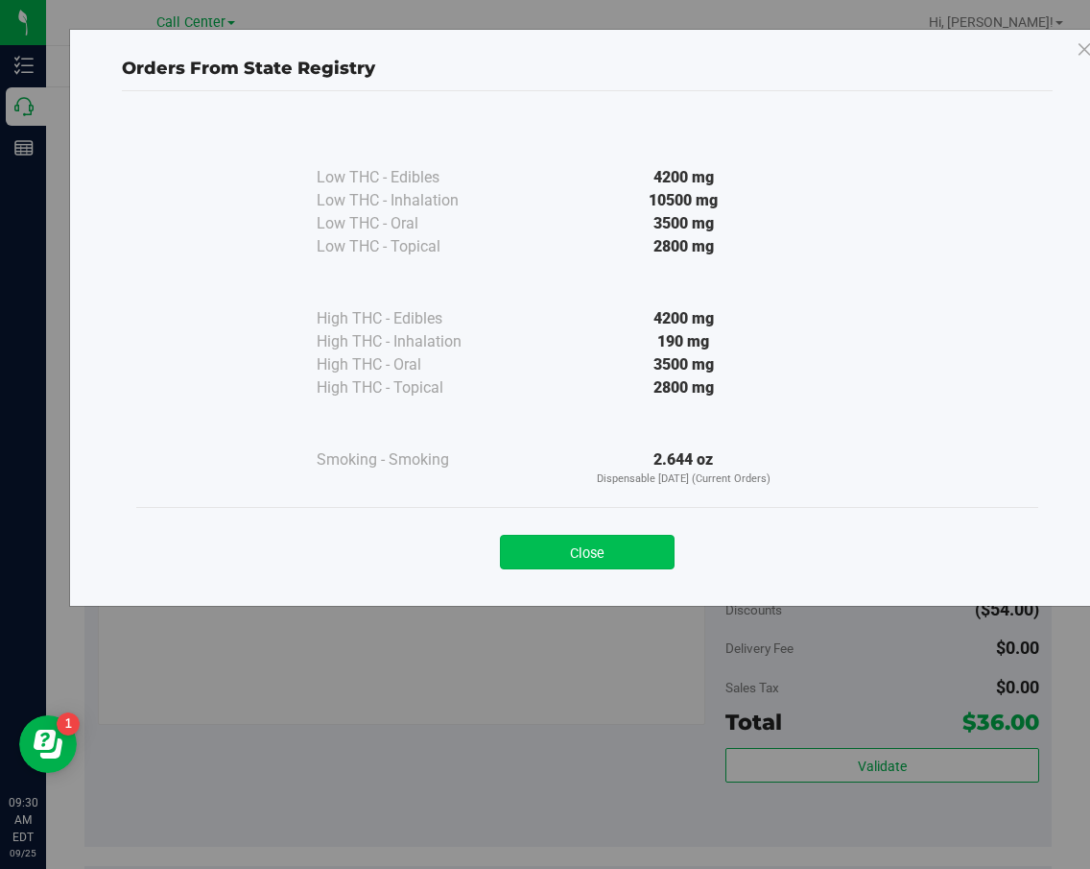
click at [590, 557] on button "Close" at bounding box center [587, 552] width 175 height 35
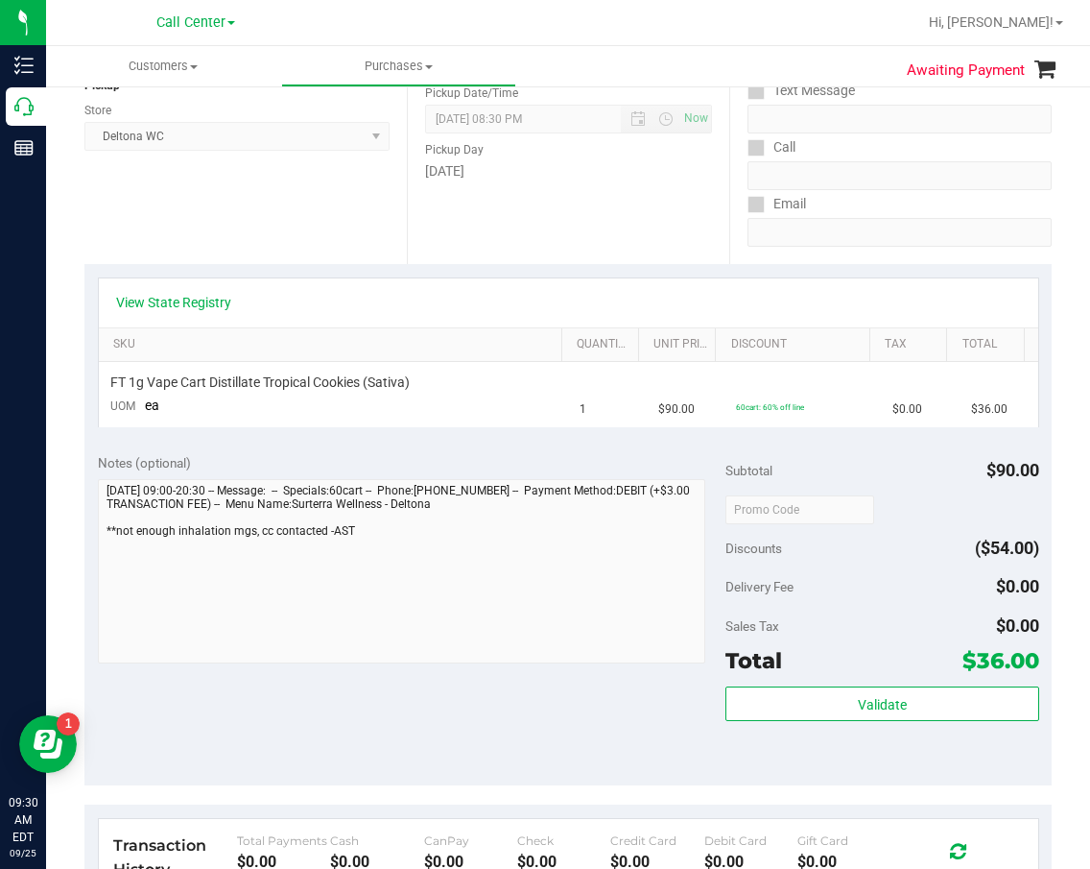
scroll to position [288, 0]
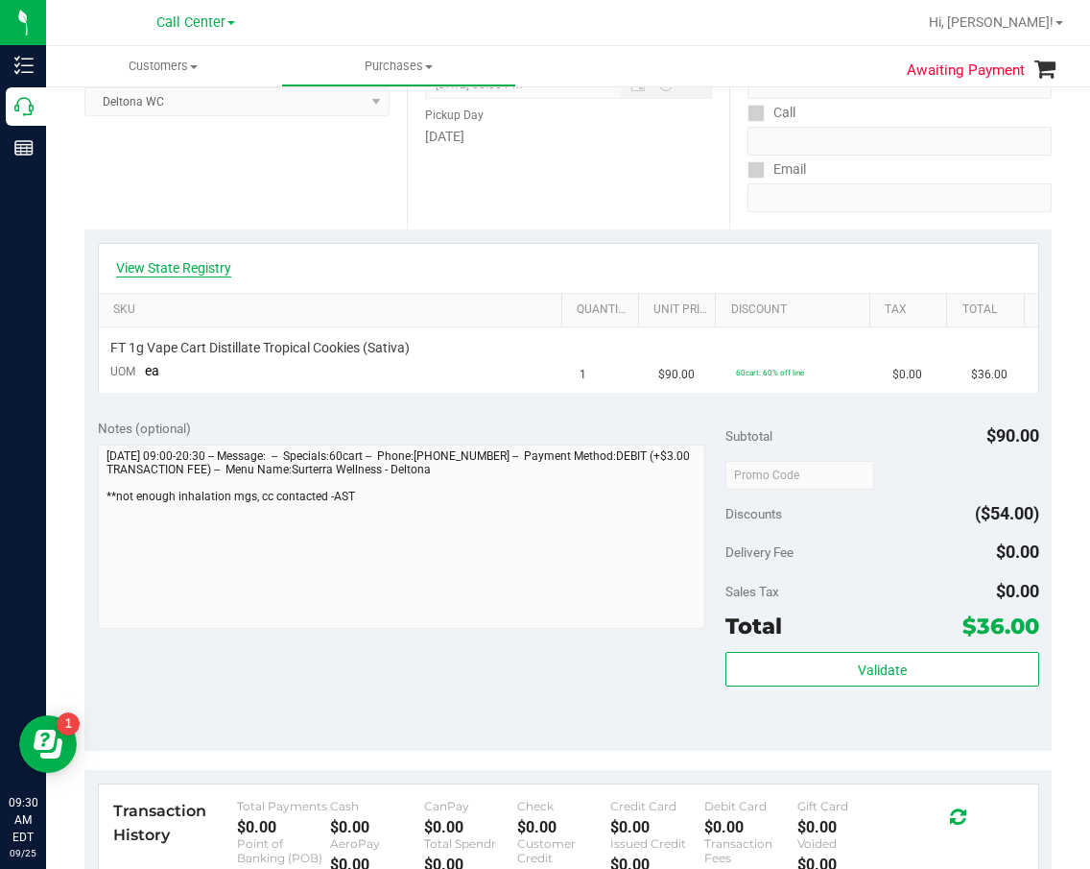
click at [217, 264] on link "View State Registry" at bounding box center [173, 267] width 115 height 19
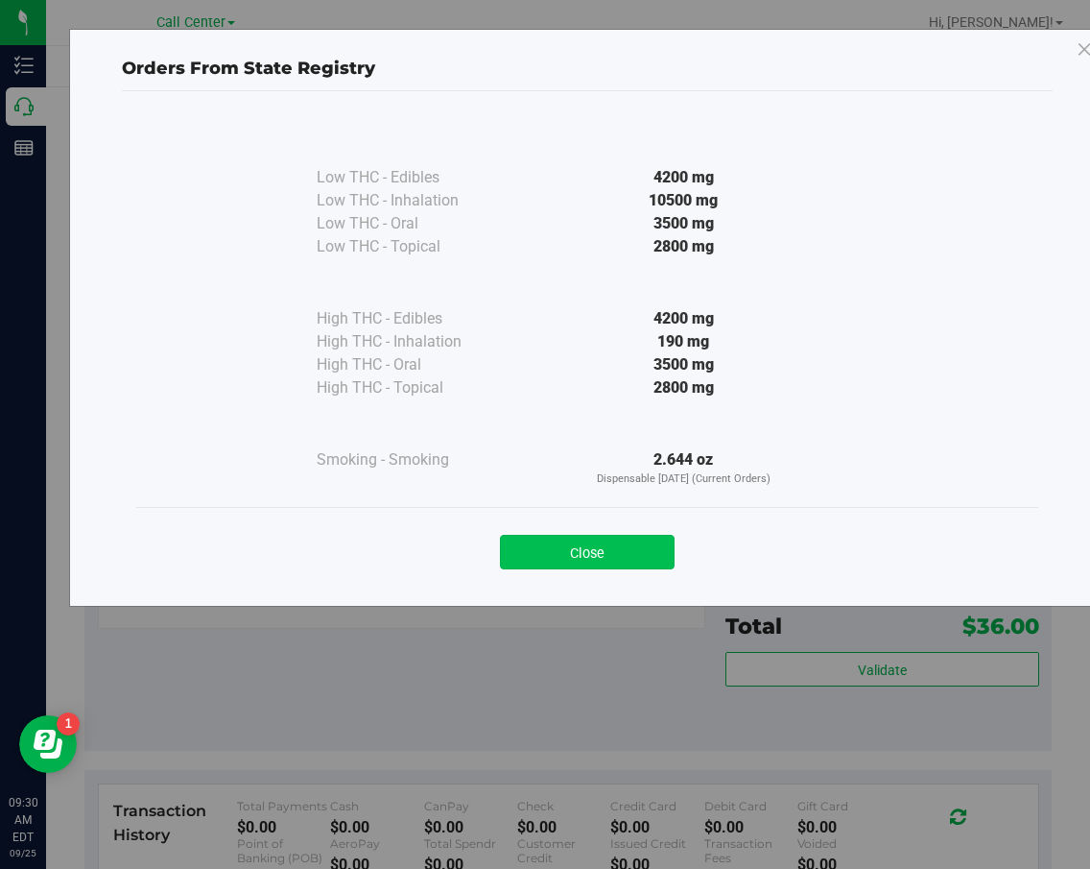
click at [641, 548] on button "Close" at bounding box center [587, 552] width 175 height 35
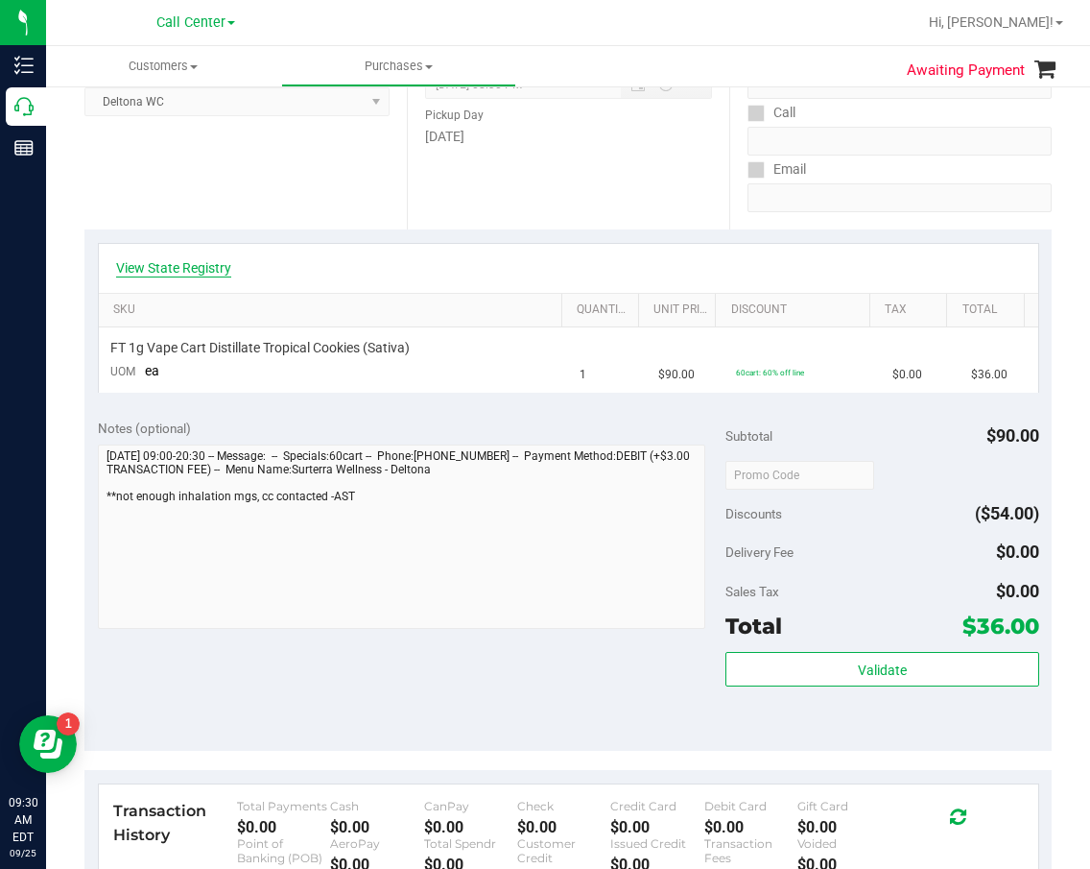
click at [170, 268] on link "View State Registry" at bounding box center [173, 267] width 115 height 19
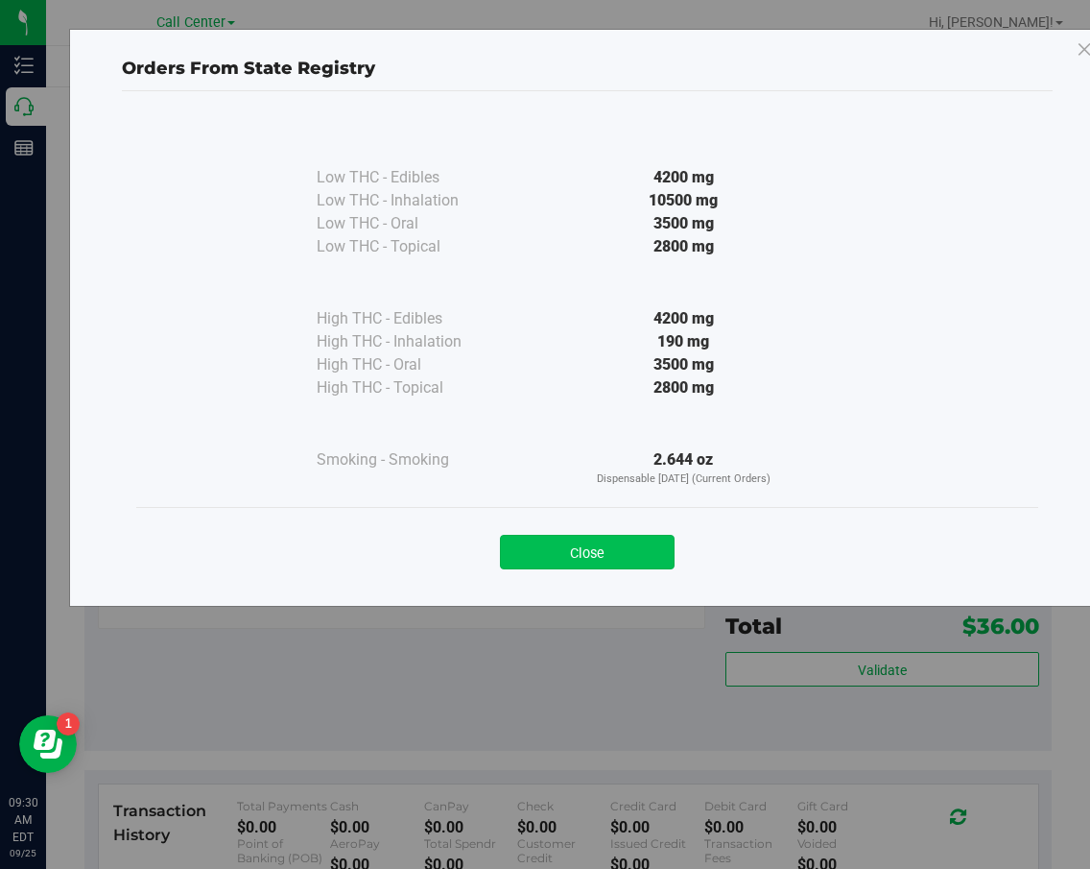
click at [629, 561] on button "Close" at bounding box center [587, 552] width 175 height 35
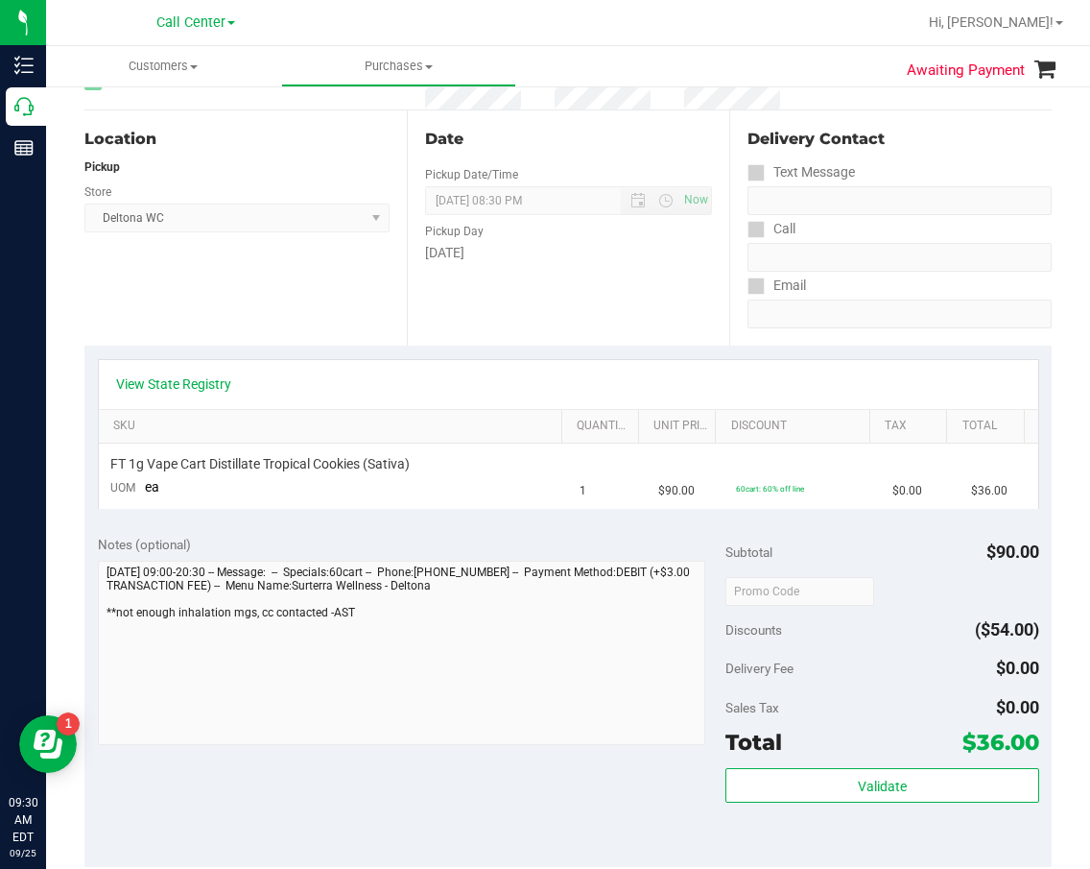
scroll to position [0, 0]
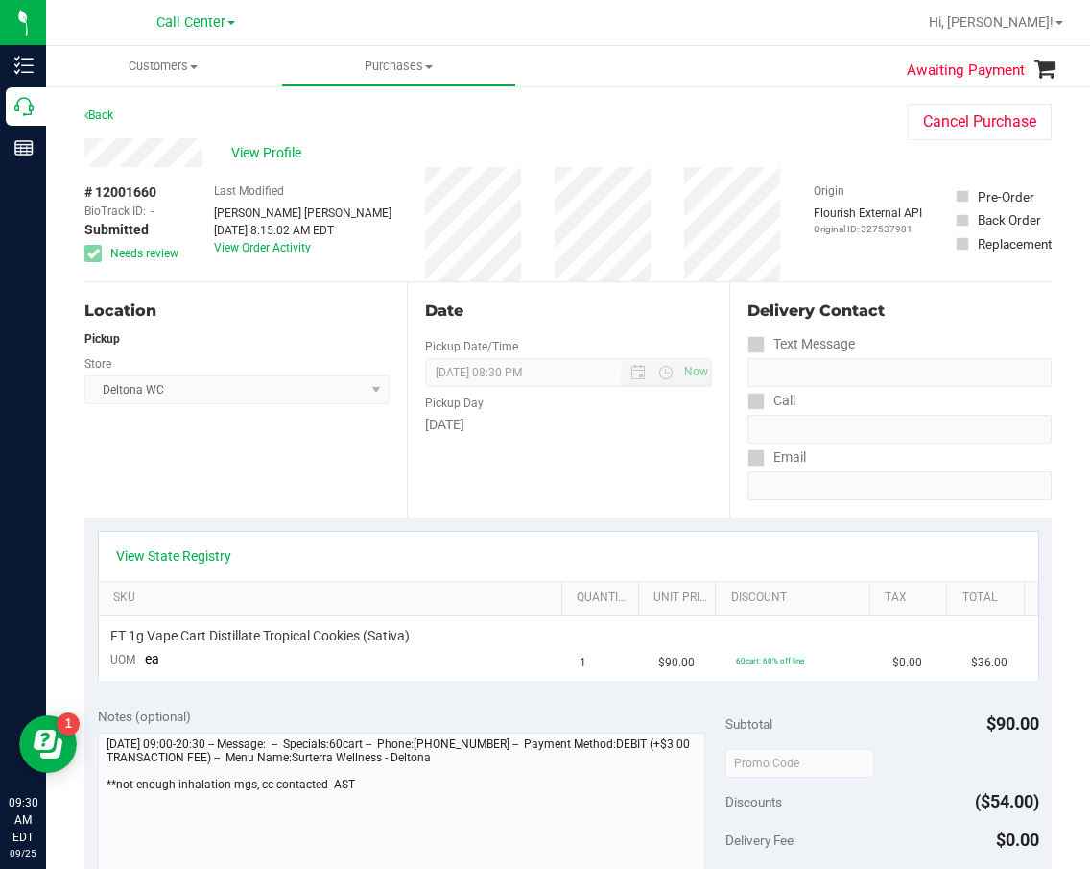
drag, startPoint x: 602, startPoint y: 509, endPoint x: 571, endPoint y: 514, distance: 31.2
click at [602, 509] on div "Date Pickup Date/Time [DATE] Now [DATE] 08:30 PM Now Pickup Day [DATE]" at bounding box center [568, 399] width 322 height 235
click at [172, 556] on link "View State Registry" at bounding box center [173, 555] width 115 height 19
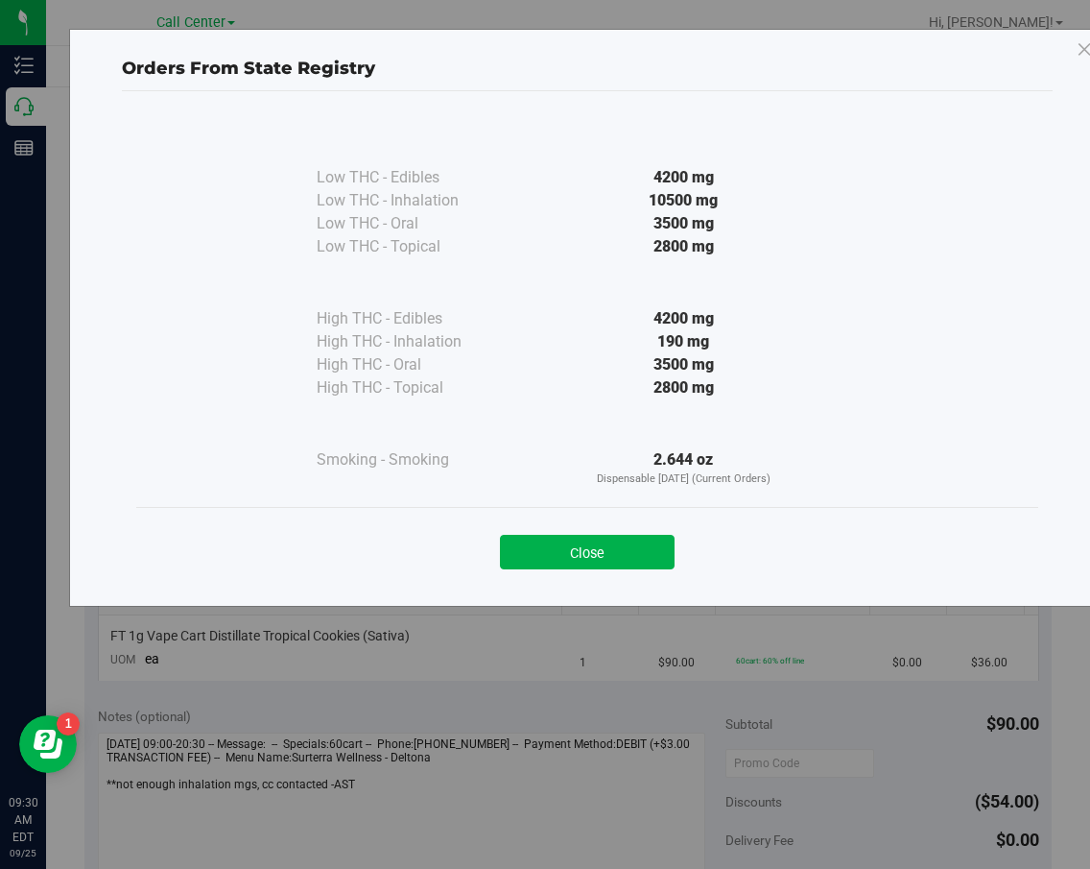
click at [603, 569] on div "Close" at bounding box center [587, 546] width 902 height 78
drag, startPoint x: 612, startPoint y: 560, endPoint x: 409, endPoint y: 599, distance: 207.1
click at [612, 561] on button "Close" at bounding box center [587, 552] width 175 height 35
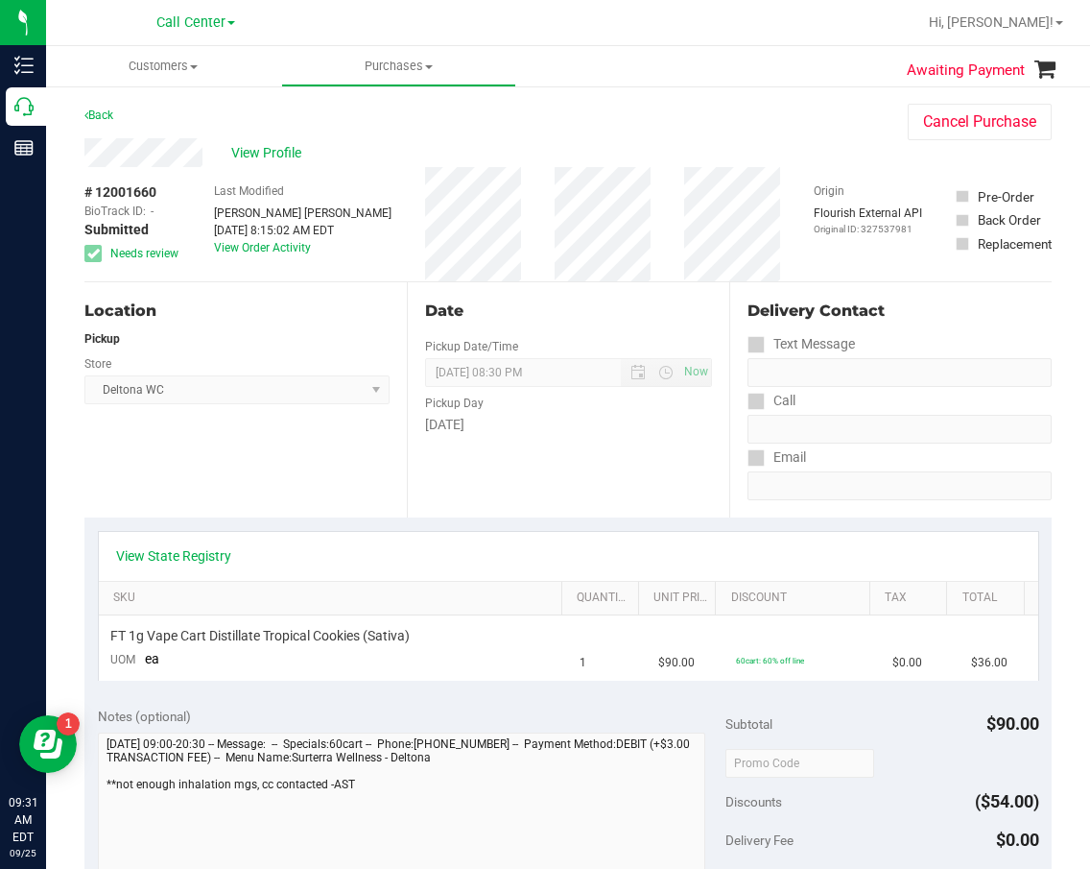
click at [685, 442] on div "Date Pickup Date/Time [DATE] Now [DATE] 08:30 PM Now Pickup Day [DATE]" at bounding box center [568, 399] width 322 height 235
click at [817, 356] on label "Text Message" at bounding box center [801, 344] width 107 height 28
click at [190, 549] on link "View State Registry" at bounding box center [173, 555] width 115 height 19
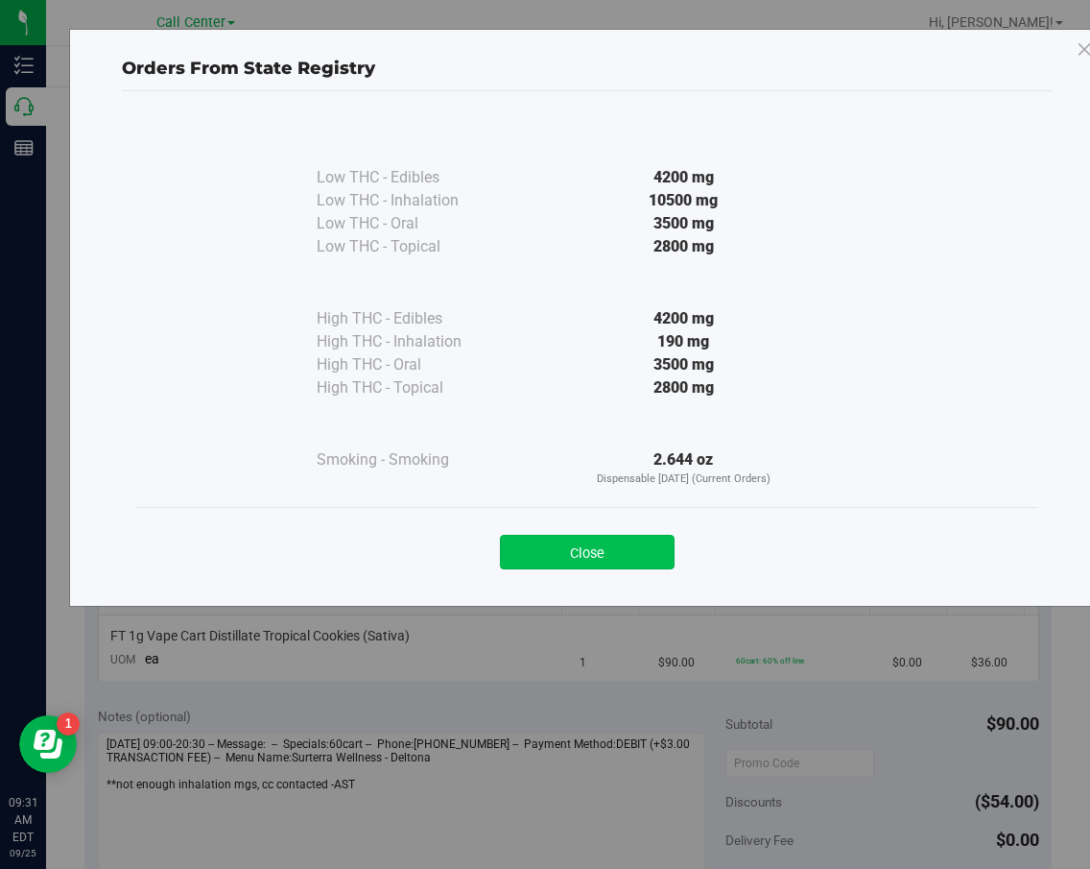
click at [611, 538] on button "Close" at bounding box center [587, 552] width 175 height 35
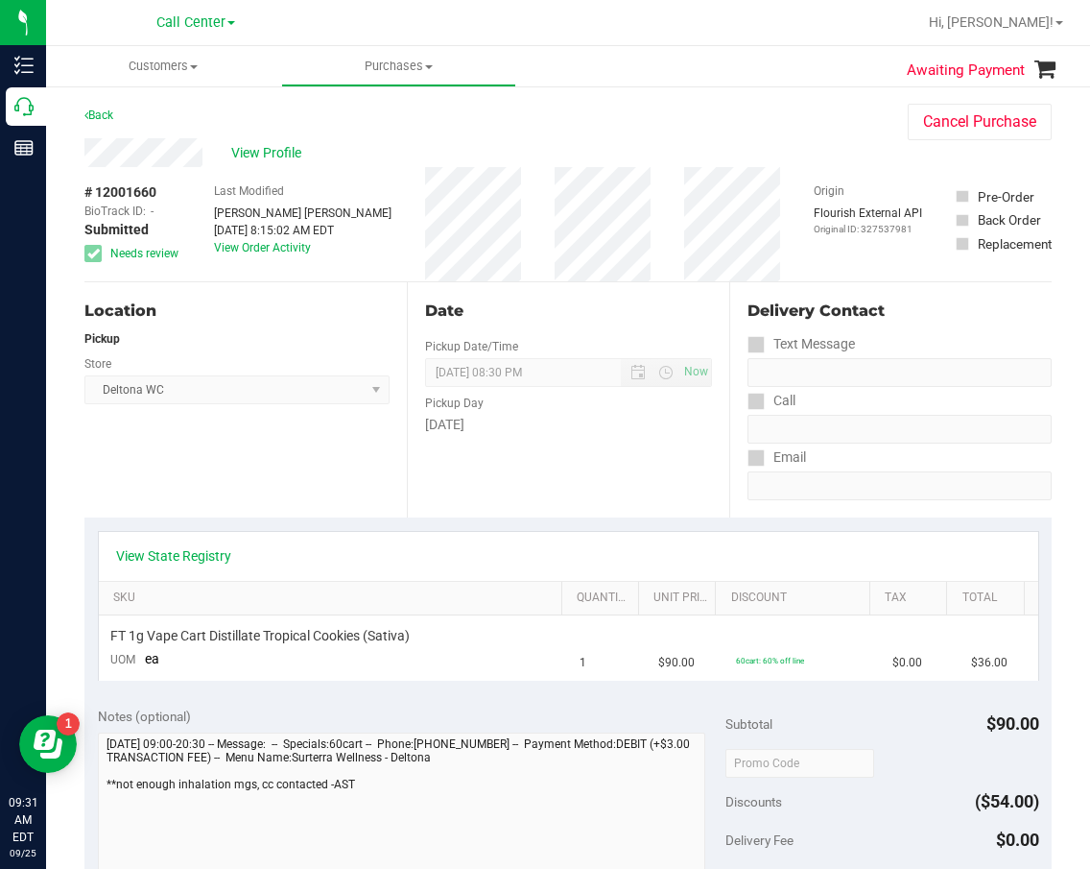
click at [554, 348] on div "Date Pickup Date/Time [DATE] Now [DATE] 08:30 PM Now Pickup Day [DATE]" at bounding box center [568, 399] width 322 height 235
click at [365, 320] on div "Location" at bounding box center [236, 310] width 305 height 23
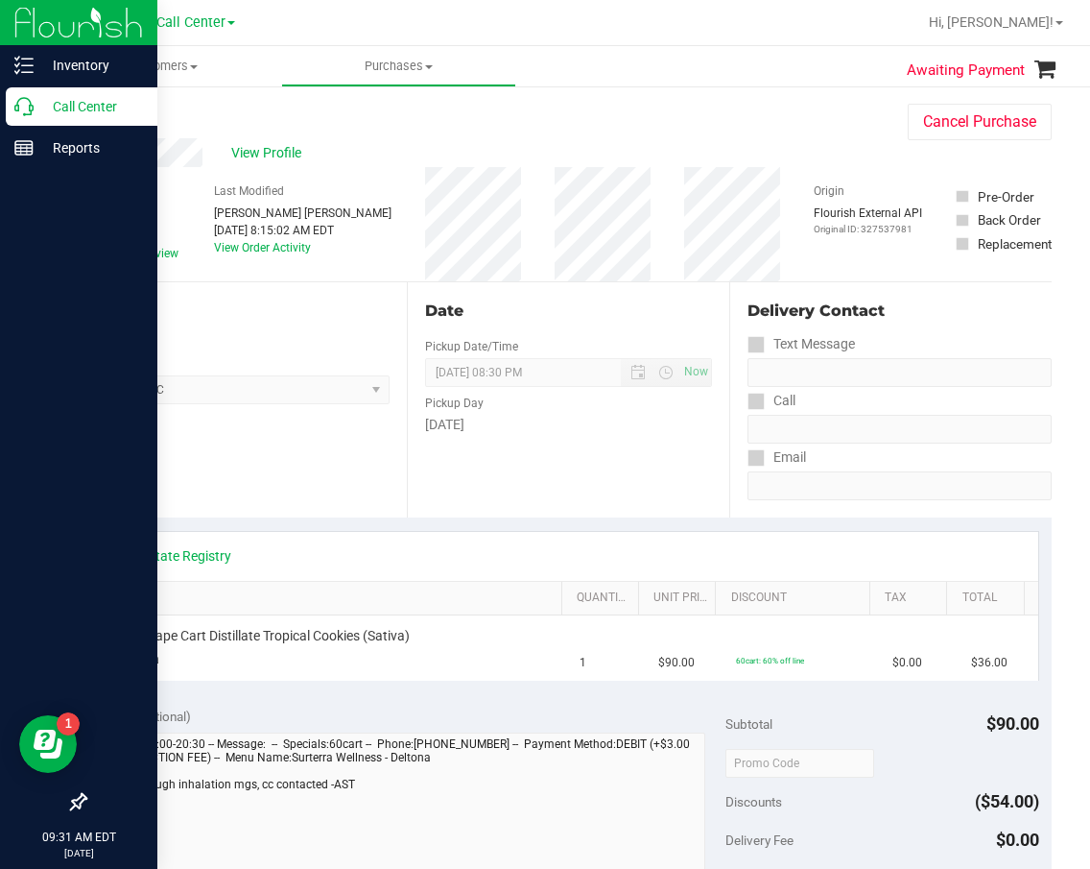
click at [36, 113] on p "Call Center" at bounding box center [91, 106] width 115 height 23
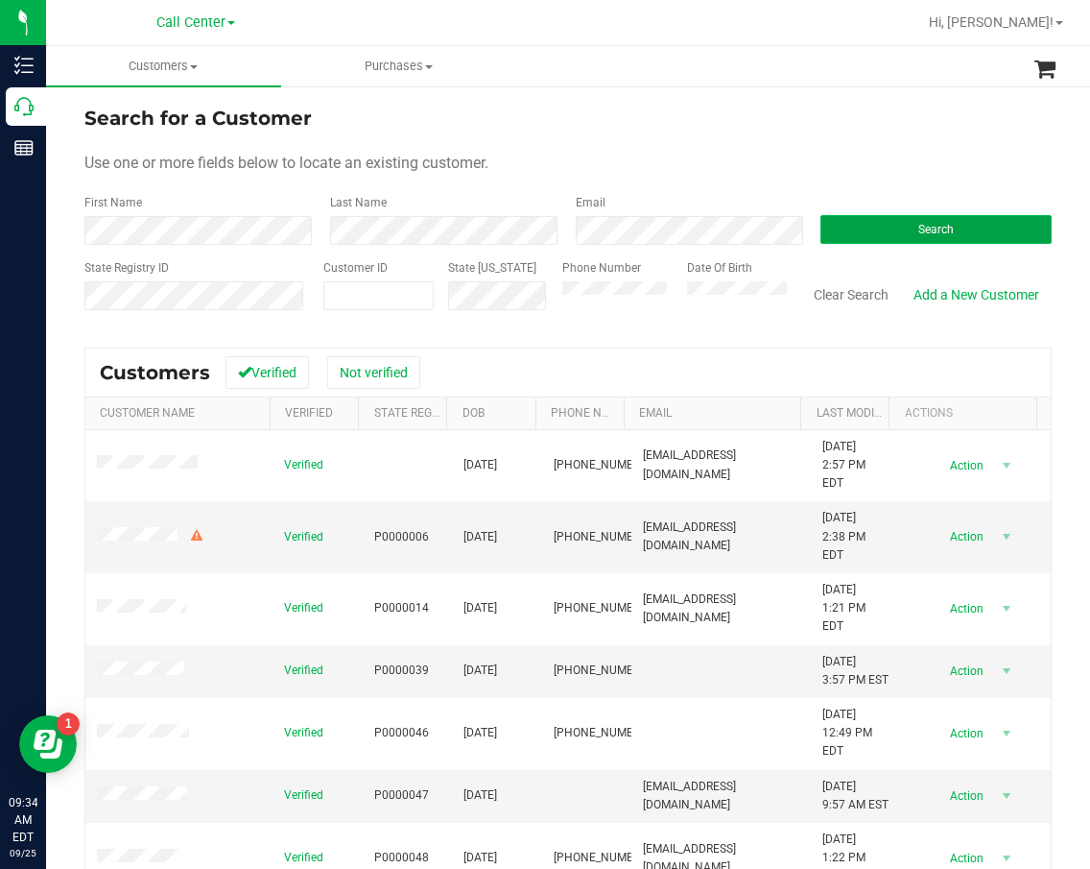
click at [941, 234] on span "Search" at bounding box center [936, 229] width 36 height 13
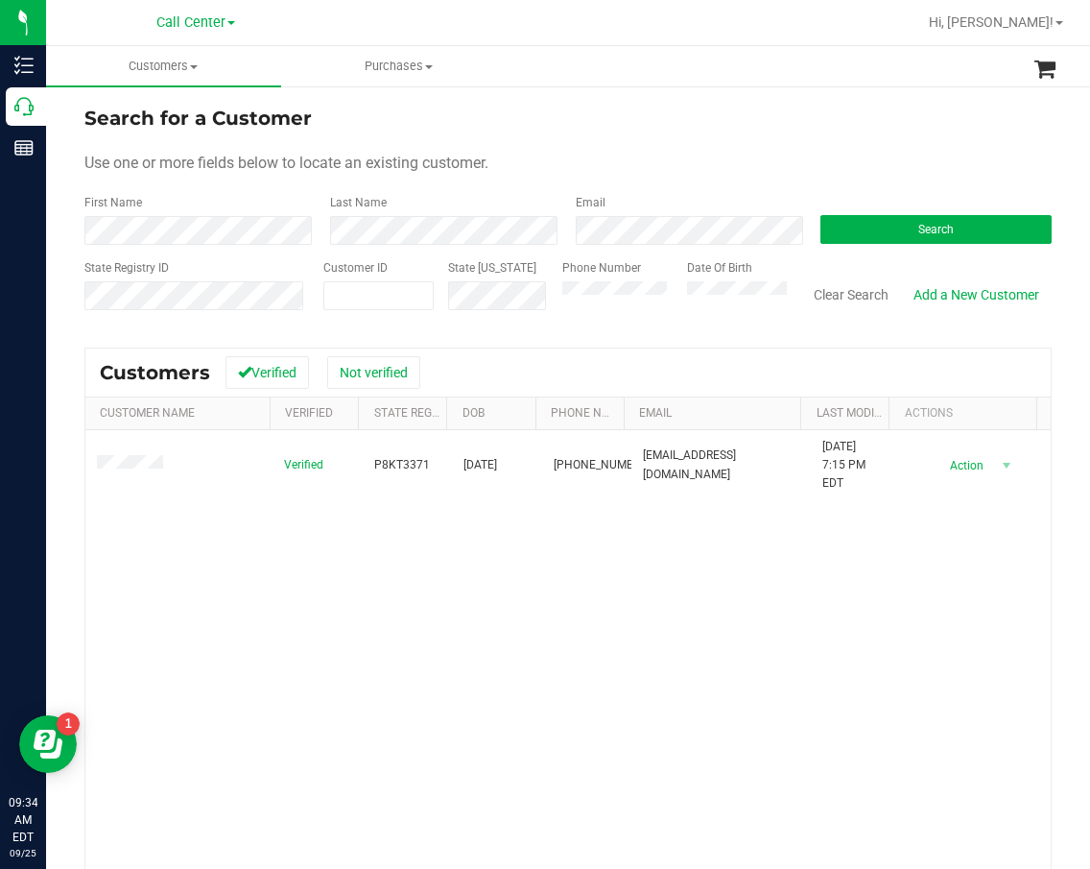
click at [404, 719] on div "Verified P8KT3371 [DATE] (352) 346-5902 [EMAIL_ADDRESS][DOMAIN_NAME] [DATE] 7:1…" at bounding box center [568, 703] width 966 height 547
click at [655, 545] on div "Verified P8KT3371 [DATE] (352) 346-5902 [EMAIL_ADDRESS][DOMAIN_NAME] [DATE] 7:1…" at bounding box center [568, 703] width 966 height 547
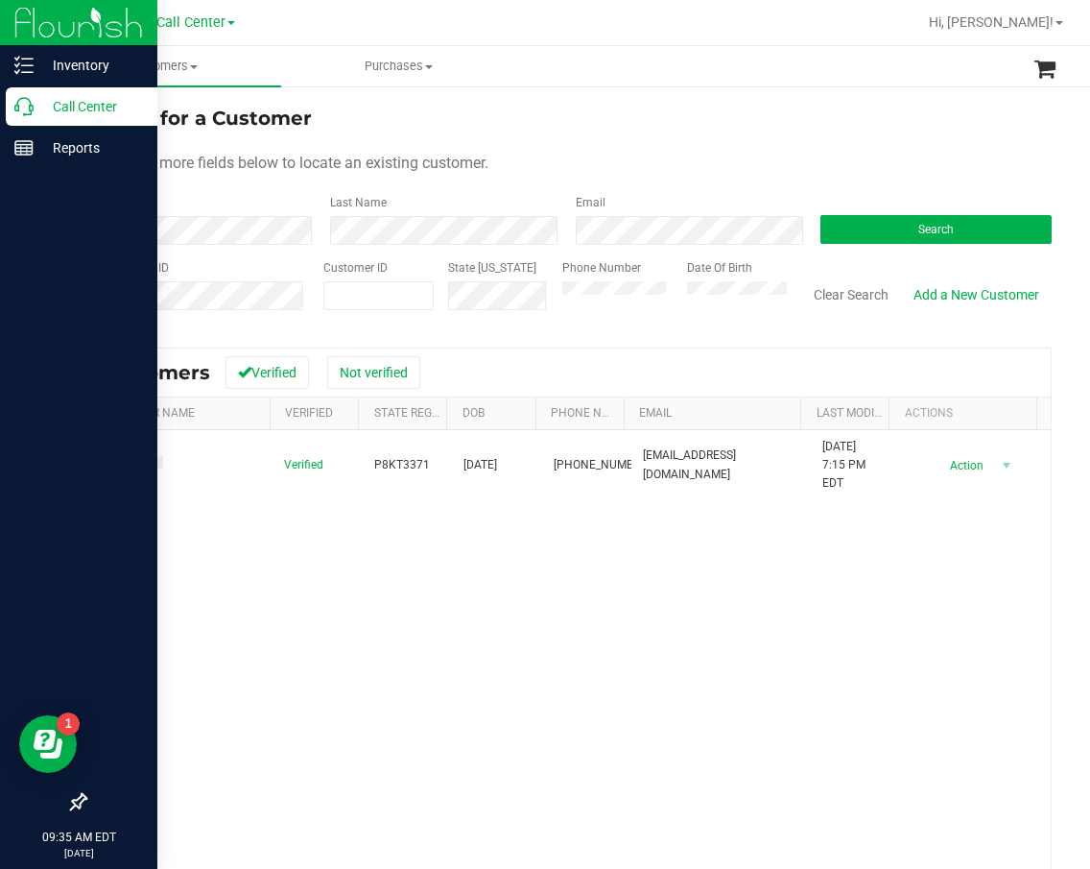
click at [45, 110] on p "Call Center" at bounding box center [91, 106] width 115 height 23
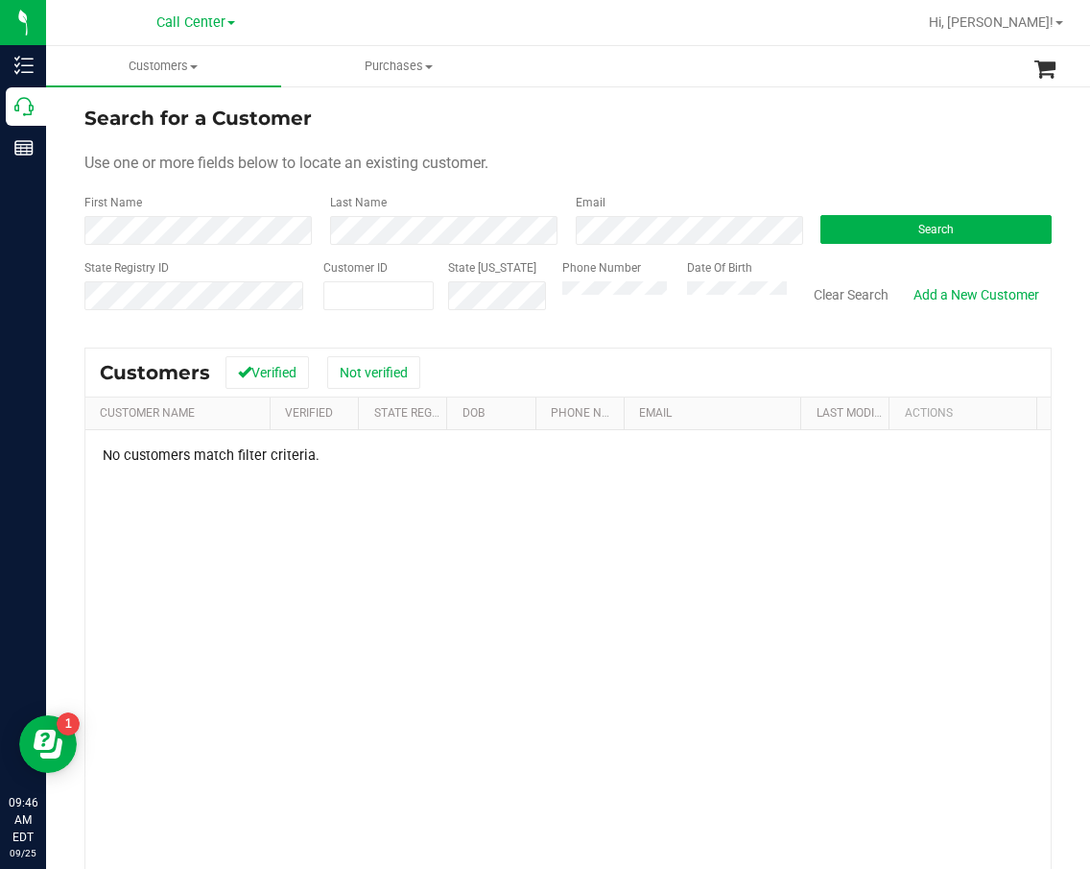
click at [226, 265] on div "State Registry ID" at bounding box center [196, 293] width 225 height 68
click at [201, 211] on div "First Name" at bounding box center [199, 219] width 231 height 51
click at [379, 296] on span at bounding box center [378, 295] width 110 height 29
click at [393, 250] on form "Search for a Customer Use one or more fields below to locate an existing custom…" at bounding box center [567, 216] width 967 height 224
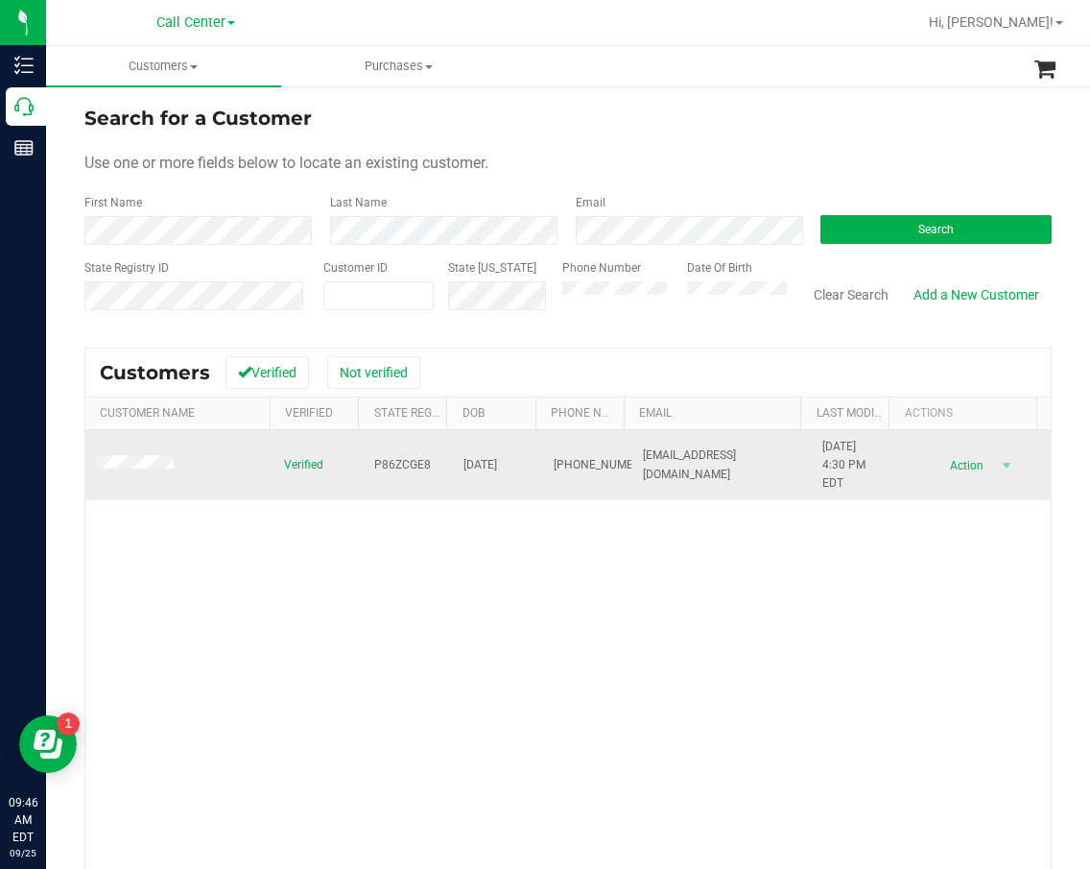
click at [393, 463] on span "P86ZCGE8" at bounding box center [402, 465] width 57 height 18
click at [489, 462] on span "[DATE]" at bounding box center [481, 465] width 34 height 18
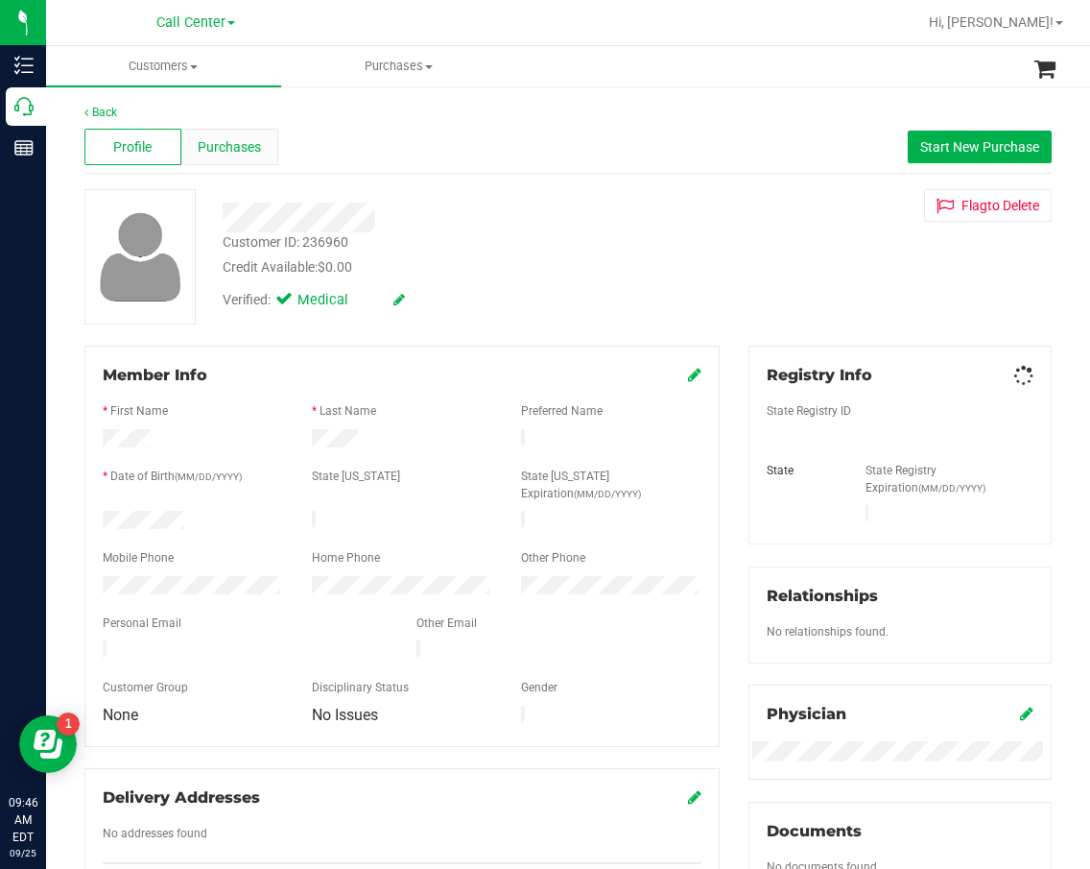
click at [212, 149] on span "Purchases" at bounding box center [229, 147] width 63 height 20
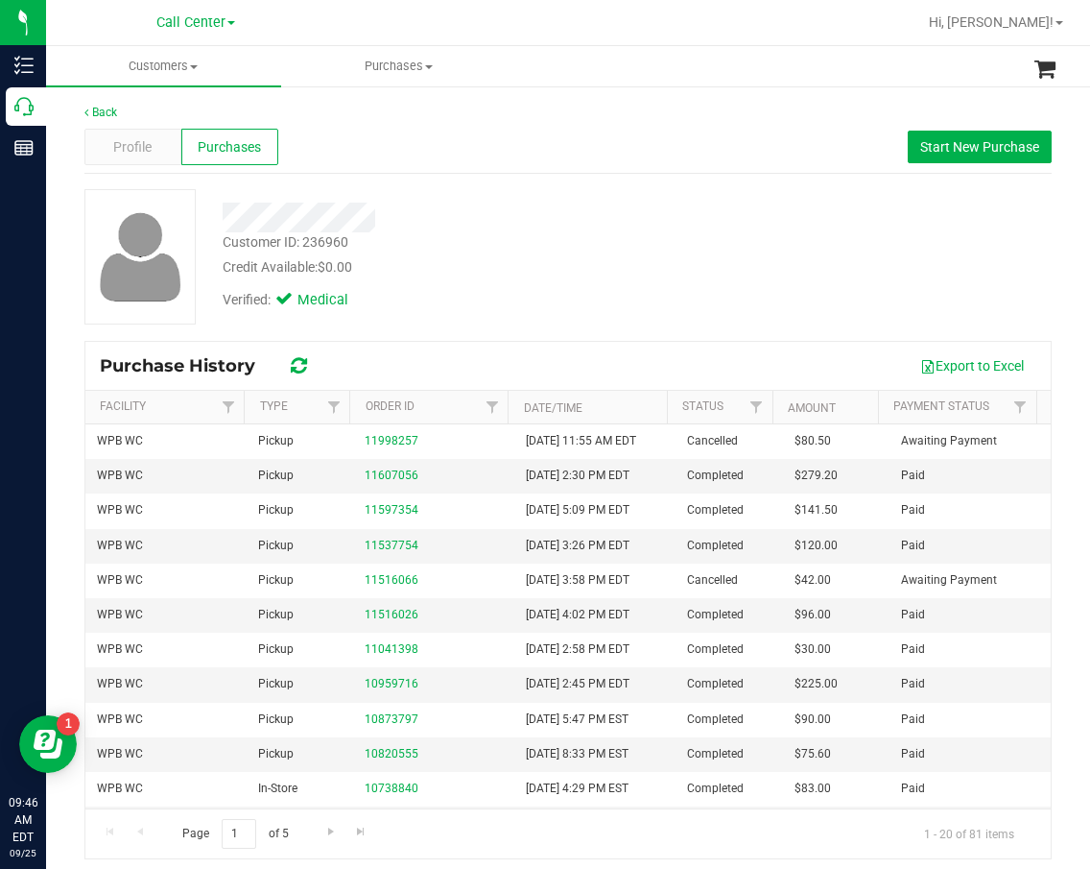
click at [604, 333] on div "Customer ID: 236960 Credit Available: $0.00 Verified: Medical" at bounding box center [567, 264] width 967 height 151
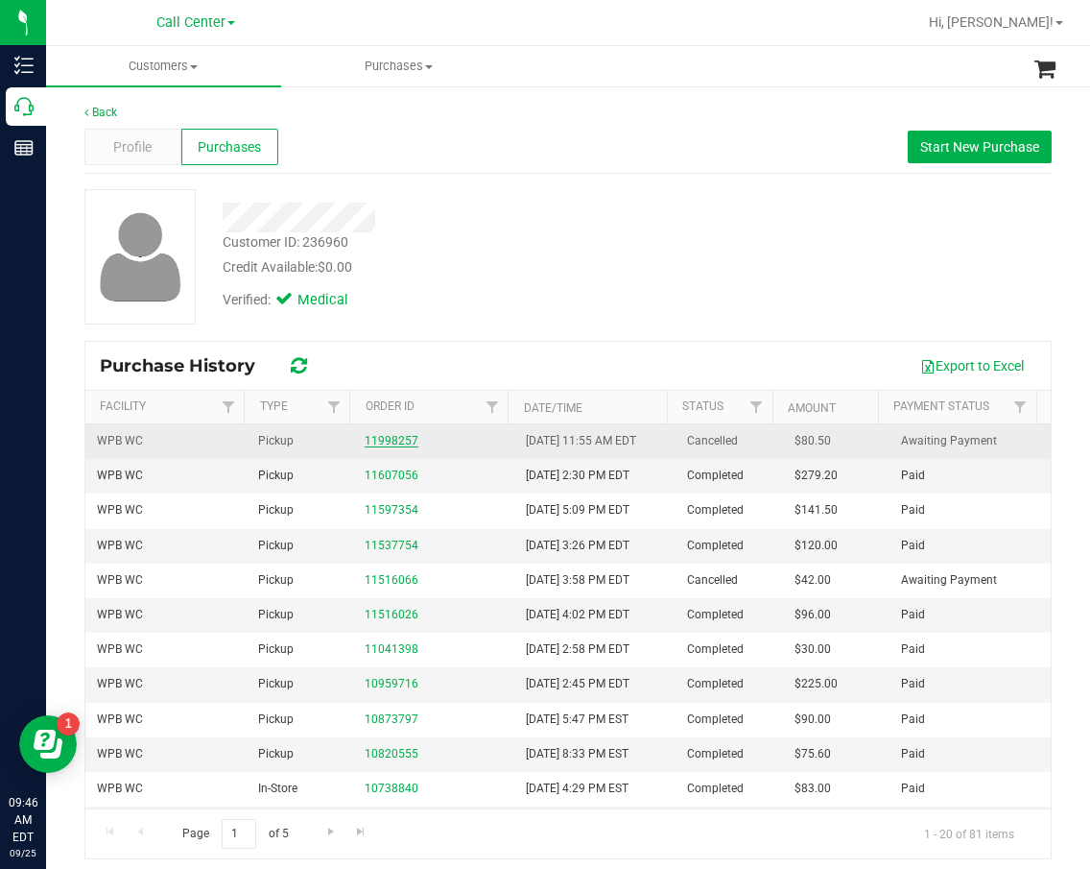
click at [399, 437] on link "11998257" at bounding box center [392, 440] width 54 height 13
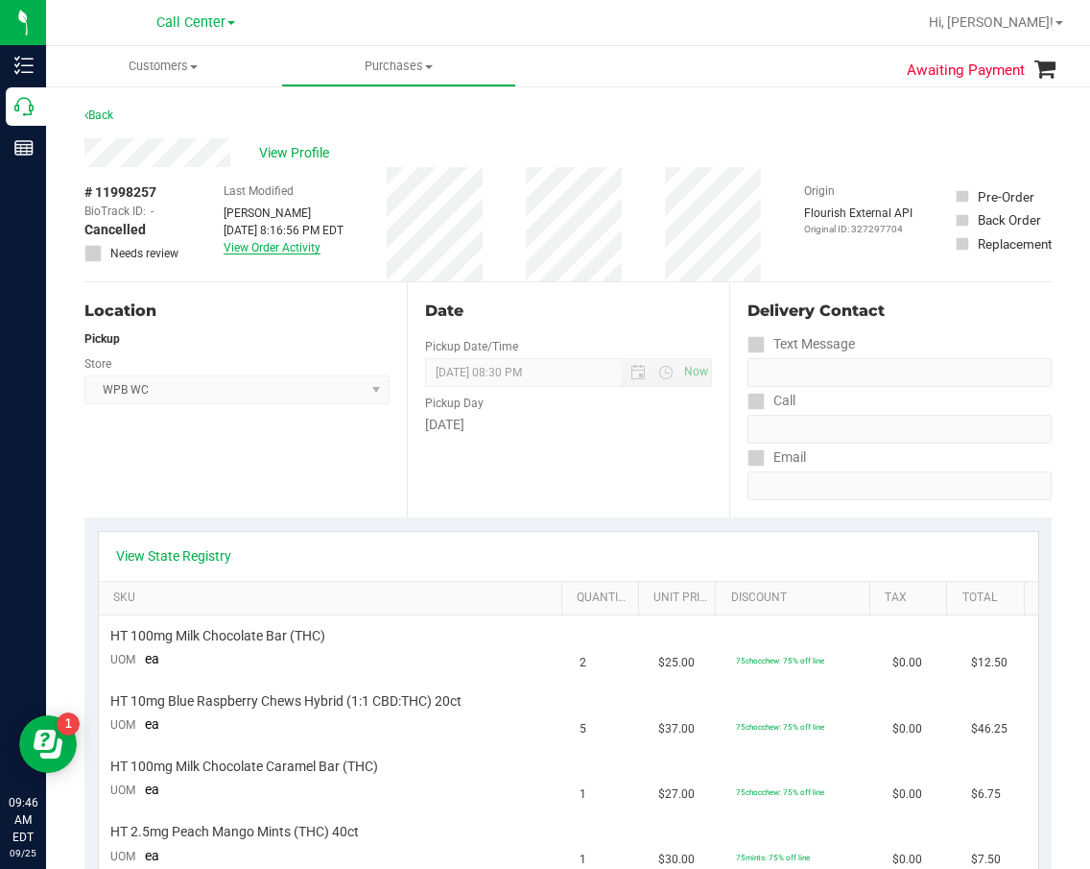
click at [307, 249] on link "View Order Activity" at bounding box center [272, 247] width 97 height 13
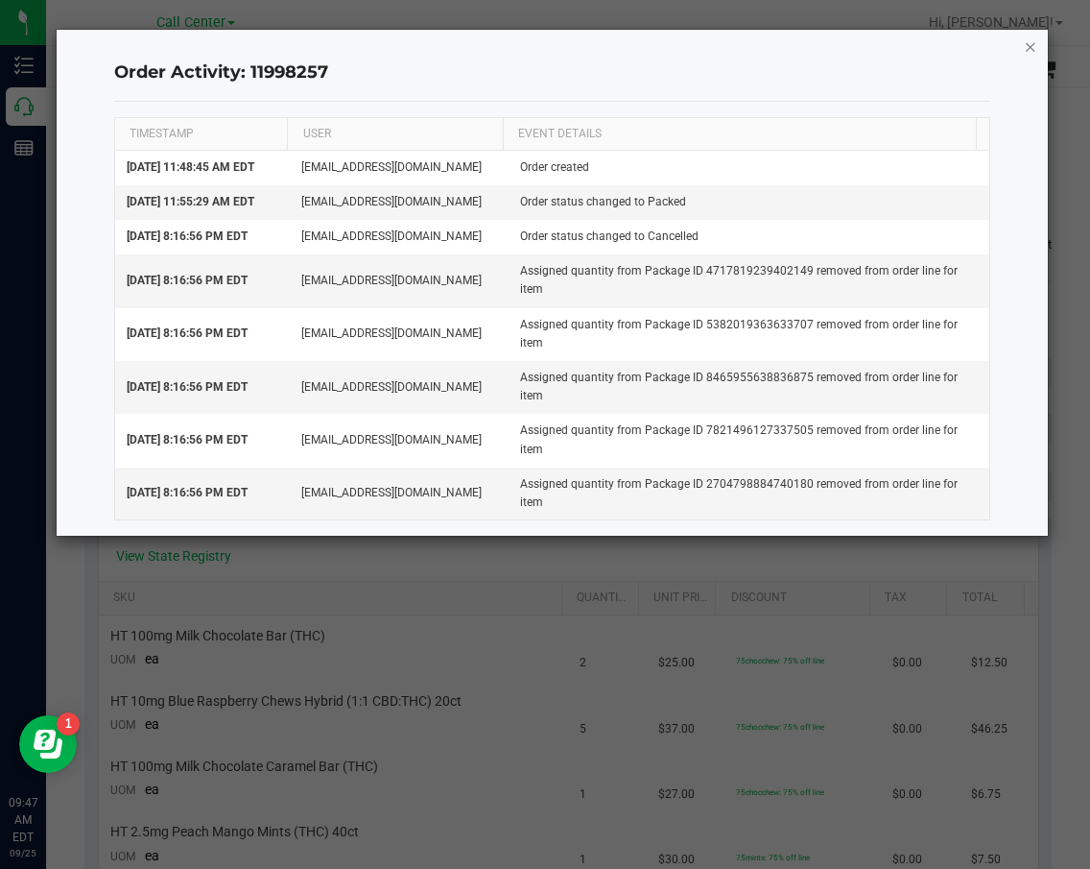
click at [1036, 45] on icon "button" at bounding box center [1030, 46] width 13 height 23
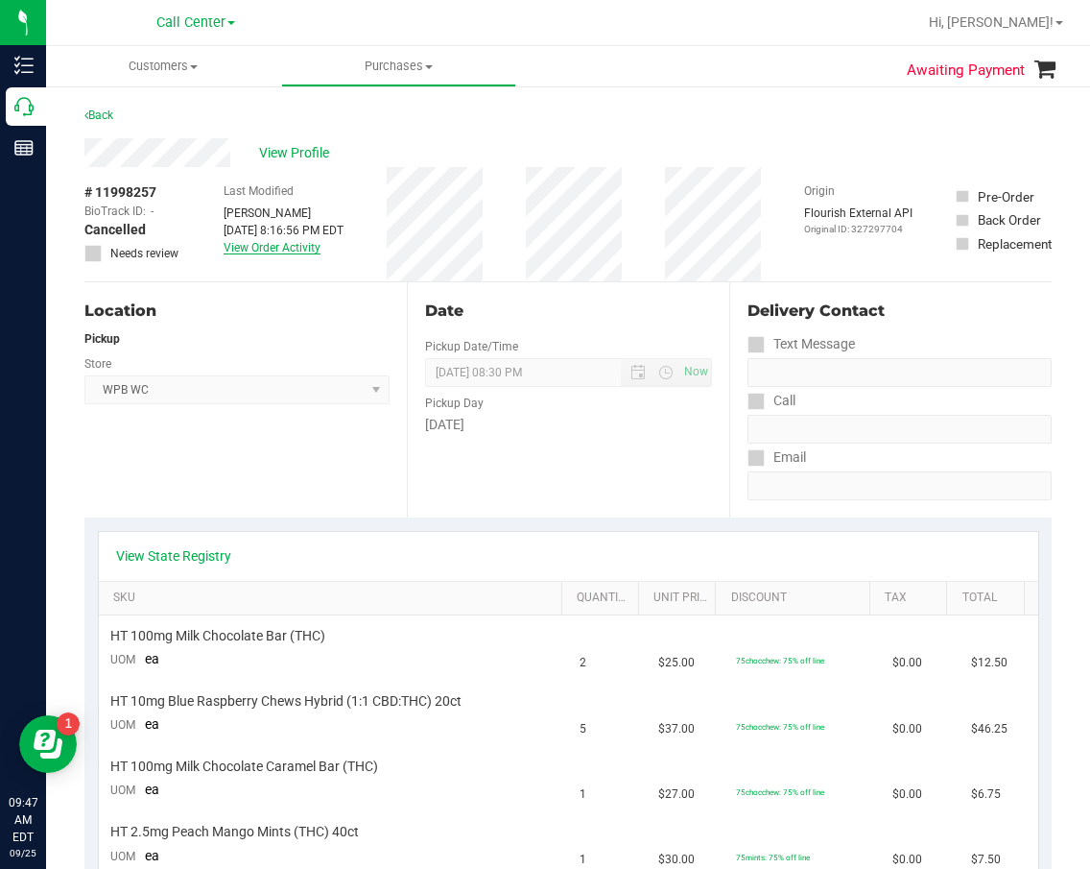
click at [304, 251] on link "View Order Activity" at bounding box center [272, 247] width 97 height 13
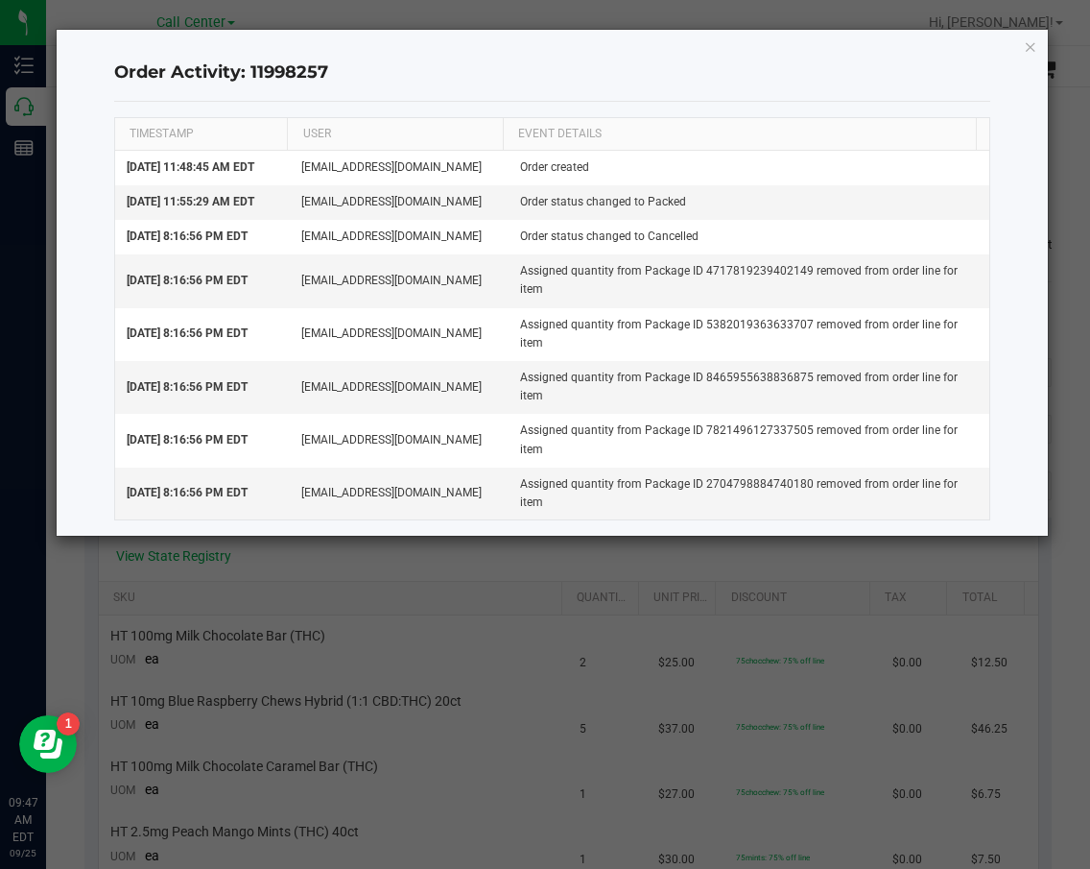
click at [1021, 49] on div "Order Activity: 11998257 TIMESTAMP USER EVENT DETAILS [DATE] 11:48:45 AM EDT [E…" at bounding box center [553, 283] width 992 height 506
click at [395, 519] on td "[EMAIL_ADDRESS][DOMAIN_NAME]" at bounding box center [399, 493] width 219 height 52
click at [1024, 48] on icon "button" at bounding box center [1030, 46] width 13 height 23
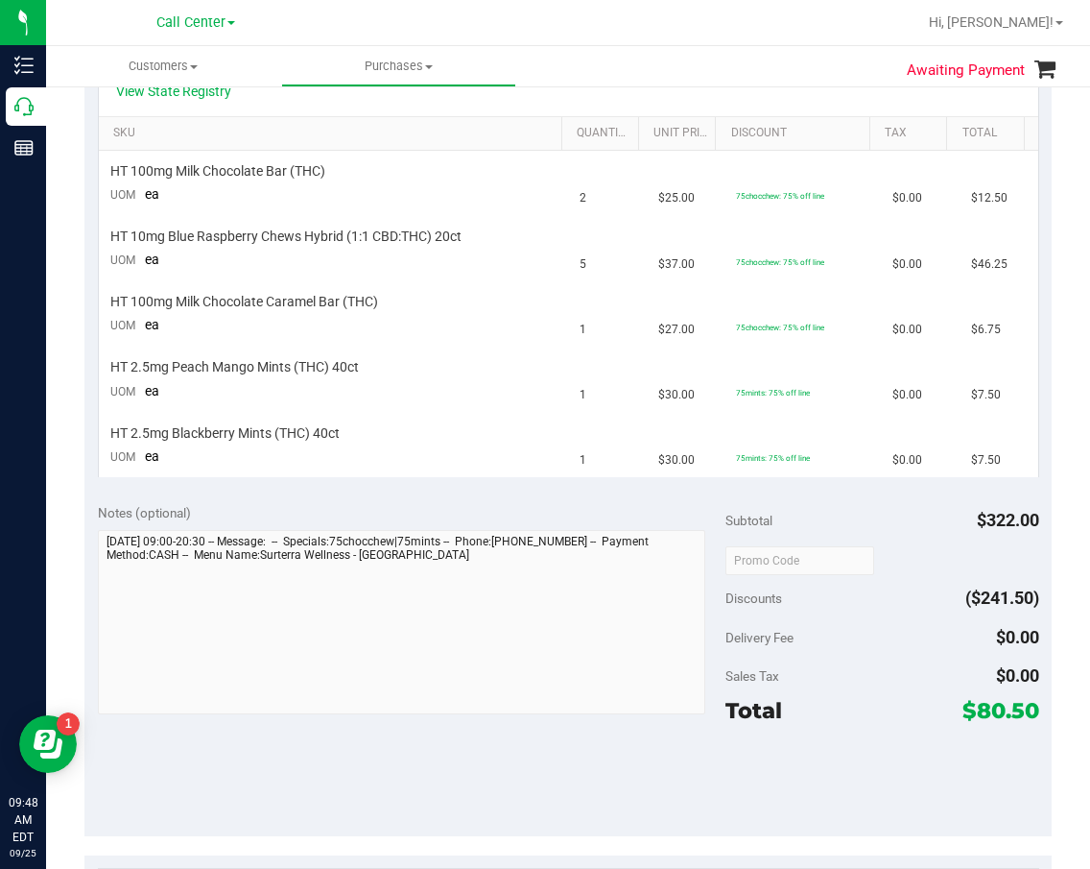
scroll to position [480, 0]
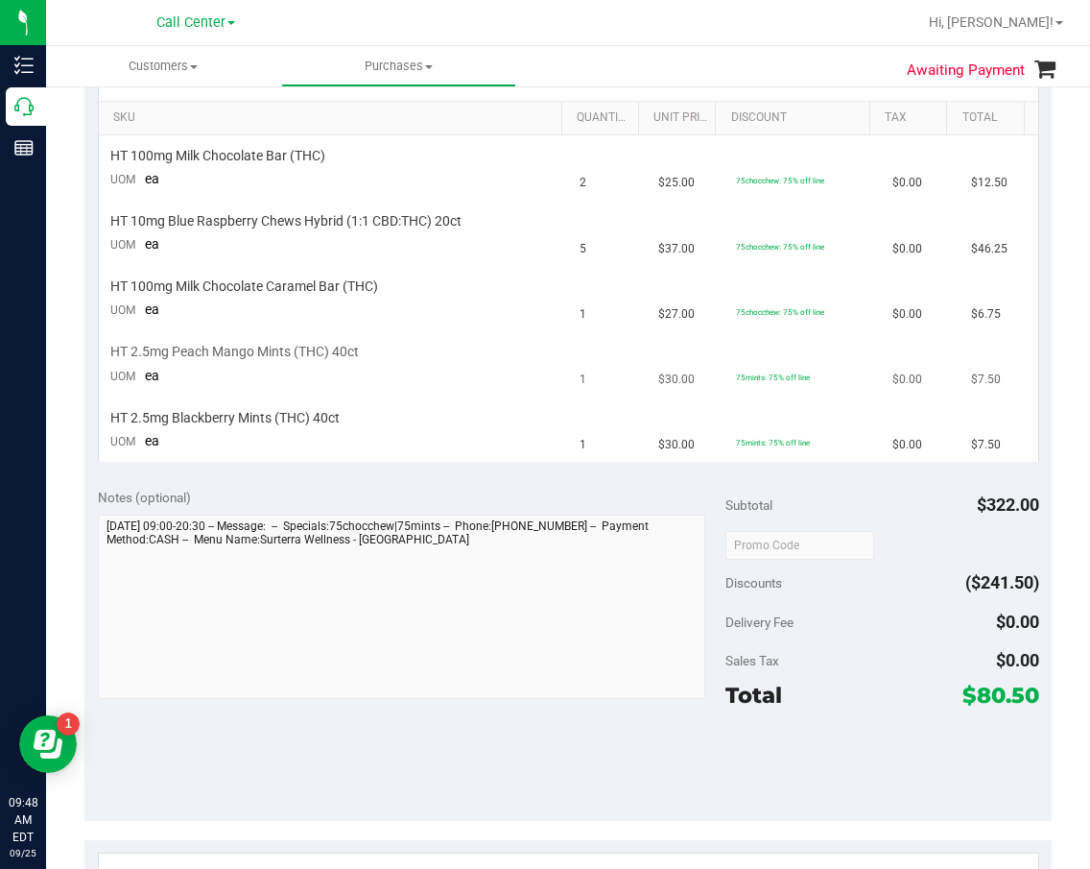
click at [474, 368] on td "HT 2.5mg Peach Mango Mints (THC) 40ct UOM ea" at bounding box center [334, 364] width 470 height 65
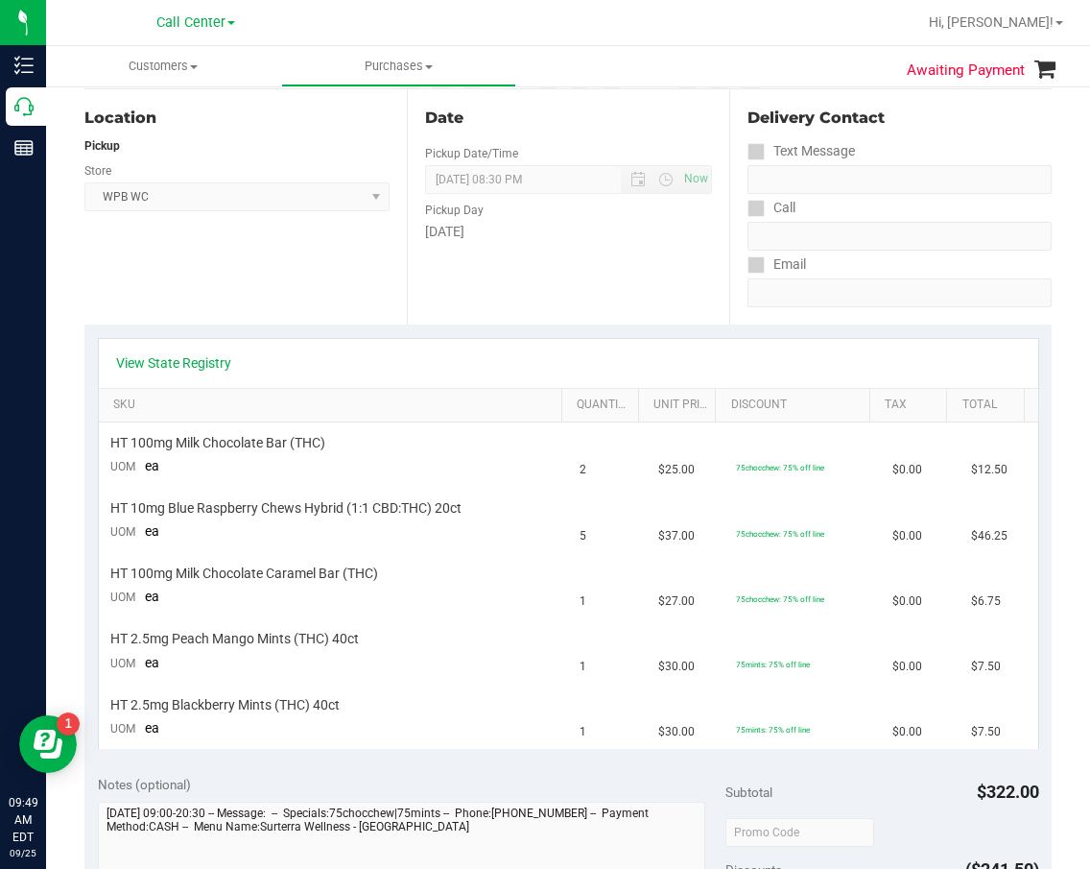
scroll to position [192, 0]
drag, startPoint x: 128, startPoint y: 386, endPoint x: 138, endPoint y: 383, distance: 10.9
click at [135, 383] on div "View State Registry" at bounding box center [569, 364] width 940 height 49
click at [153, 377] on div "View State Registry" at bounding box center [569, 364] width 940 height 49
click at [158, 374] on div "View State Registry" at bounding box center [569, 364] width 940 height 49
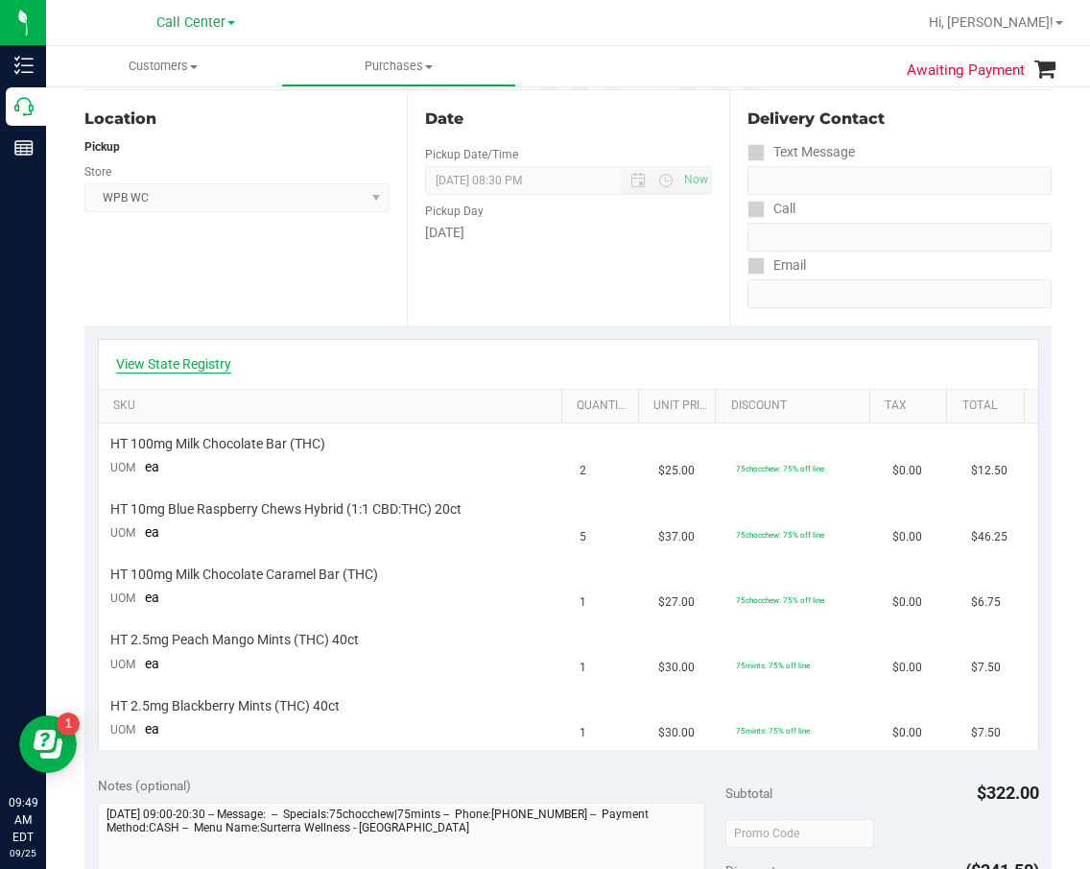
click at [175, 368] on link "View State Registry" at bounding box center [173, 363] width 115 height 19
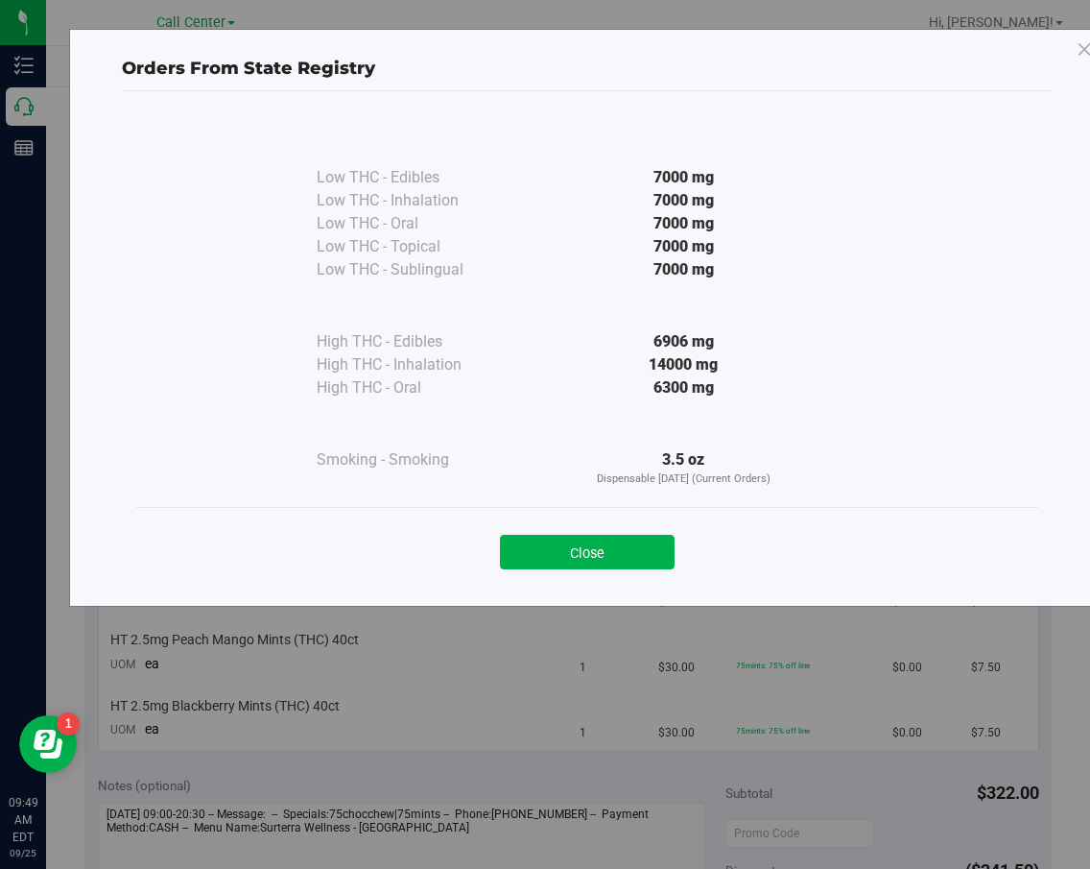
click at [636, 556] on button "Close" at bounding box center [587, 552] width 175 height 35
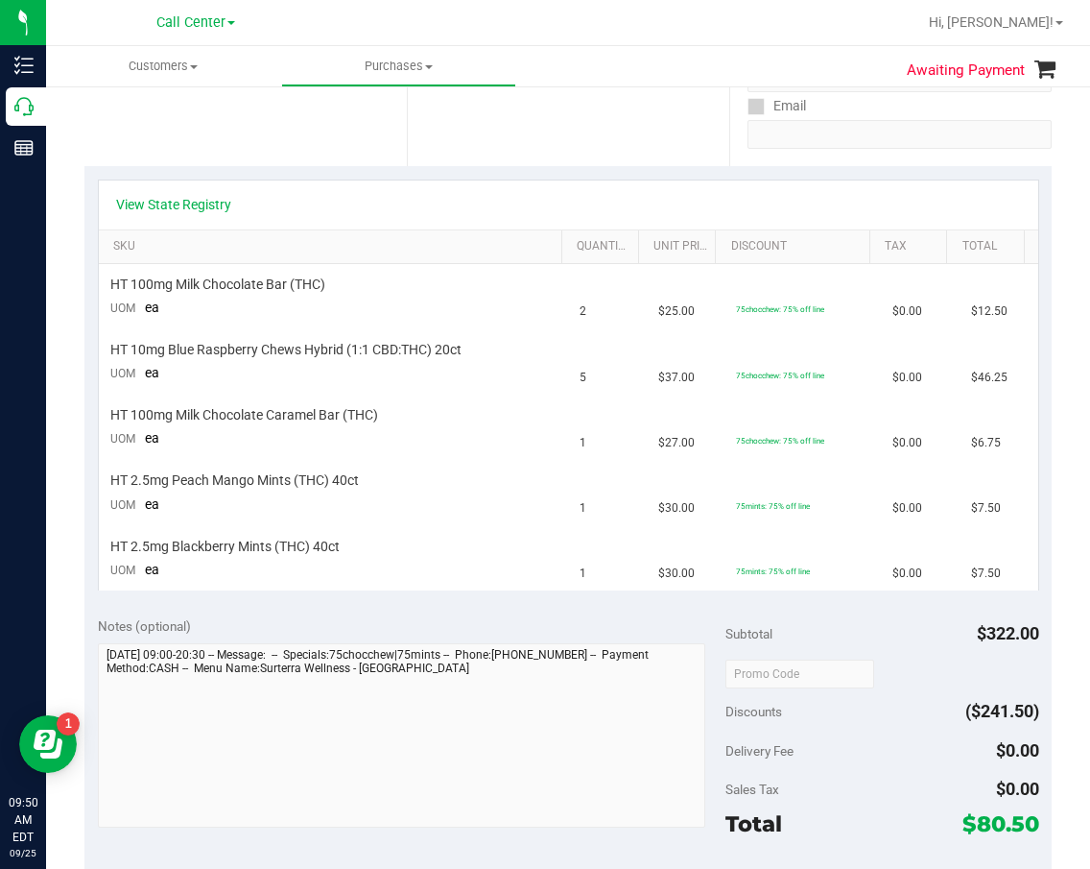
scroll to position [96, 0]
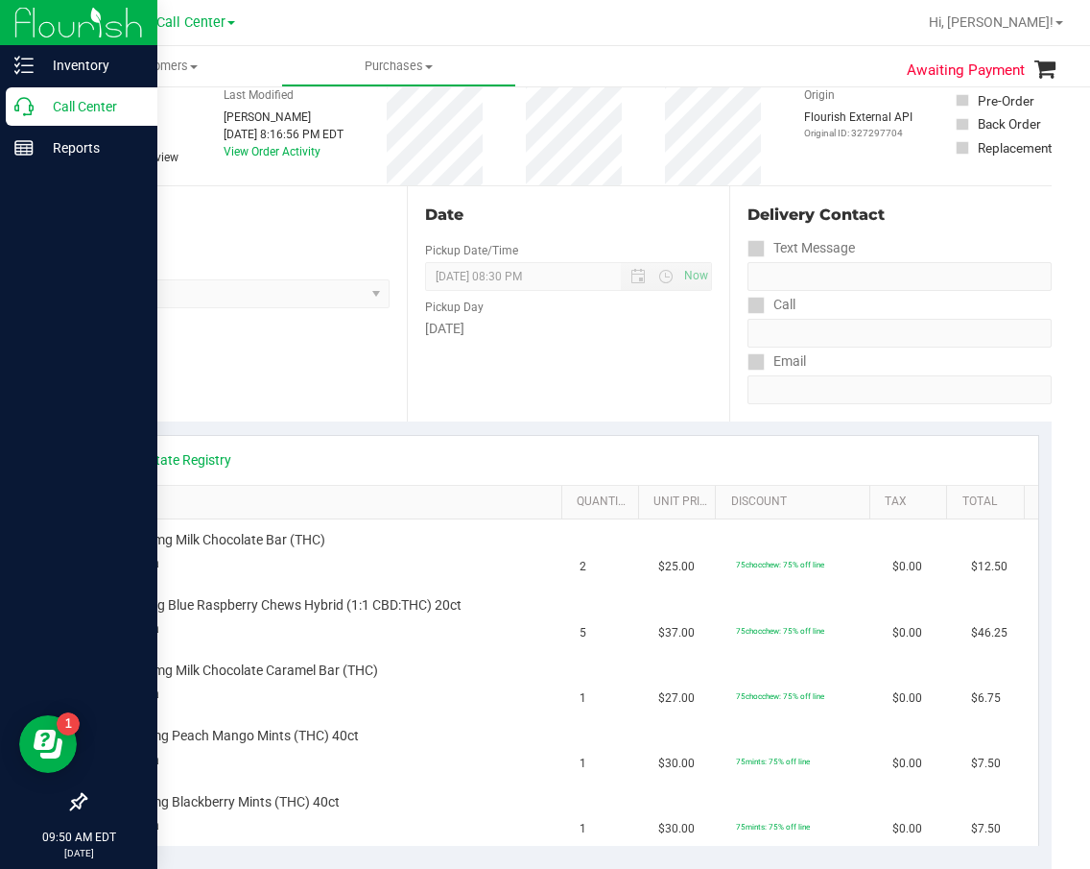
click at [37, 95] on p "Call Center" at bounding box center [91, 106] width 115 height 23
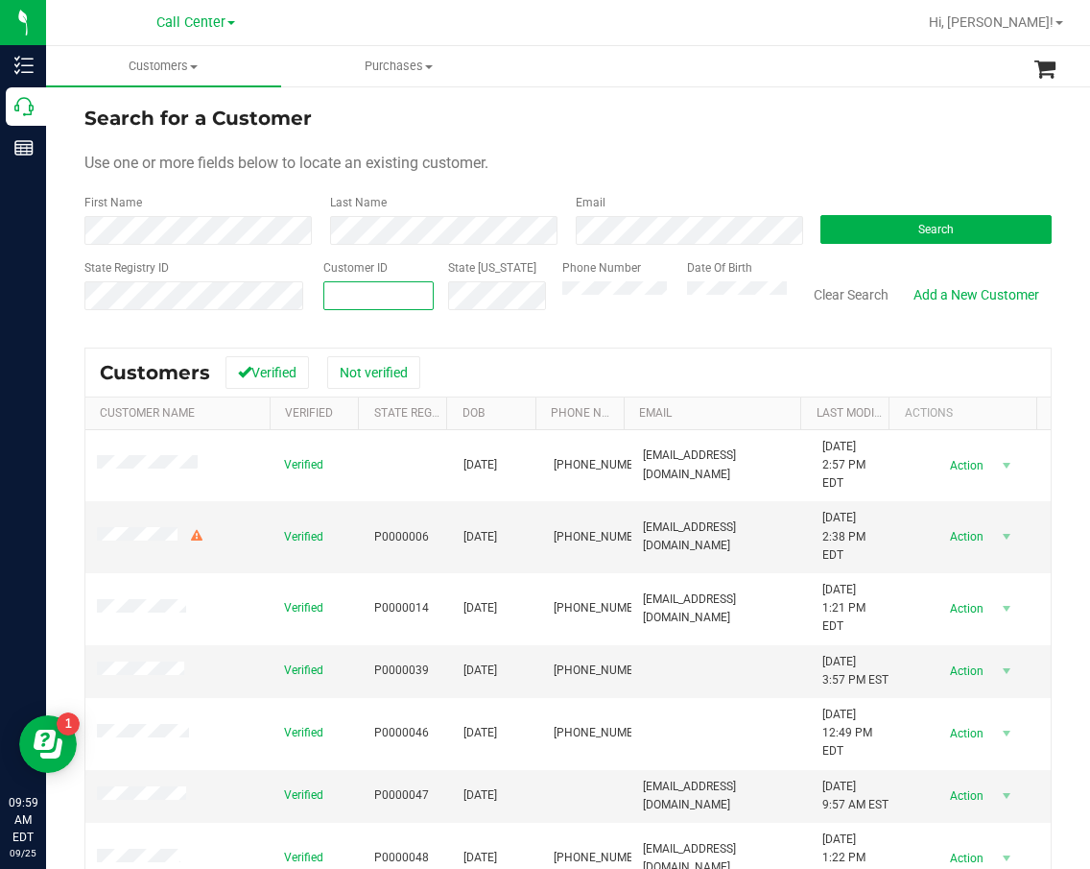
click at [349, 291] on span at bounding box center [378, 295] width 110 height 29
paste input "97300"
type input "97300"
click at [853, 227] on button "Search" at bounding box center [936, 229] width 231 height 29
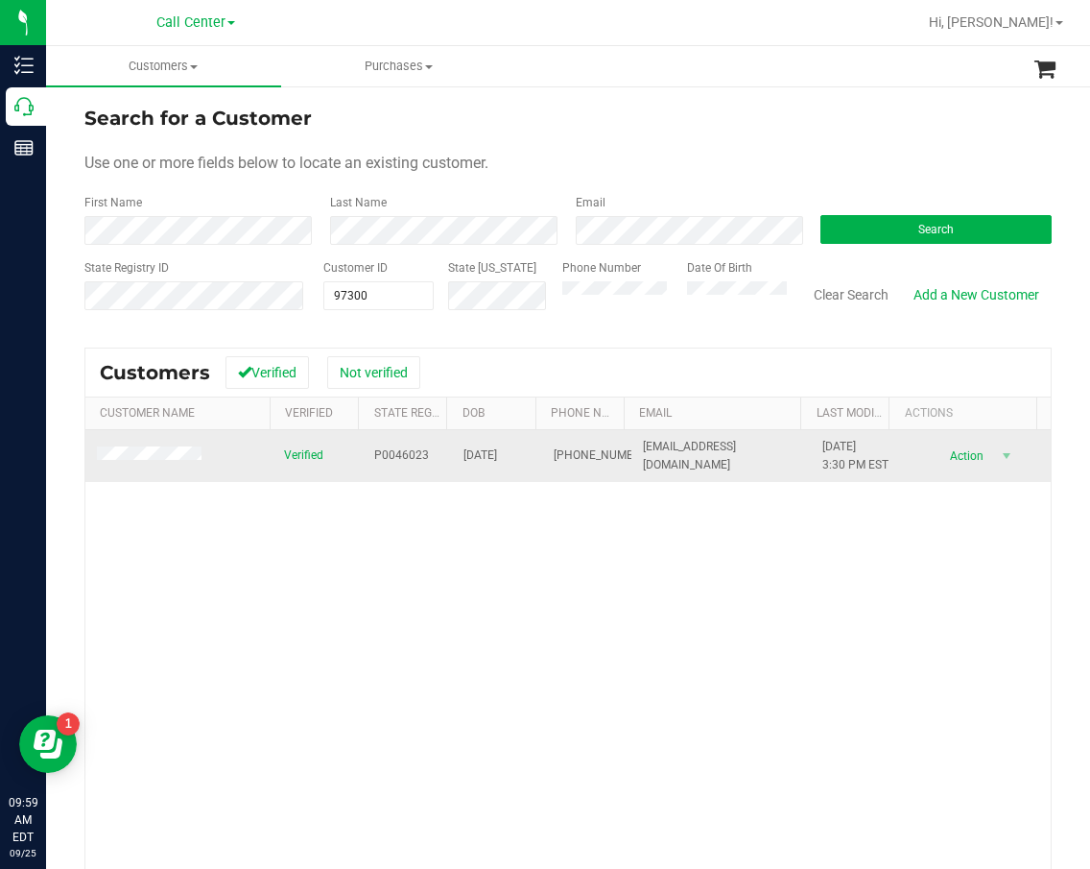
click at [385, 465] on span "P0046023" at bounding box center [401, 455] width 55 height 18
click at [471, 457] on span "[DATE]" at bounding box center [481, 455] width 34 height 18
click at [472, 458] on span "[DATE]" at bounding box center [481, 455] width 34 height 18
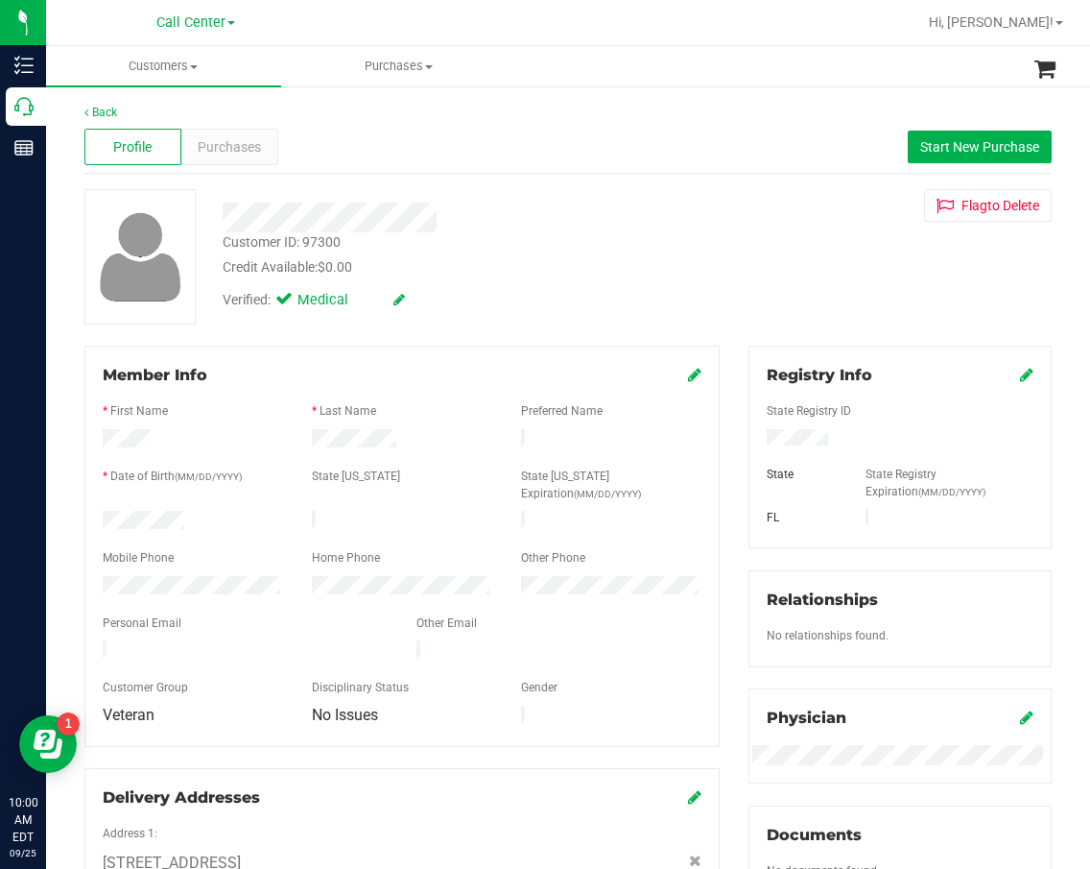
click at [212, 167] on div "Profile Purchases Start New Purchase" at bounding box center [567, 147] width 967 height 53
click at [213, 158] on div "Purchases" at bounding box center [229, 147] width 97 height 36
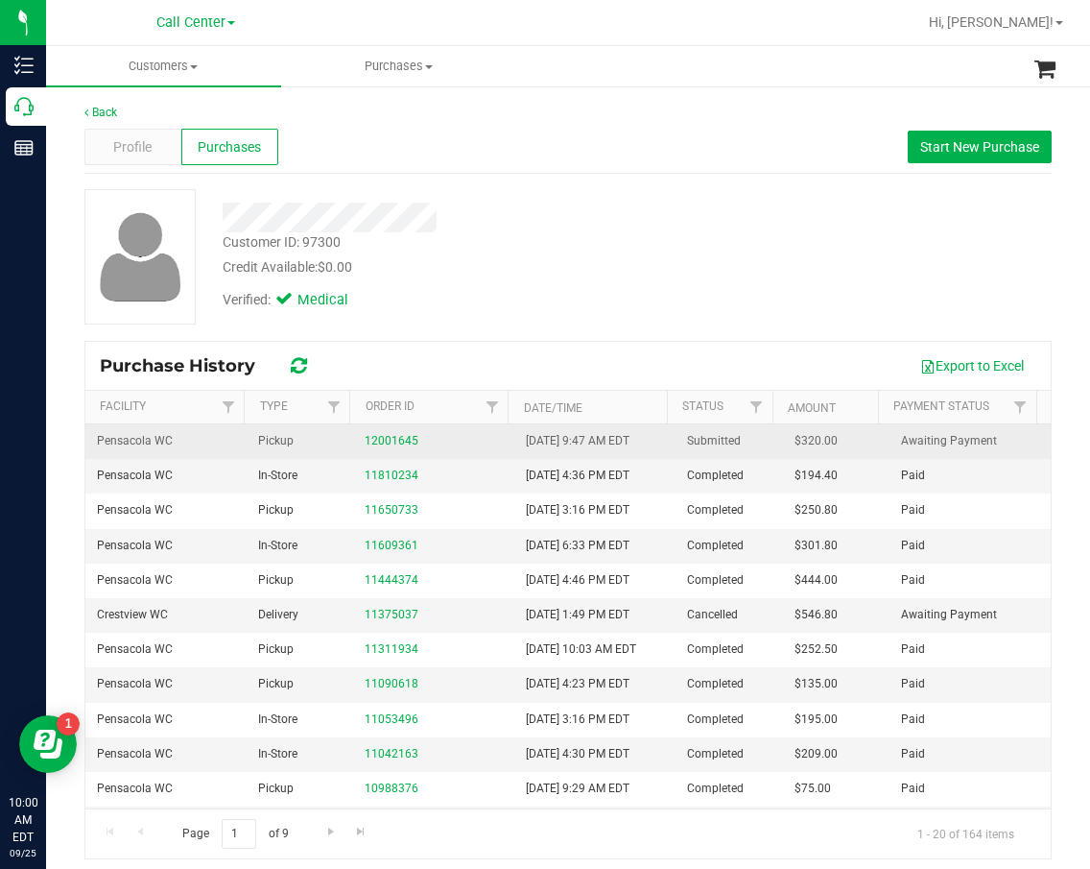
click at [335, 443] on td "Pickup" at bounding box center [300, 441] width 107 height 35
click at [365, 440] on link "12001645" at bounding box center [392, 440] width 54 height 13
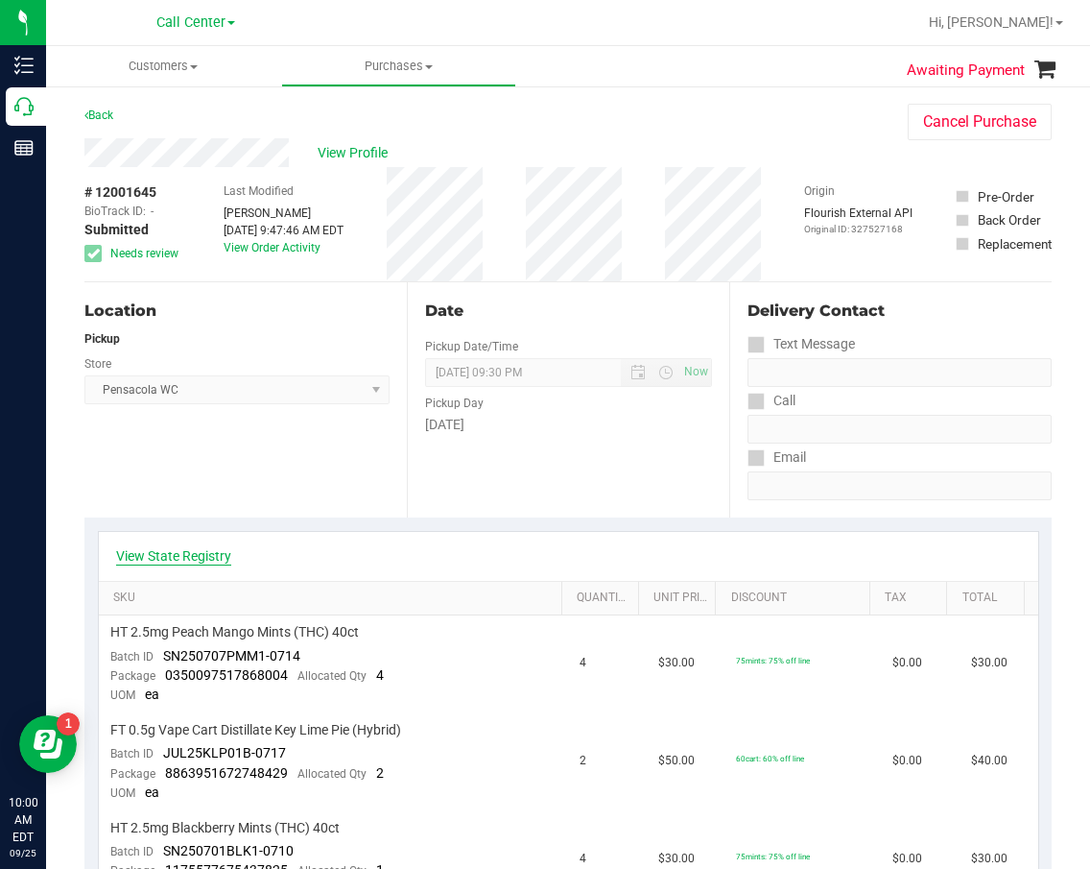
click at [208, 552] on link "View State Registry" at bounding box center [173, 555] width 115 height 19
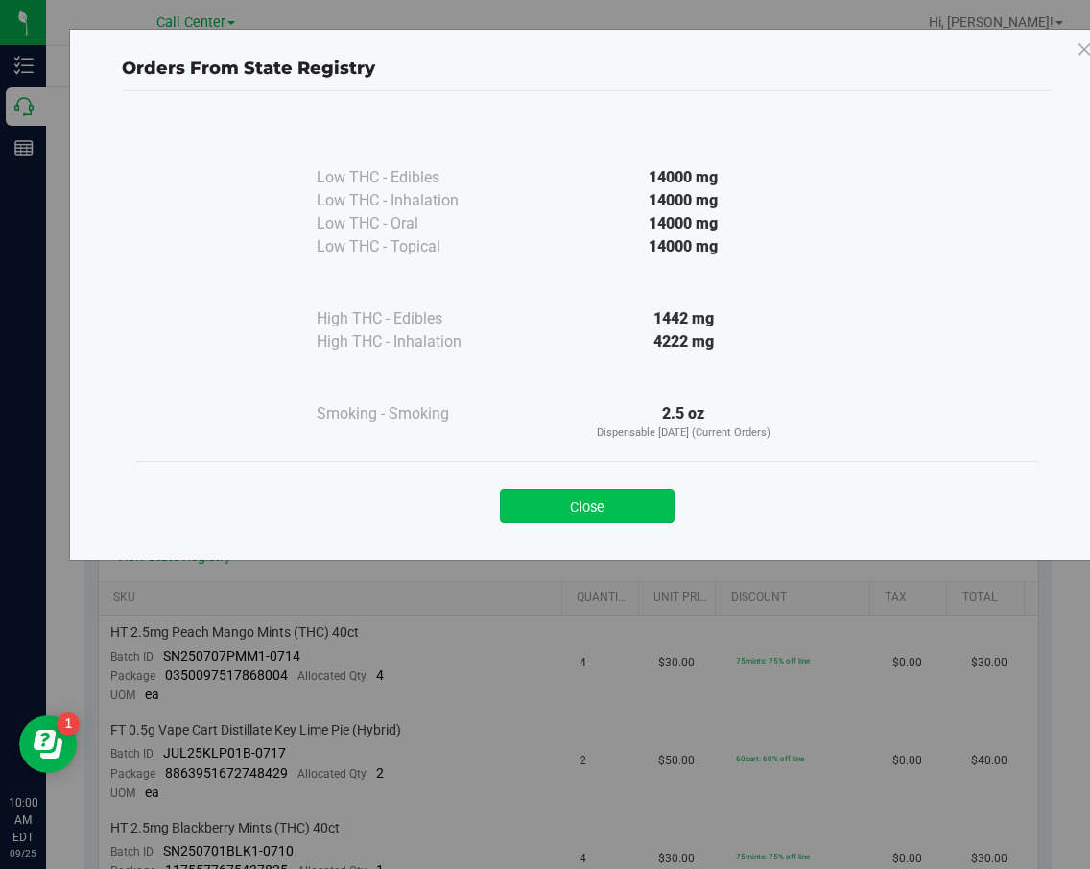
click at [600, 497] on button "Close" at bounding box center [587, 506] width 175 height 35
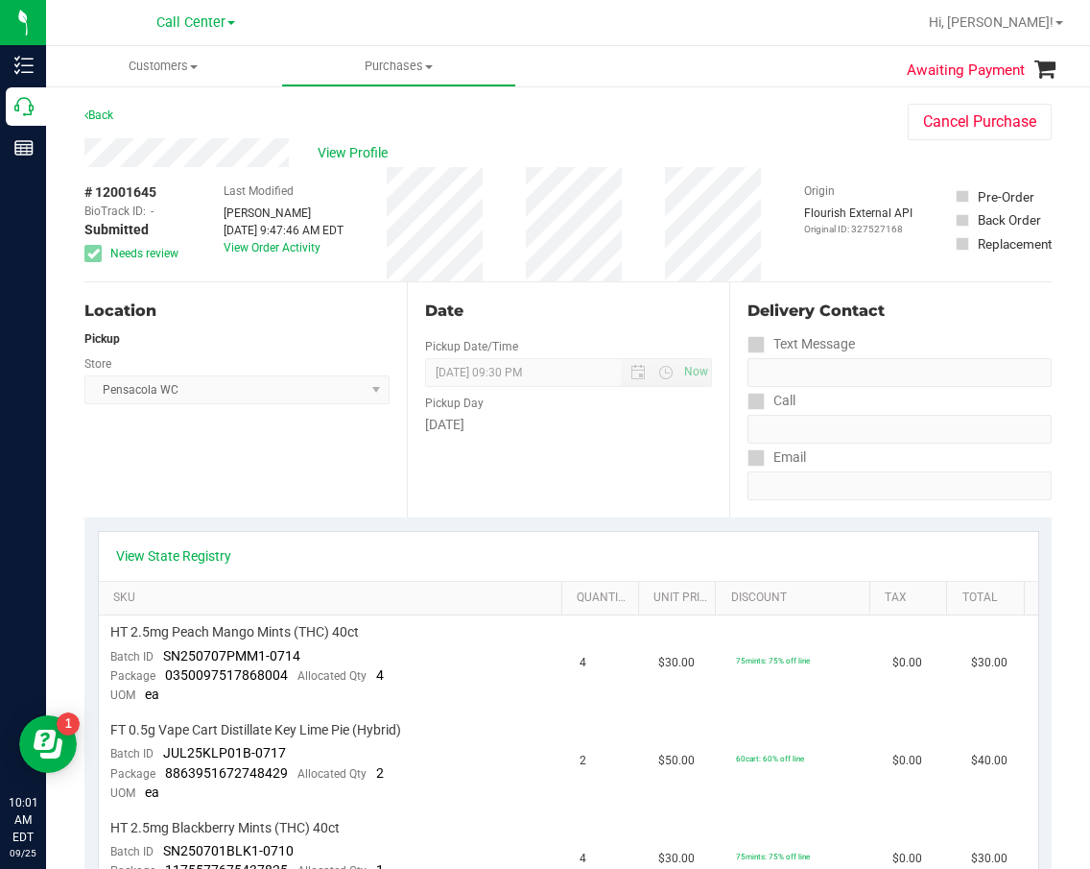
drag, startPoint x: 488, startPoint y: 431, endPoint x: 478, endPoint y: 429, distance: 9.8
click at [488, 431] on div "[DATE]" at bounding box center [568, 425] width 287 height 20
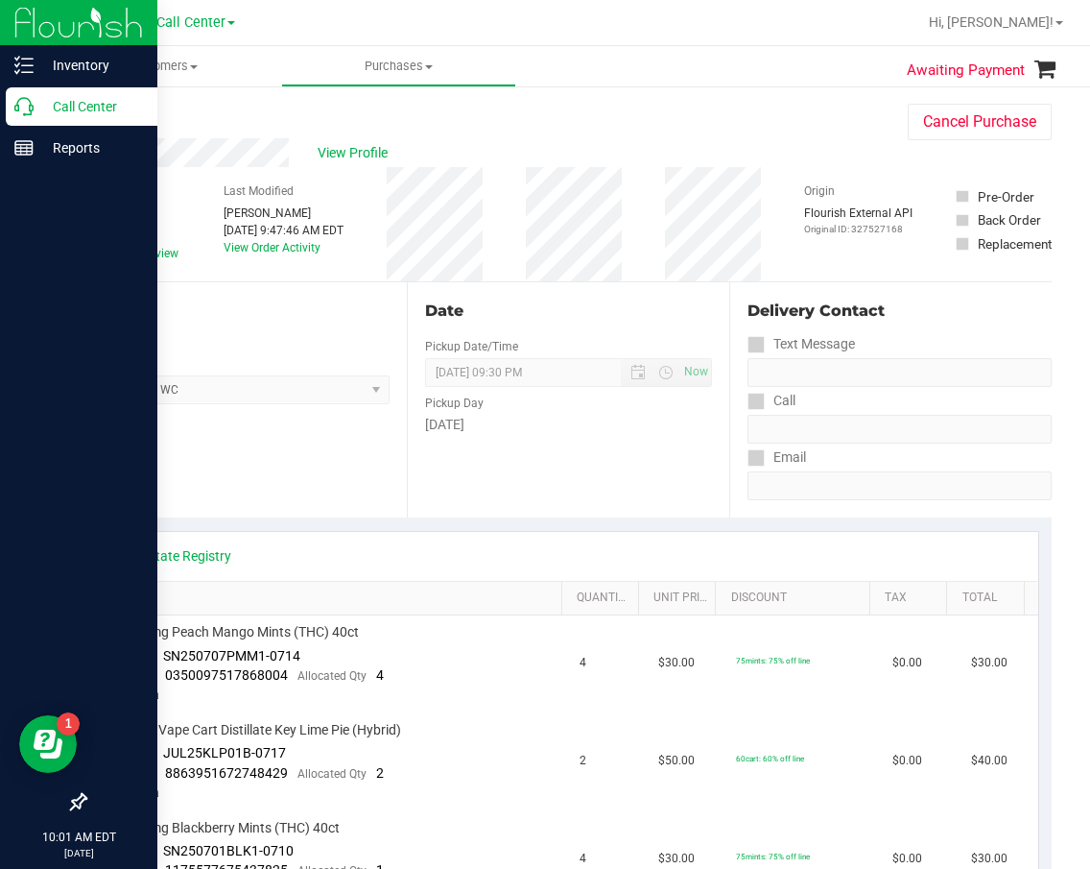
click at [28, 98] on icon at bounding box center [23, 106] width 19 height 19
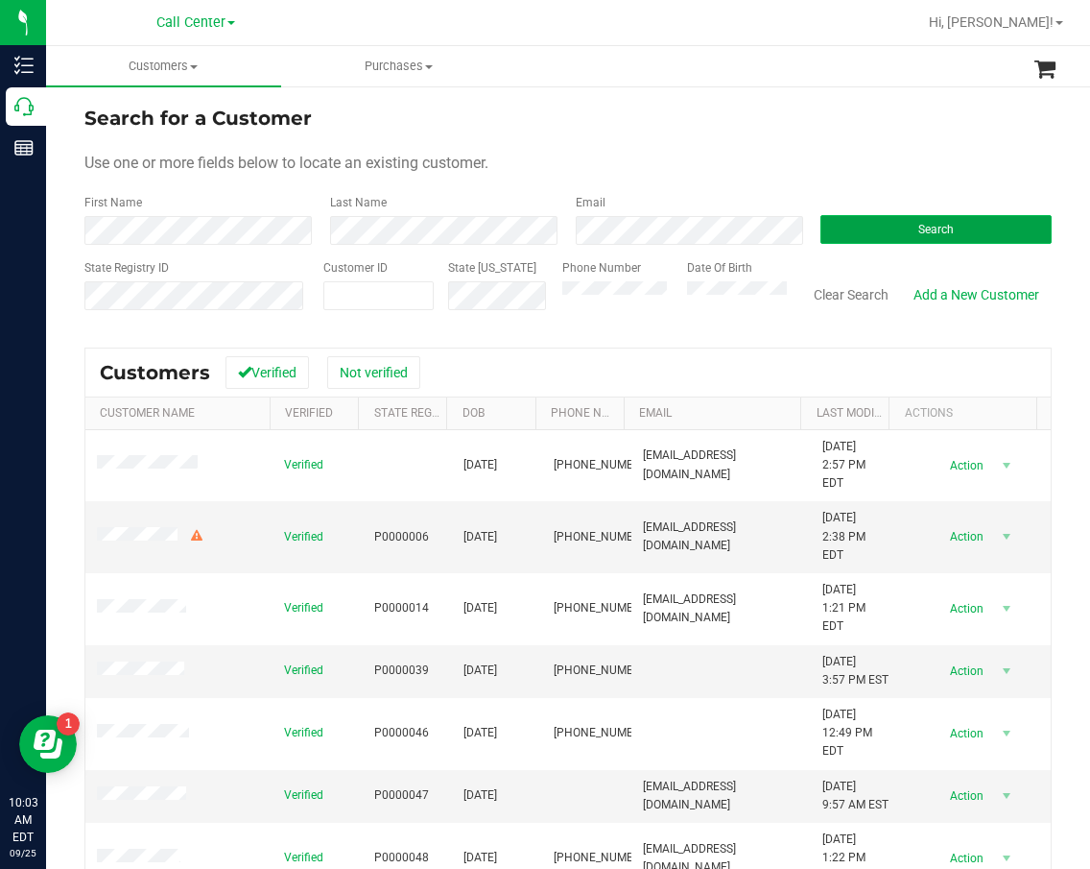
click at [918, 225] on span "Search" at bounding box center [936, 229] width 36 height 13
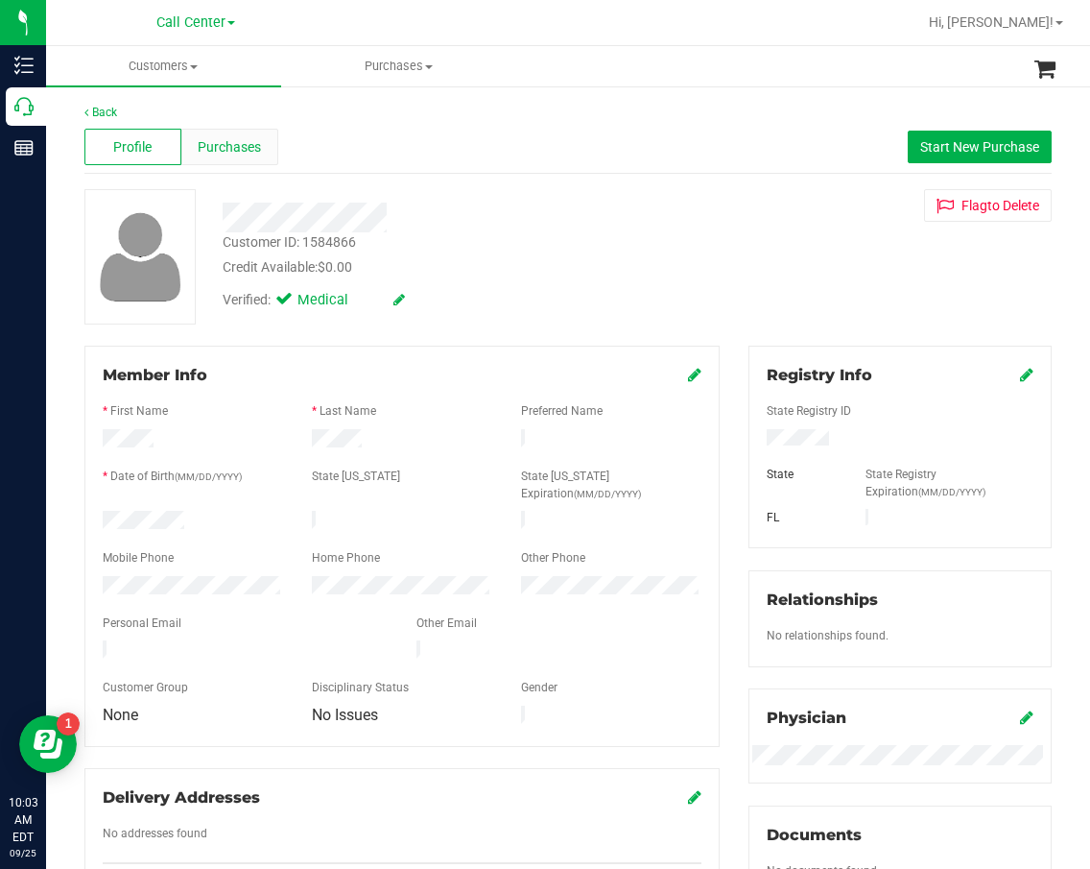
click at [251, 144] on span "Purchases" at bounding box center [229, 147] width 63 height 20
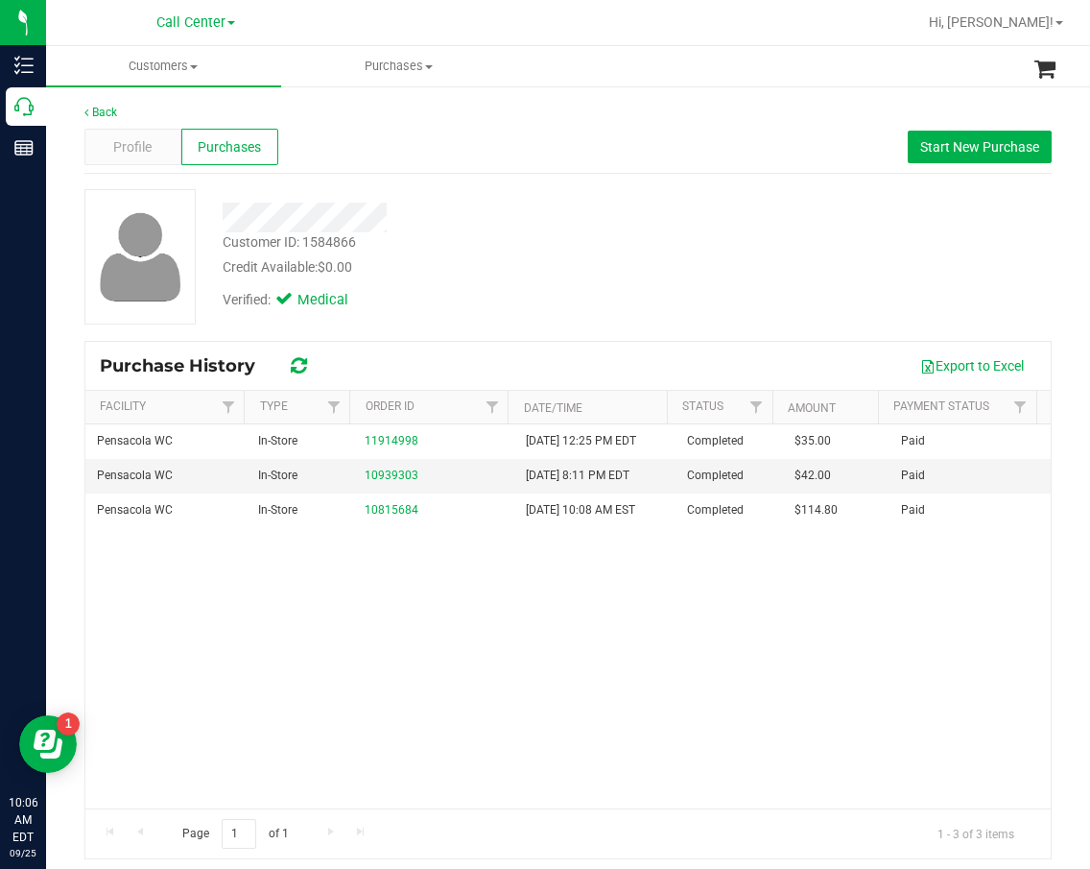
click at [485, 662] on div "Pensacola WC In-Store 11914998 [DATE] 12:25 PM EDT Completed $35.00 Paid Pensac…" at bounding box center [568, 616] width 966 height 384
drag, startPoint x: 695, startPoint y: 311, endPoint x: 444, endPoint y: 194, distance: 276.5
click at [692, 311] on div "Verified: Medical" at bounding box center [457, 298] width 498 height 42
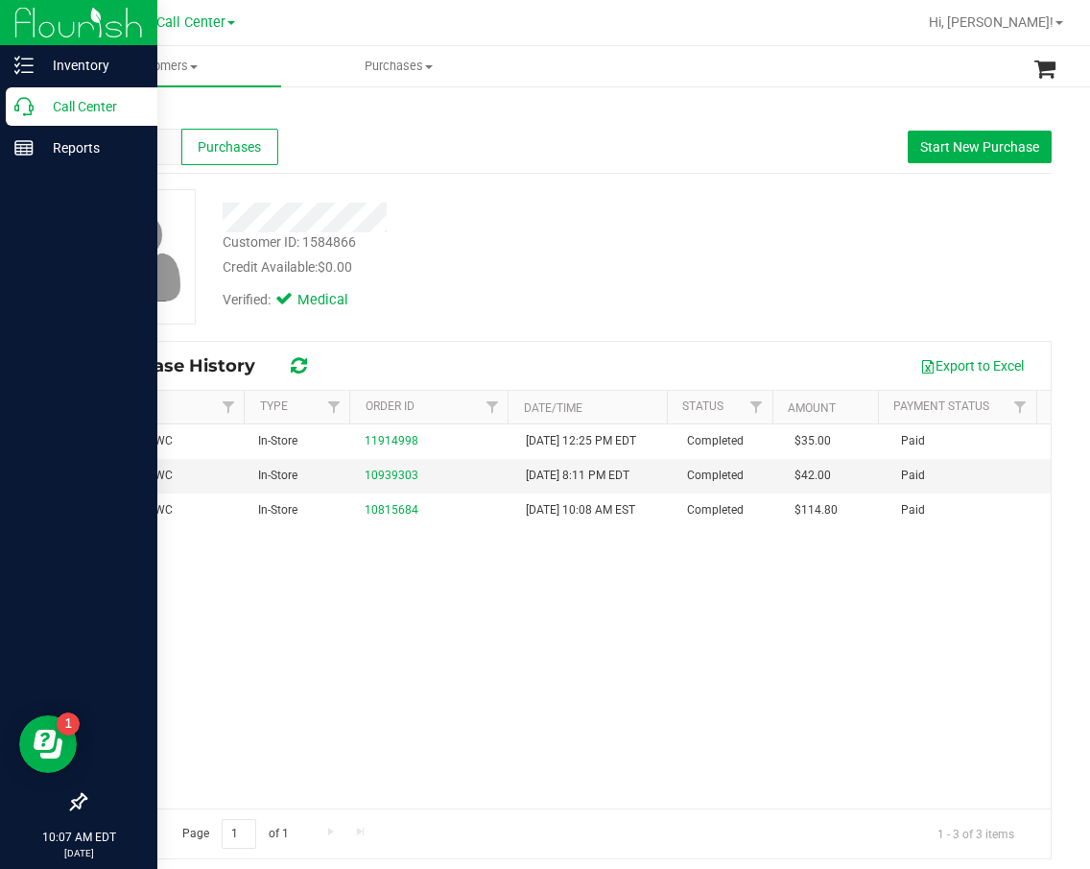
click at [31, 111] on icon at bounding box center [23, 106] width 19 height 19
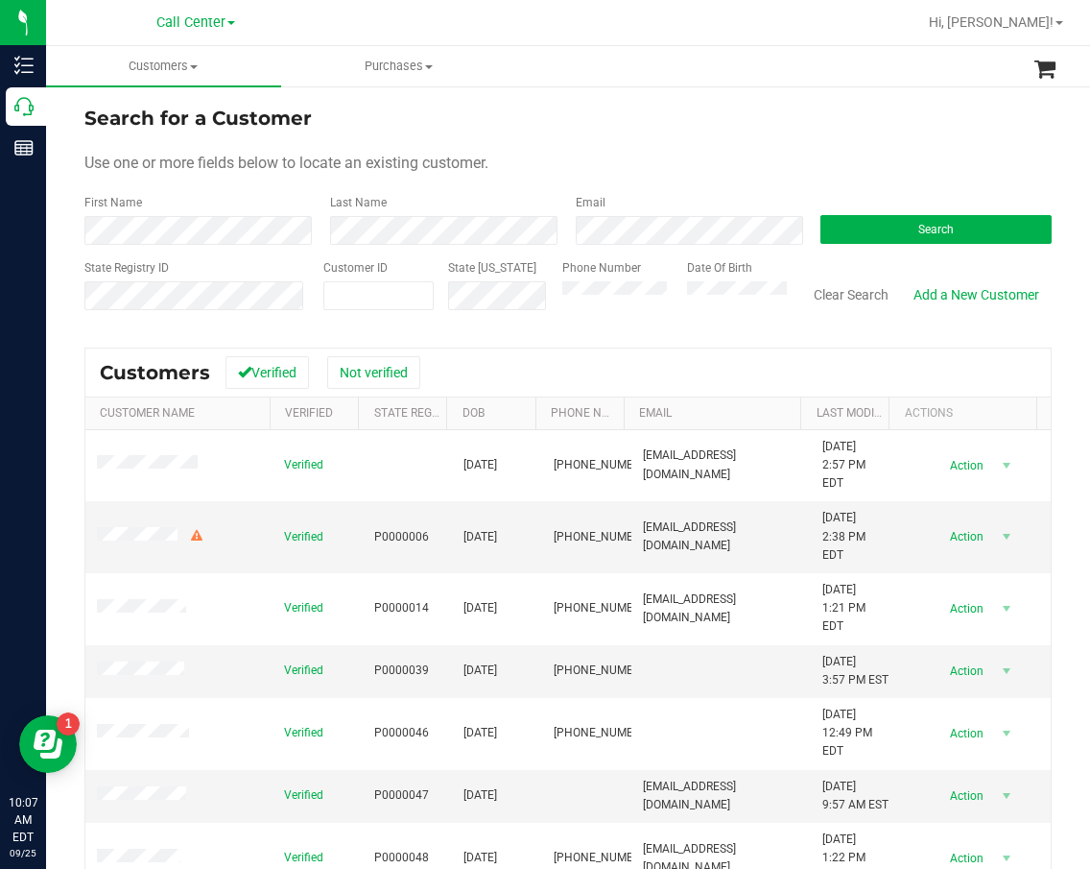
drag, startPoint x: 745, startPoint y: 180, endPoint x: 694, endPoint y: 213, distance: 60.4
click at [745, 180] on form "Search for a Customer Use one or more fields below to locate an existing custom…" at bounding box center [567, 216] width 967 height 224
paste input "25121"
type input "25121"
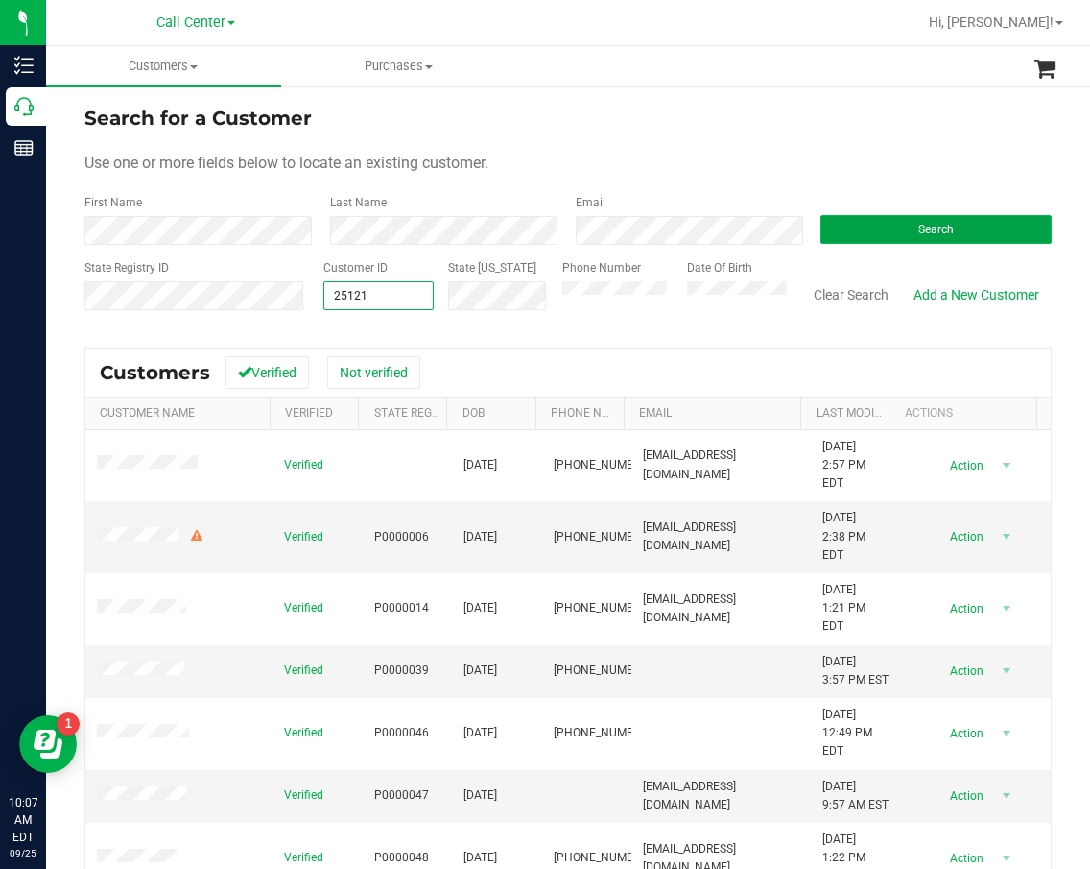
click at [1011, 232] on button "Search" at bounding box center [936, 229] width 231 height 29
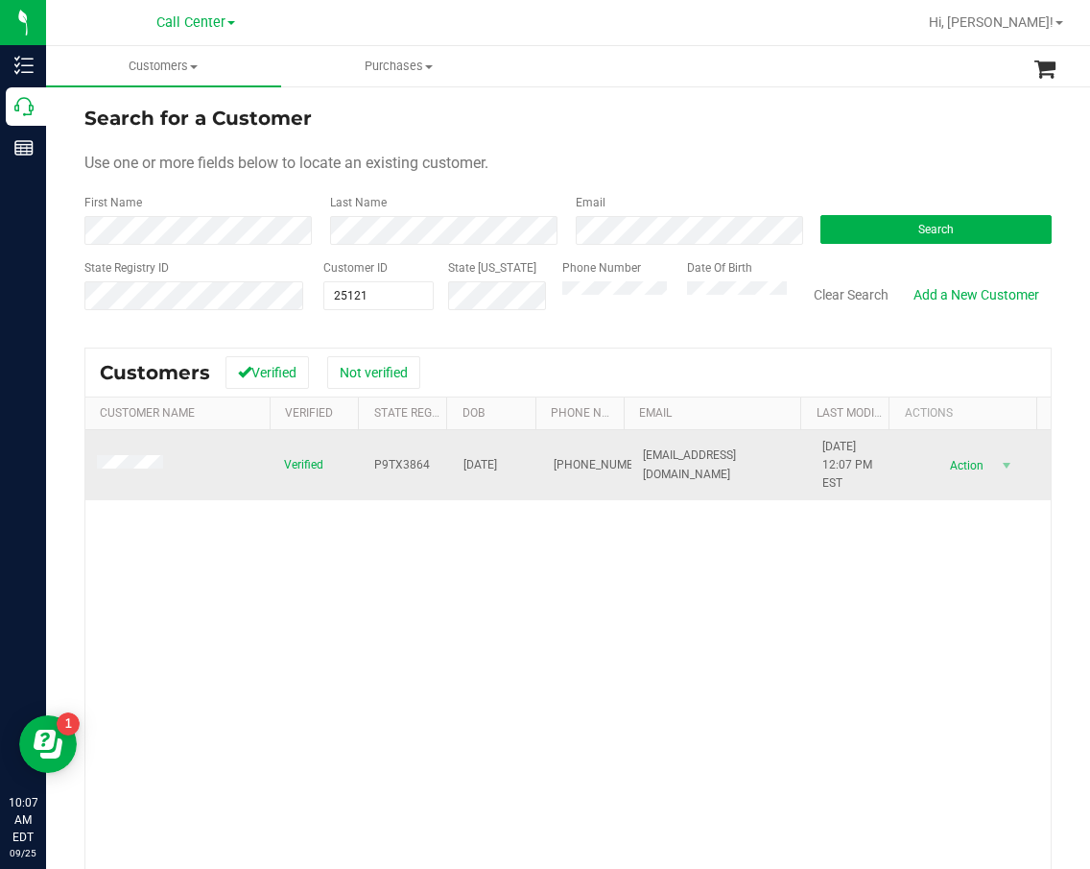
click at [403, 467] on span "P9TX3864" at bounding box center [402, 465] width 56 height 18
click at [497, 461] on span "[DATE]" at bounding box center [481, 465] width 34 height 18
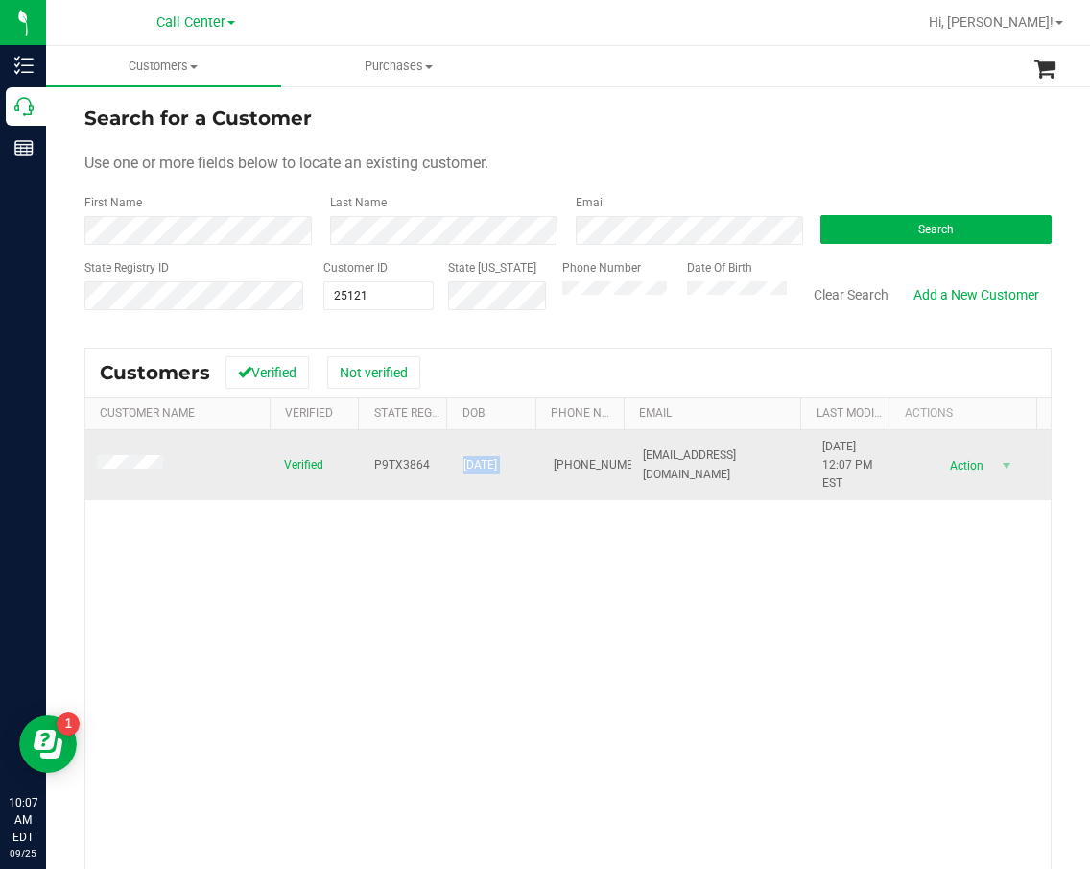
drag, startPoint x: 500, startPoint y: 461, endPoint x: 533, endPoint y: 468, distance: 33.5
click at [542, 468] on td "[PHONE_NUMBER]" at bounding box center [587, 465] width 90 height 71
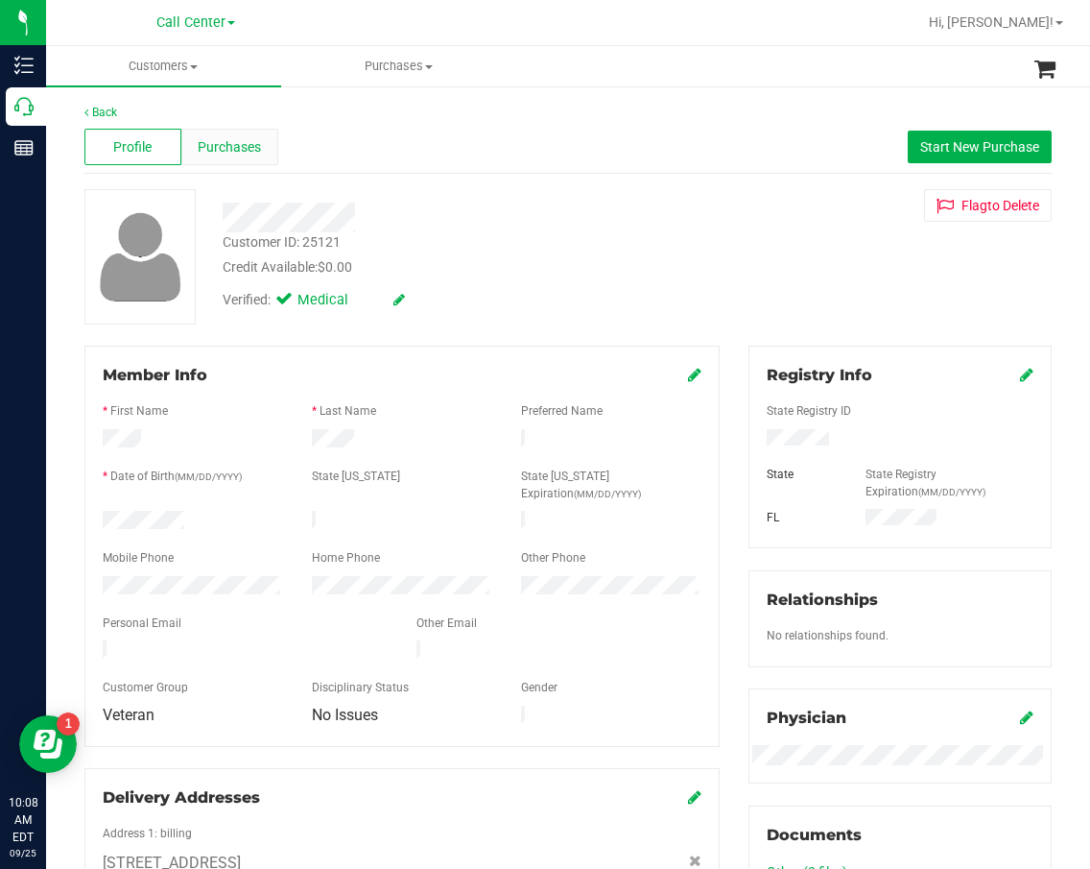
click at [229, 153] on span "Purchases" at bounding box center [229, 147] width 63 height 20
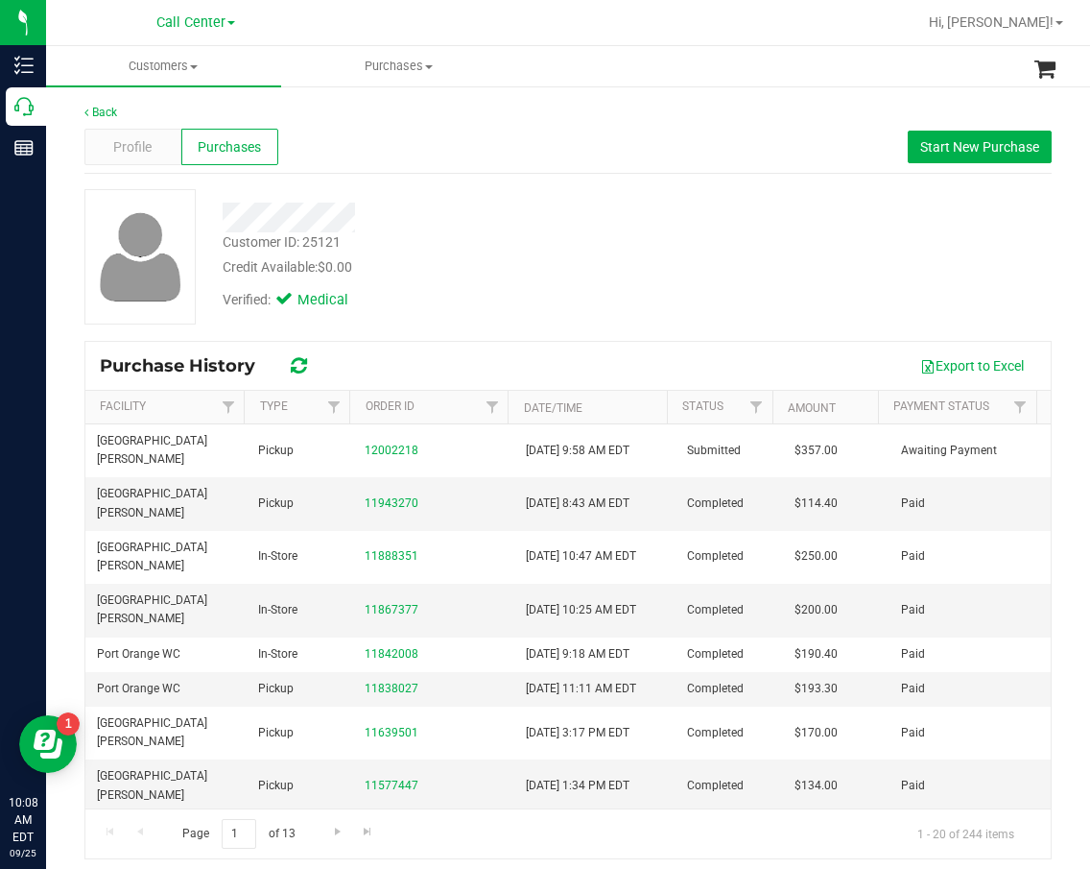
click at [658, 355] on div "Export to Excel" at bounding box center [682, 365] width 708 height 33
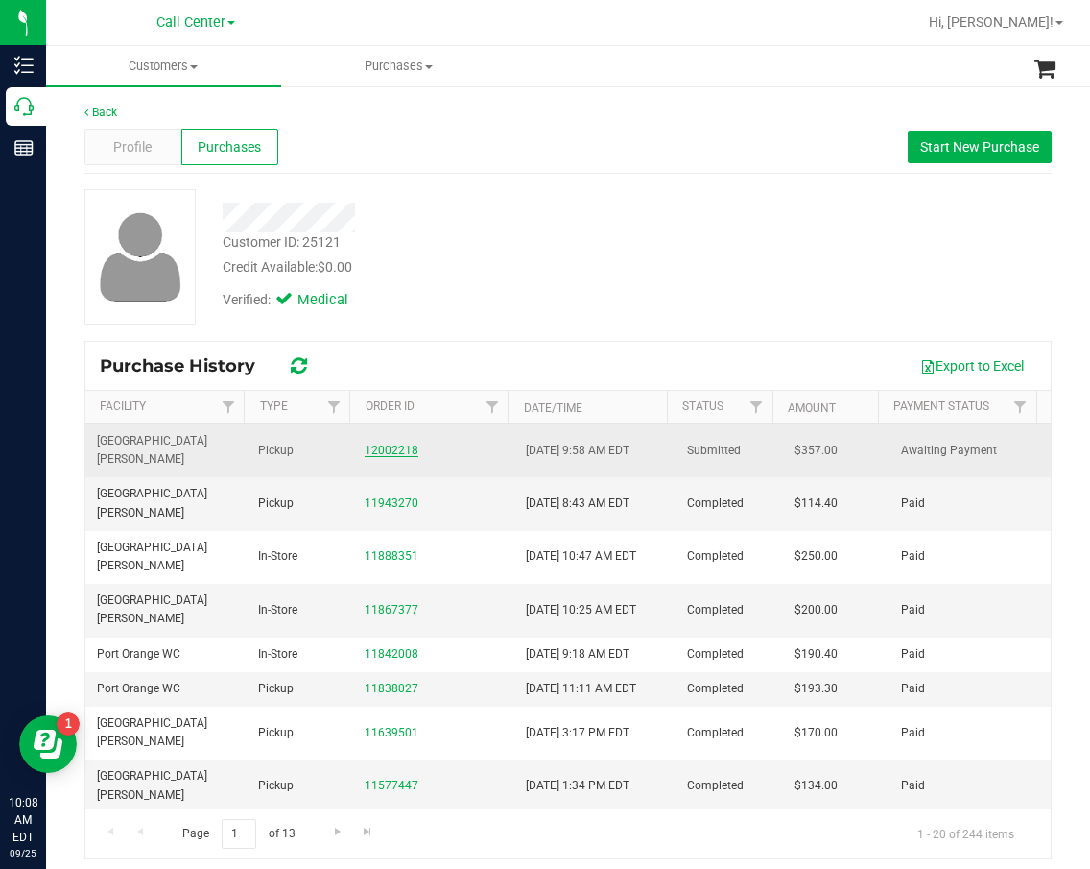
click at [391, 443] on link "12002218" at bounding box center [392, 449] width 54 height 13
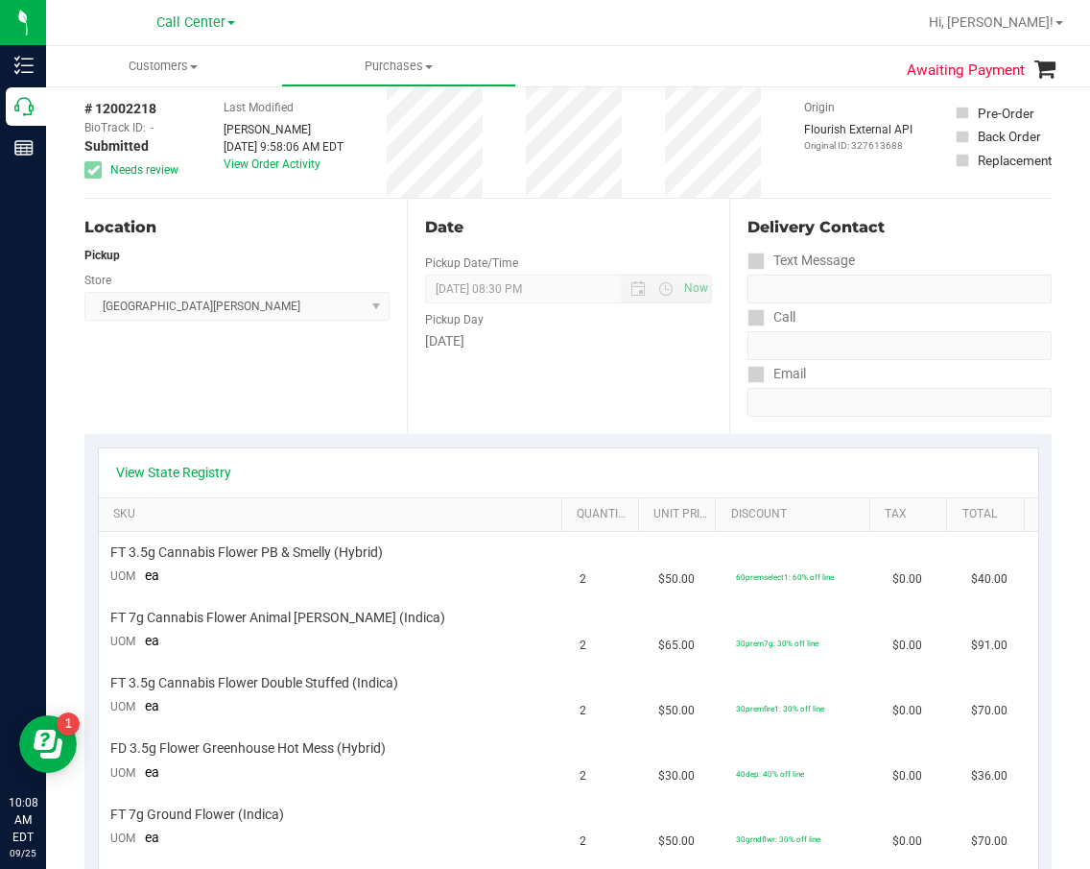
scroll to position [192, 0]
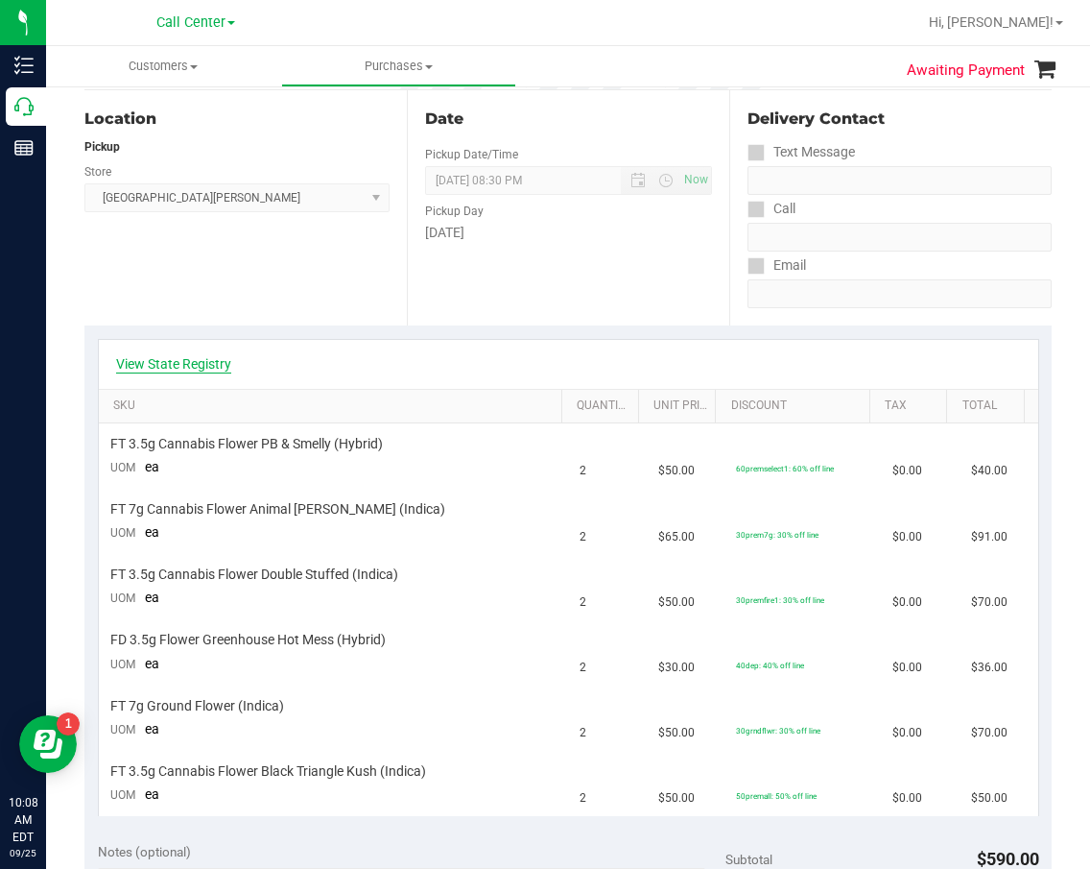
click at [212, 366] on link "View State Registry" at bounding box center [173, 363] width 115 height 19
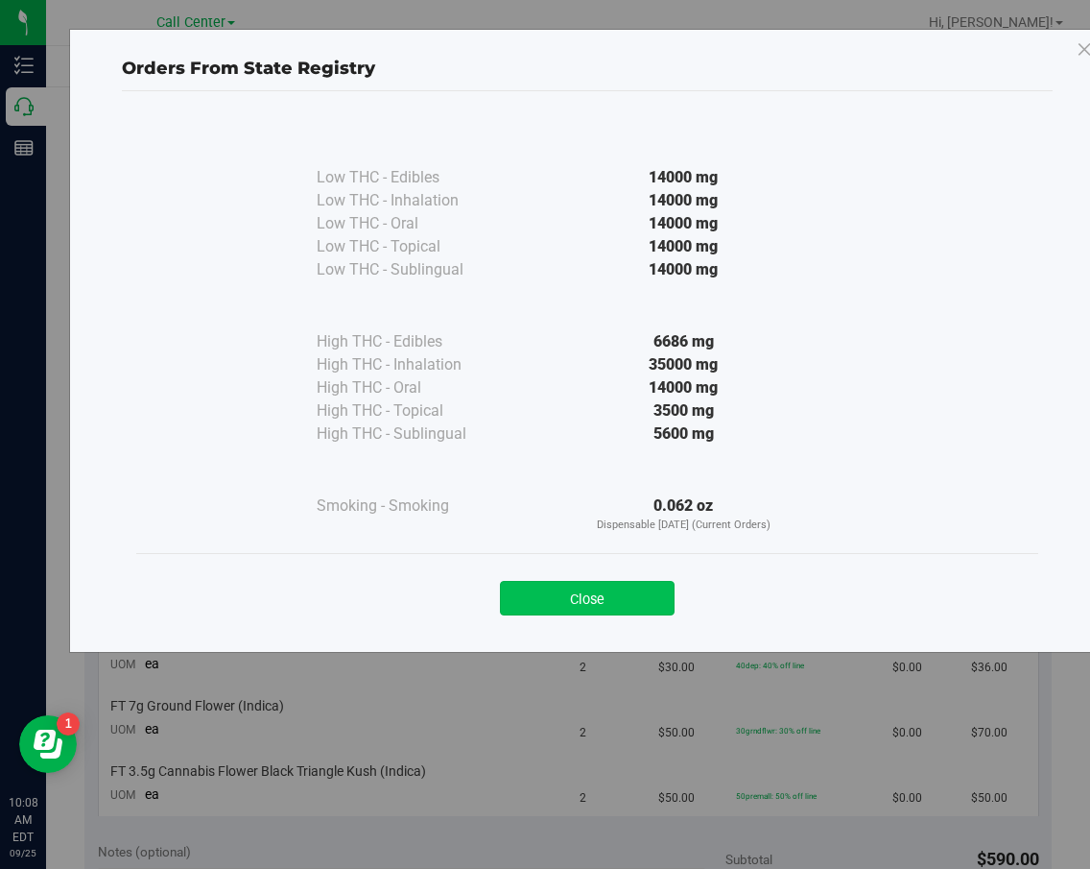
click at [634, 584] on button "Close" at bounding box center [587, 598] width 175 height 35
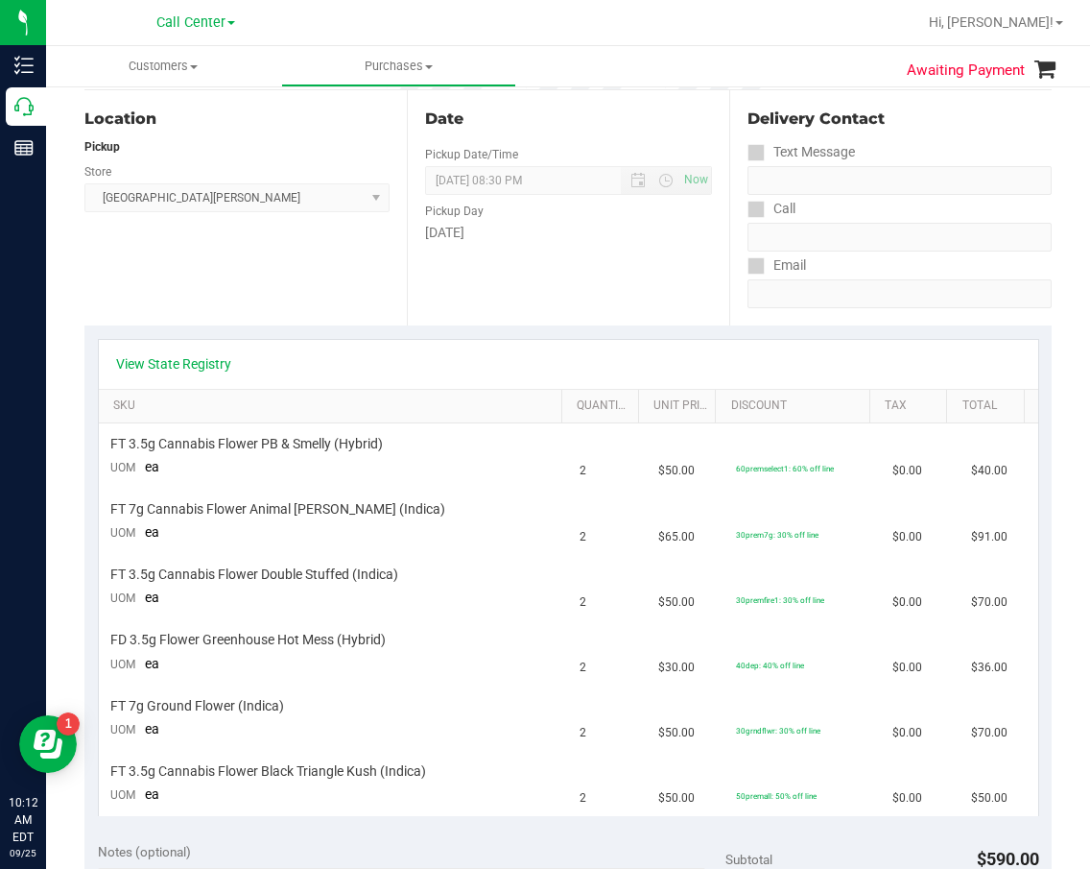
drag, startPoint x: 907, startPoint y: 271, endPoint x: 891, endPoint y: 271, distance: 16.3
click at [907, 271] on div "Email" at bounding box center [900, 265] width 304 height 28
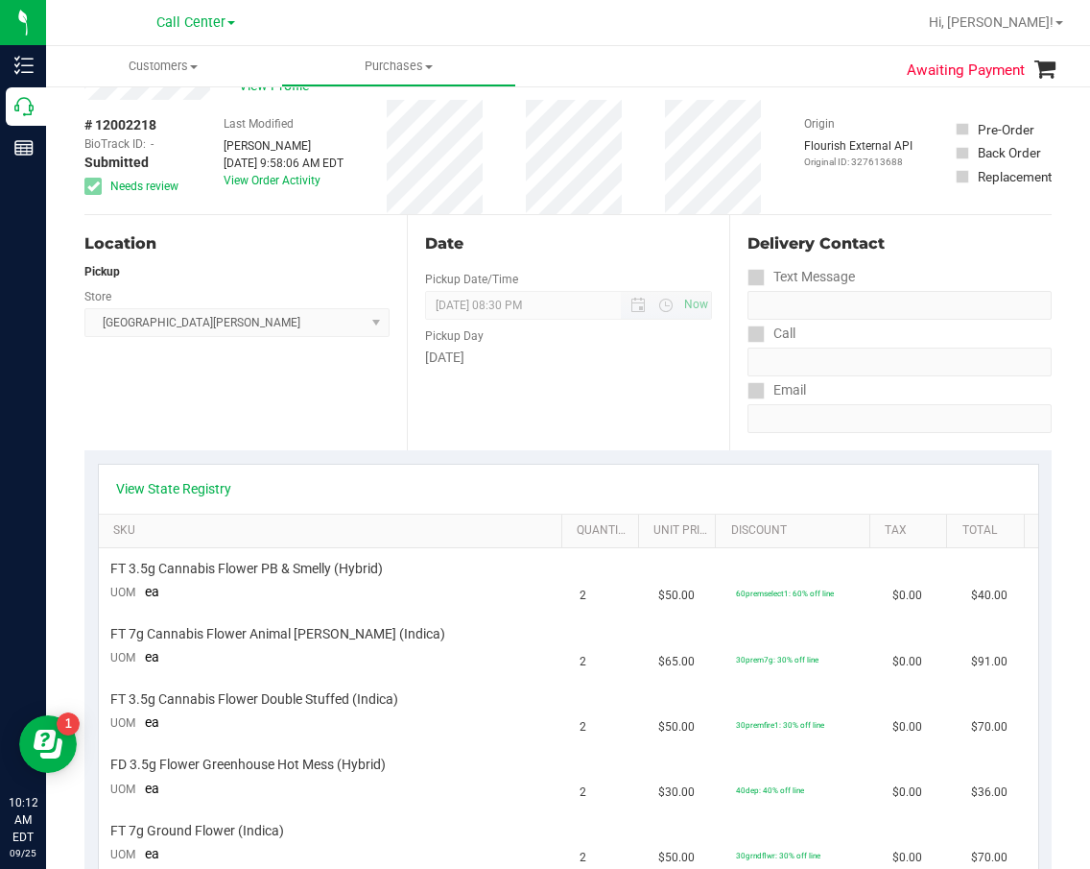
scroll to position [0, 0]
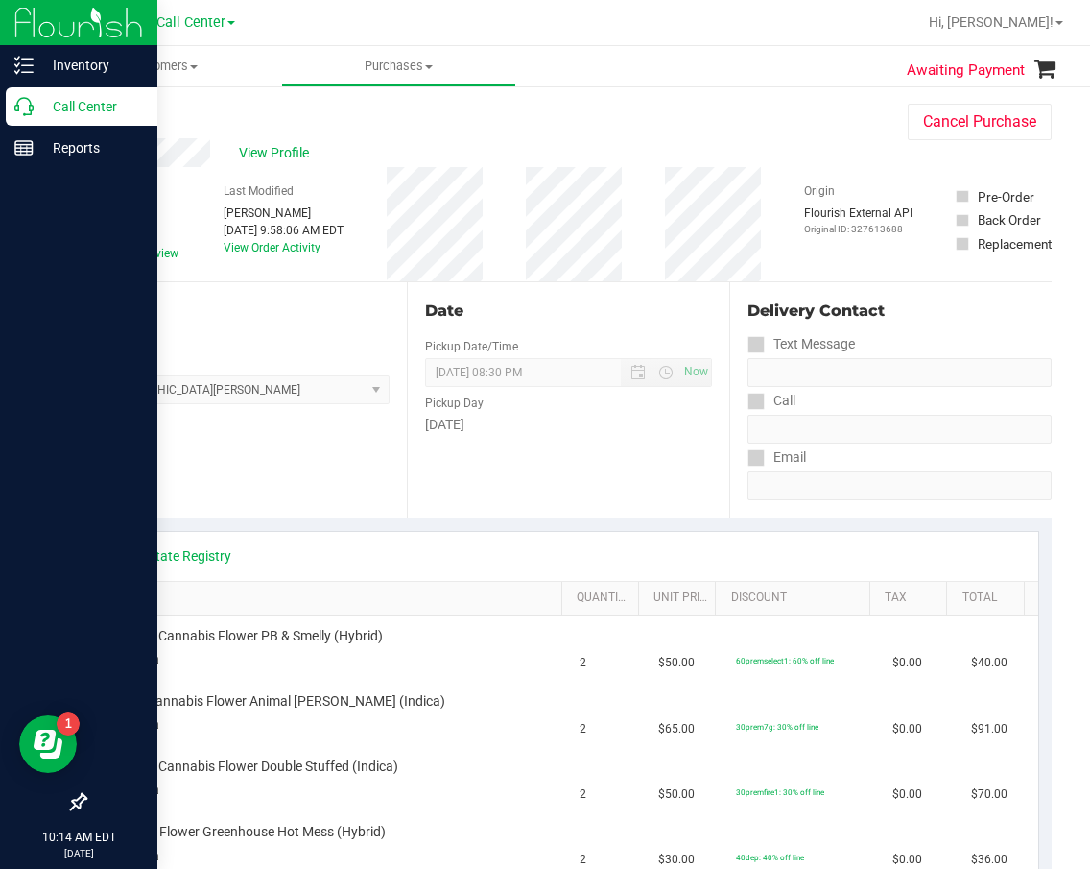
click at [43, 107] on p "Call Center" at bounding box center [91, 106] width 115 height 23
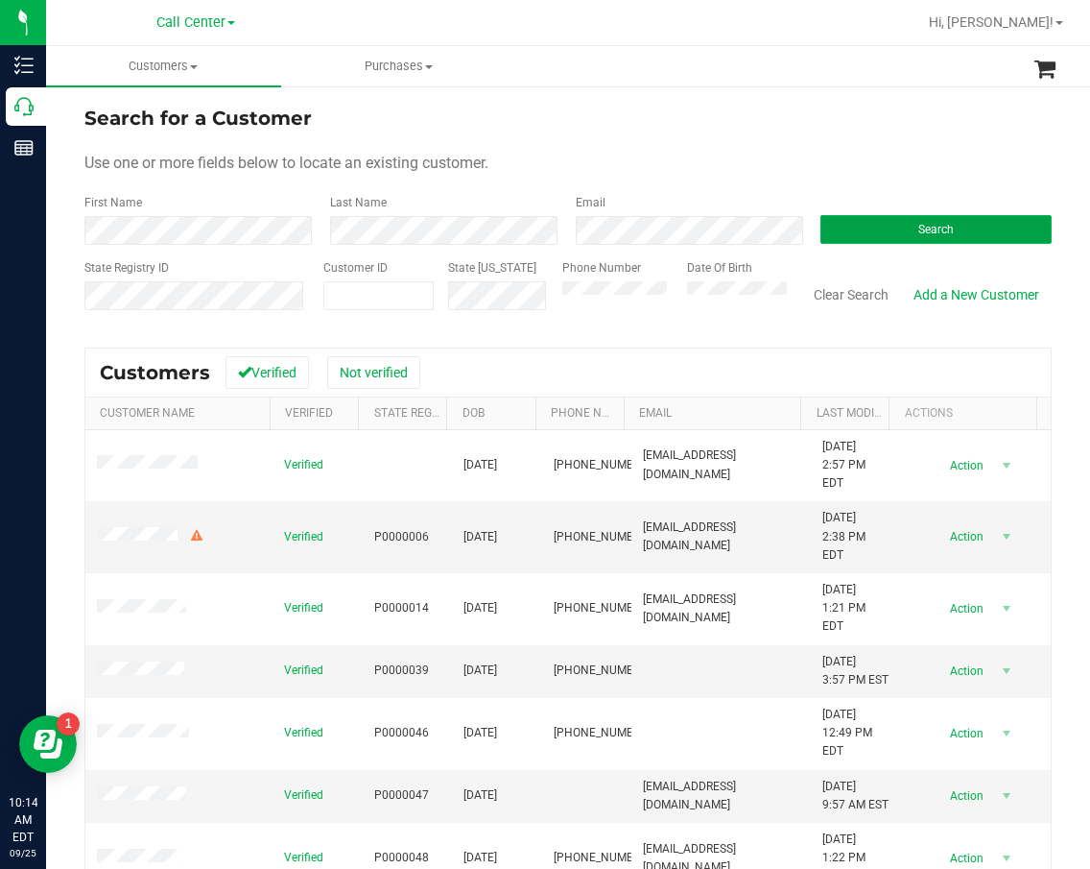
click at [941, 225] on span "Search" at bounding box center [936, 229] width 36 height 13
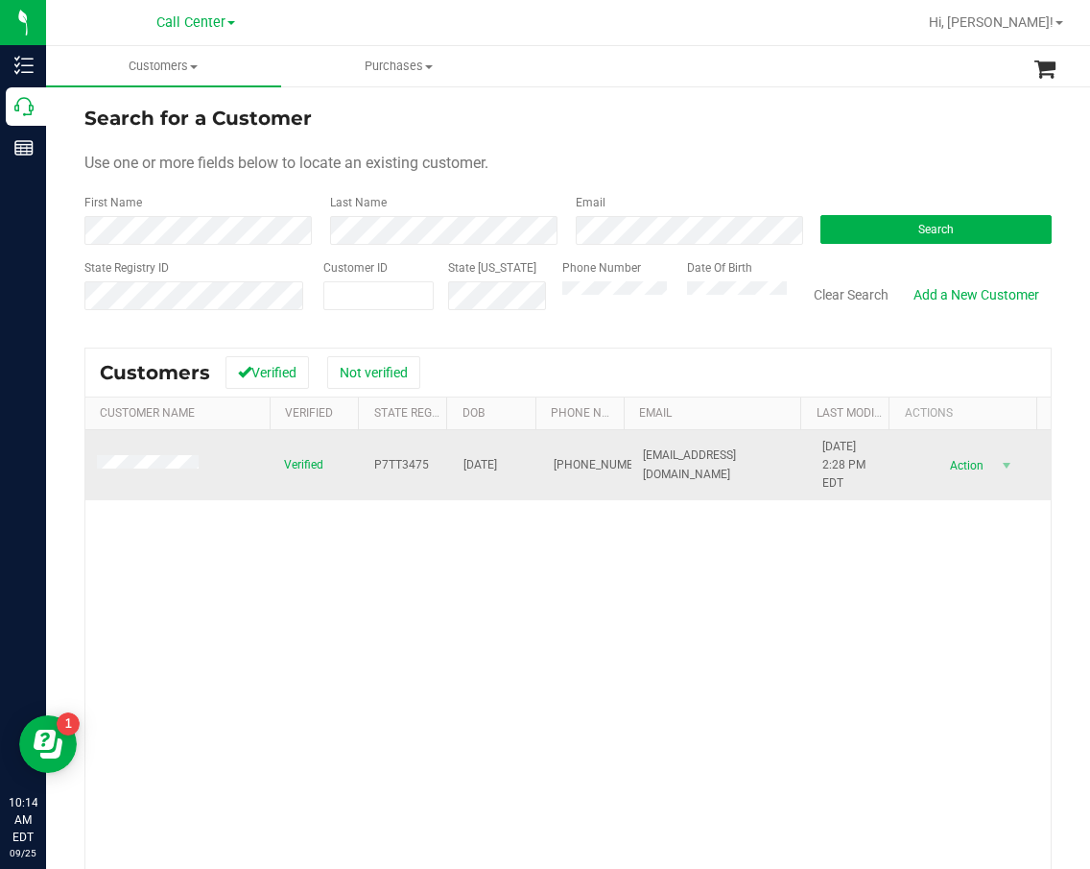
click at [388, 456] on span "P7TT3475" at bounding box center [401, 465] width 55 height 18
click at [602, 465] on span "[PHONE_NUMBER]" at bounding box center [602, 465] width 96 height 18
click at [490, 467] on span "[DATE]" at bounding box center [481, 465] width 34 height 18
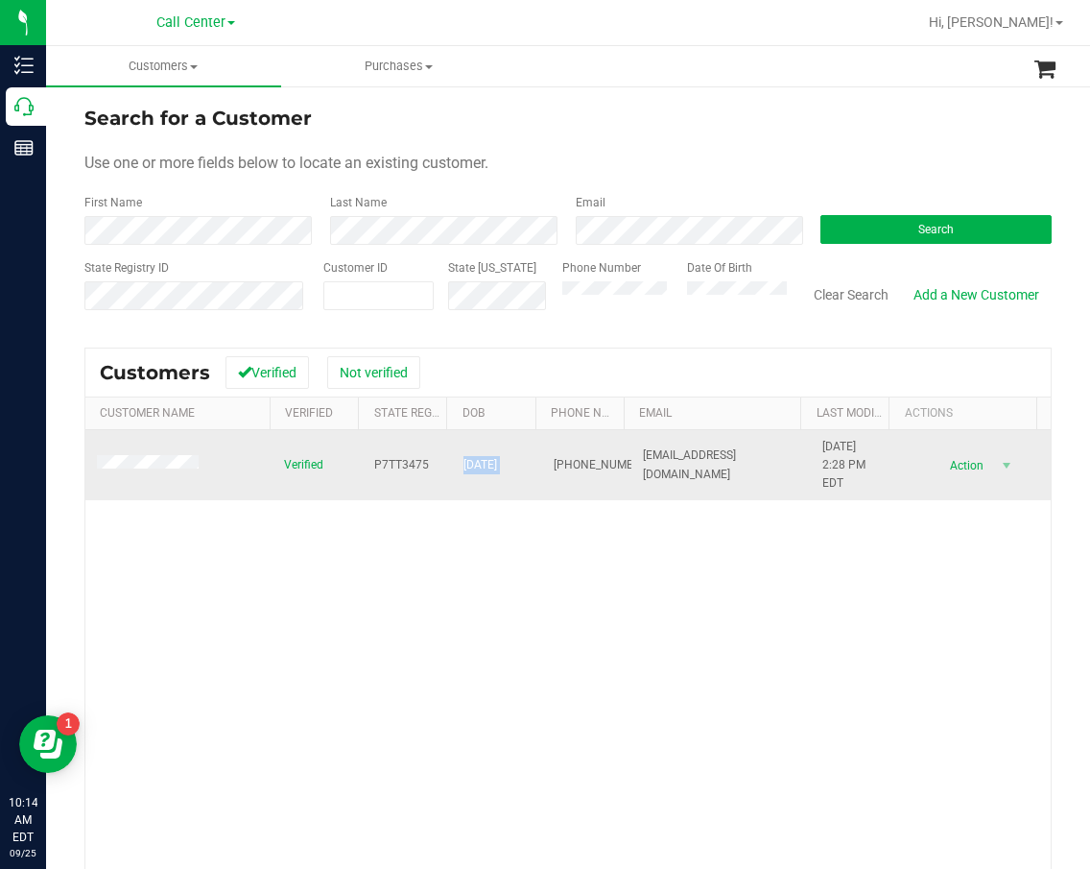
click at [490, 467] on span "[DATE]" at bounding box center [481, 465] width 34 height 18
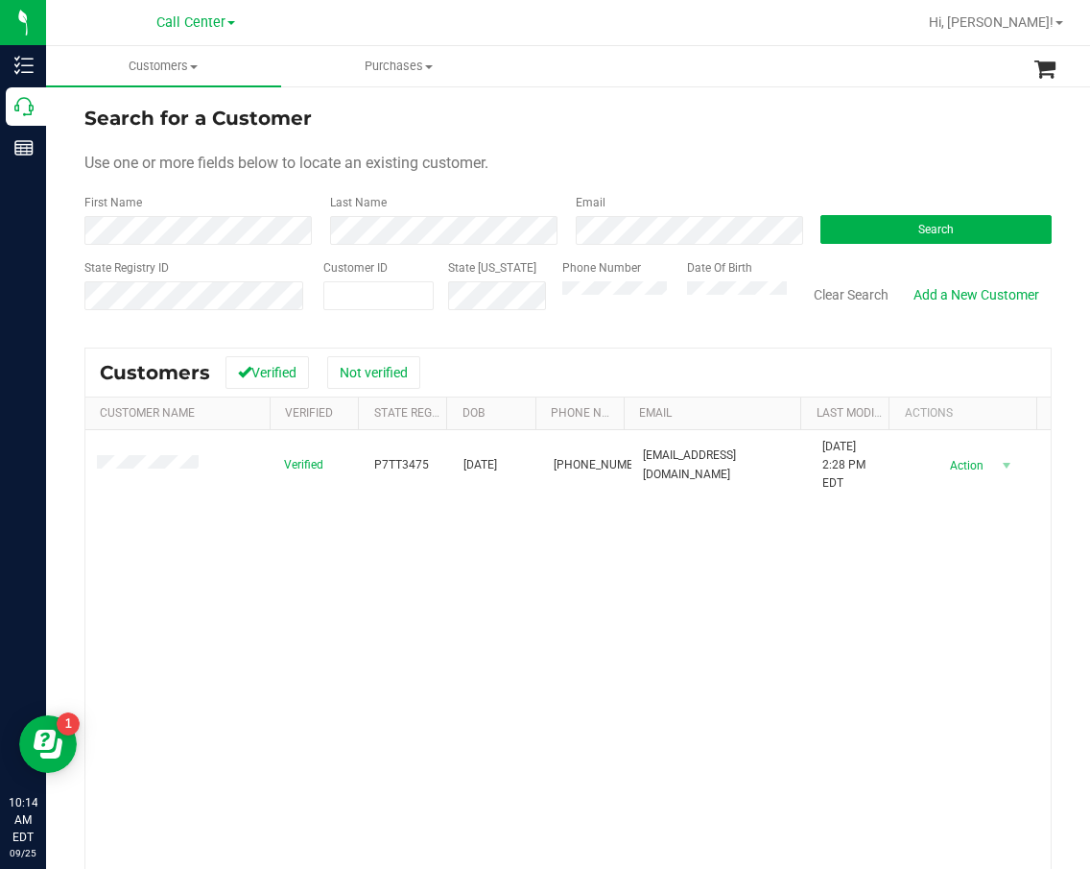
drag, startPoint x: 445, startPoint y: 629, endPoint x: 425, endPoint y: 625, distance: 20.5
click at [442, 629] on div "Verified P7TT3475 [DATE] (863) 738-4350 [EMAIL_ADDRESS][DOMAIN_NAME] [DATE] 2:2…" at bounding box center [568, 703] width 966 height 547
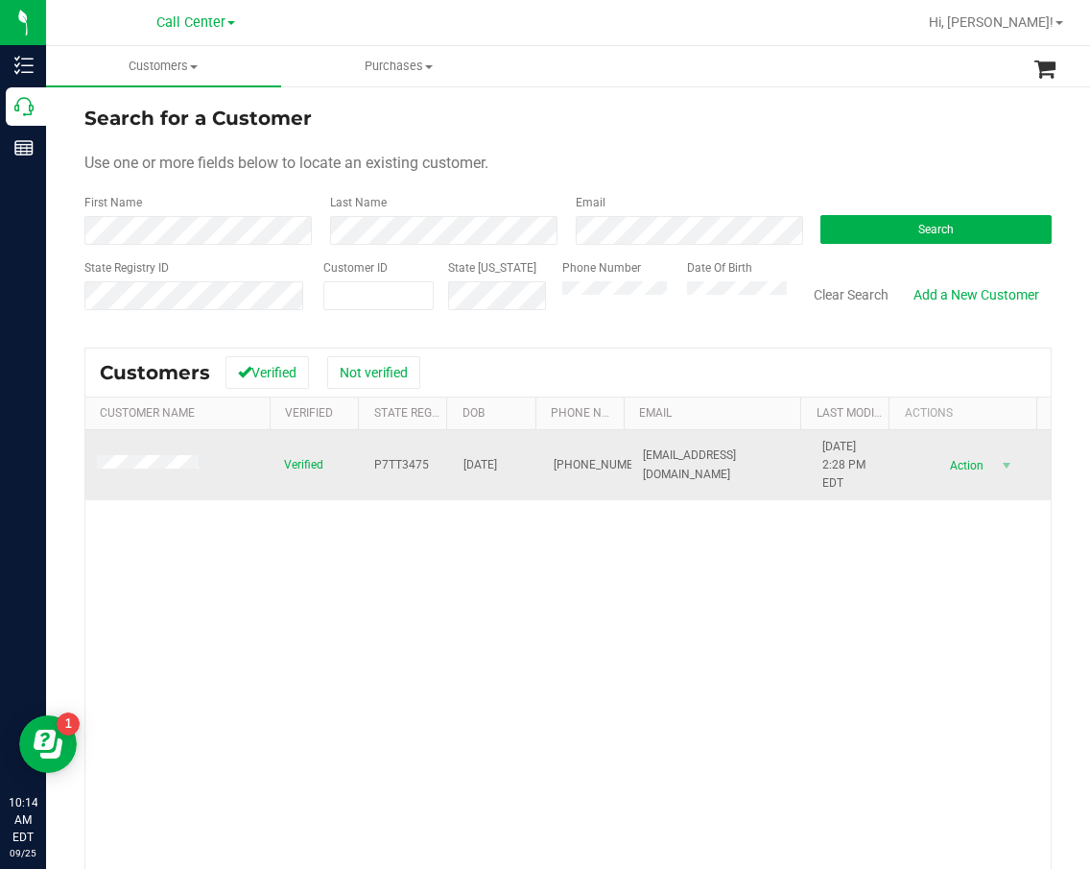
click at [164, 453] on td at bounding box center [178, 465] width 187 height 71
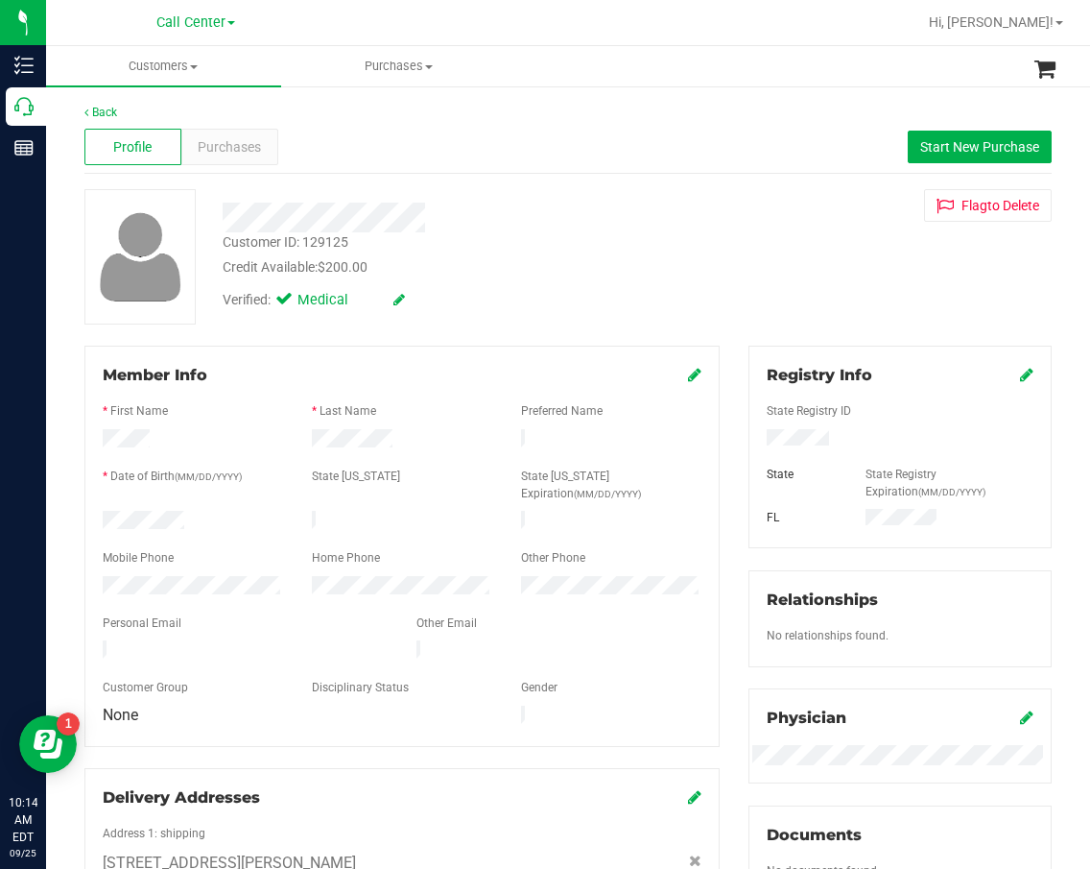
drag, startPoint x: 358, startPoint y: 252, endPoint x: 312, endPoint y: 246, distance: 46.6
click at [312, 246] on div "Customer ID: 129125 Credit Available: $200.00" at bounding box center [457, 254] width 498 height 45
click at [349, 239] on div "Customer ID: 129125 Credit Available: $200.00" at bounding box center [457, 254] width 498 height 45
drag, startPoint x: 353, startPoint y: 238, endPoint x: 304, endPoint y: 238, distance: 48.9
click at [304, 238] on div "Customer ID: 129125 Credit Available: $200.00" at bounding box center [457, 254] width 498 height 45
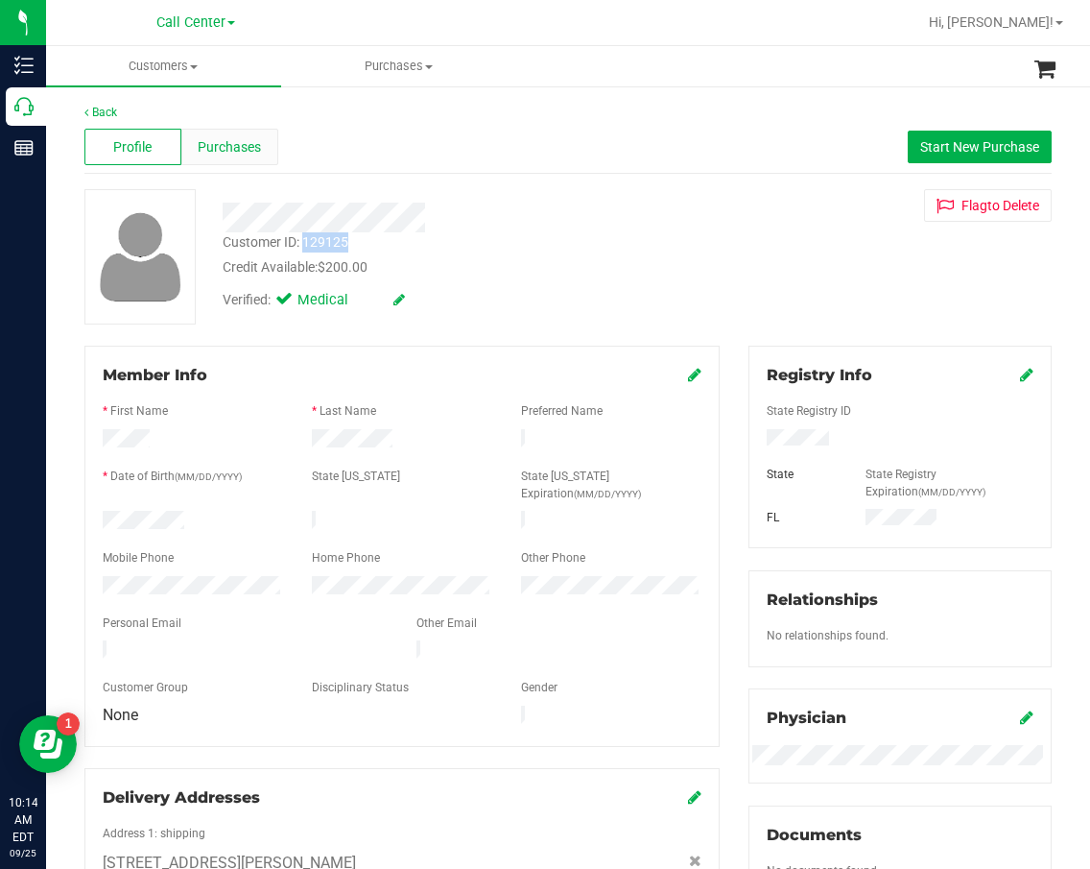
click at [252, 141] on span "Purchases" at bounding box center [229, 147] width 63 height 20
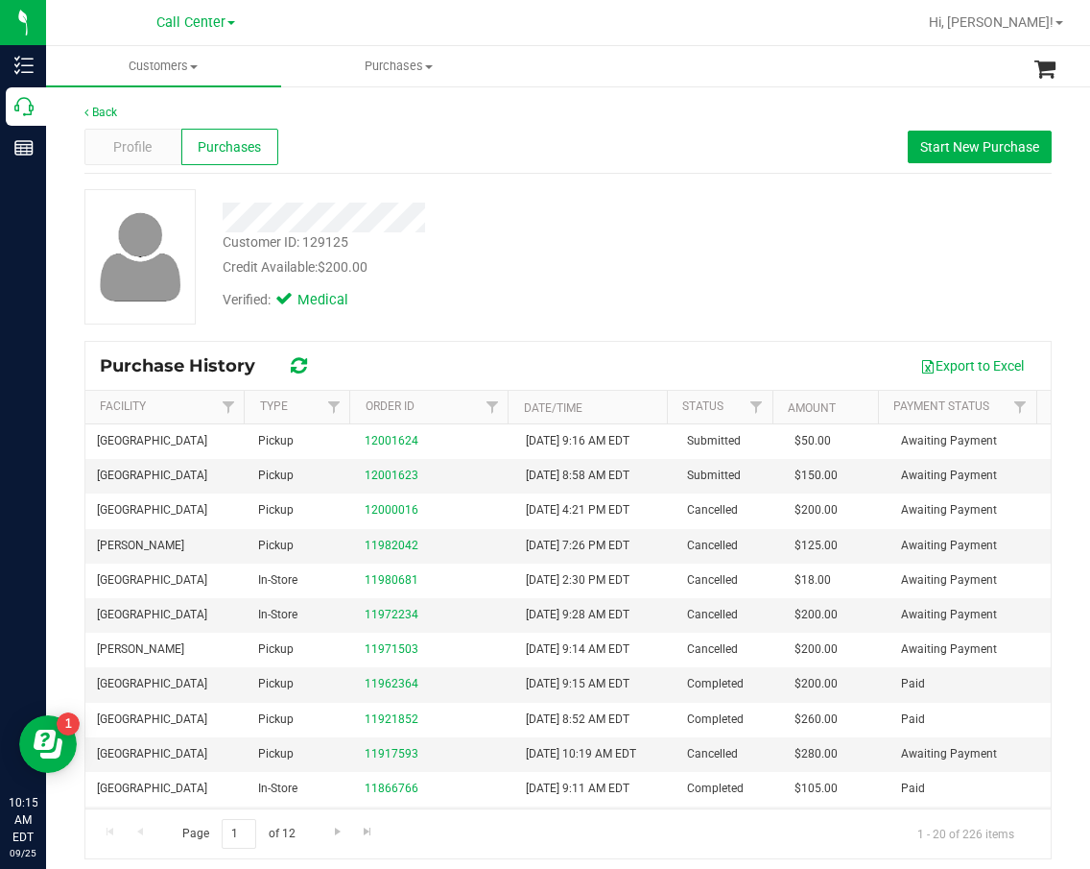
click at [549, 215] on div at bounding box center [457, 218] width 498 height 30
